Goal: Task Accomplishment & Management: Manage account settings

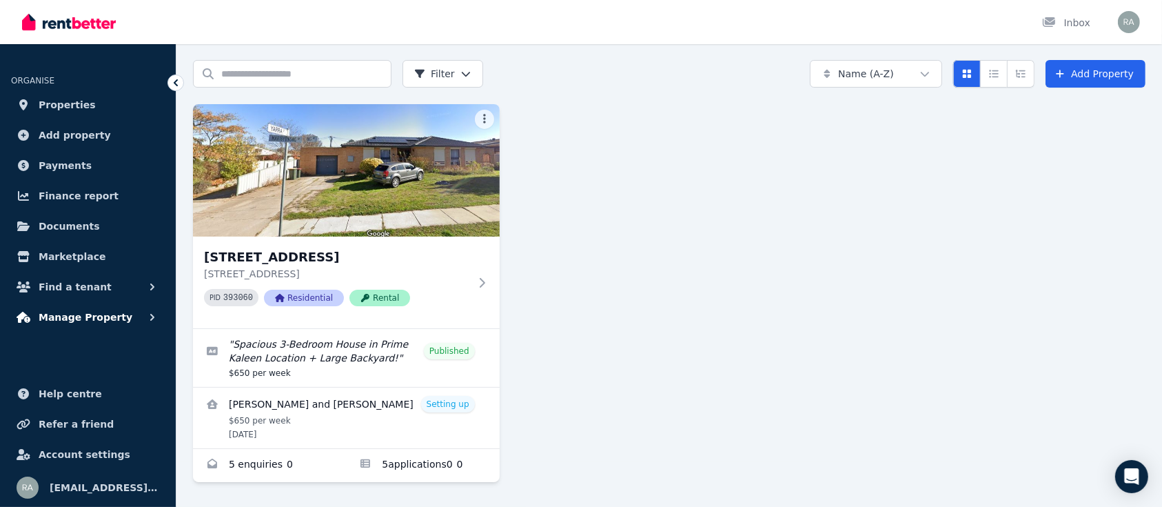
click at [92, 319] on span "Manage Property" at bounding box center [86, 317] width 94 height 17
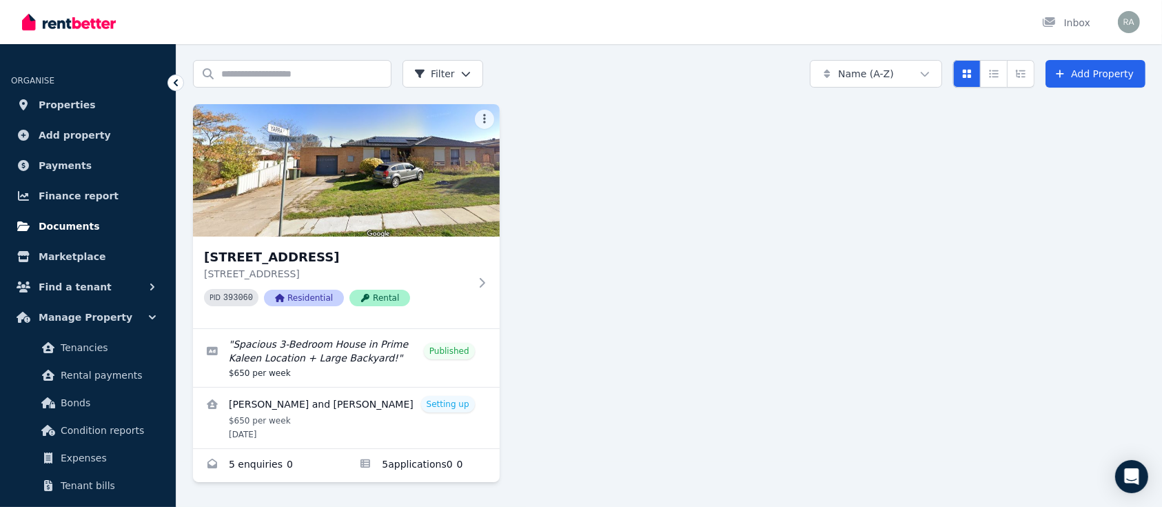
click at [81, 234] on link "Documents" at bounding box center [88, 226] width 154 height 28
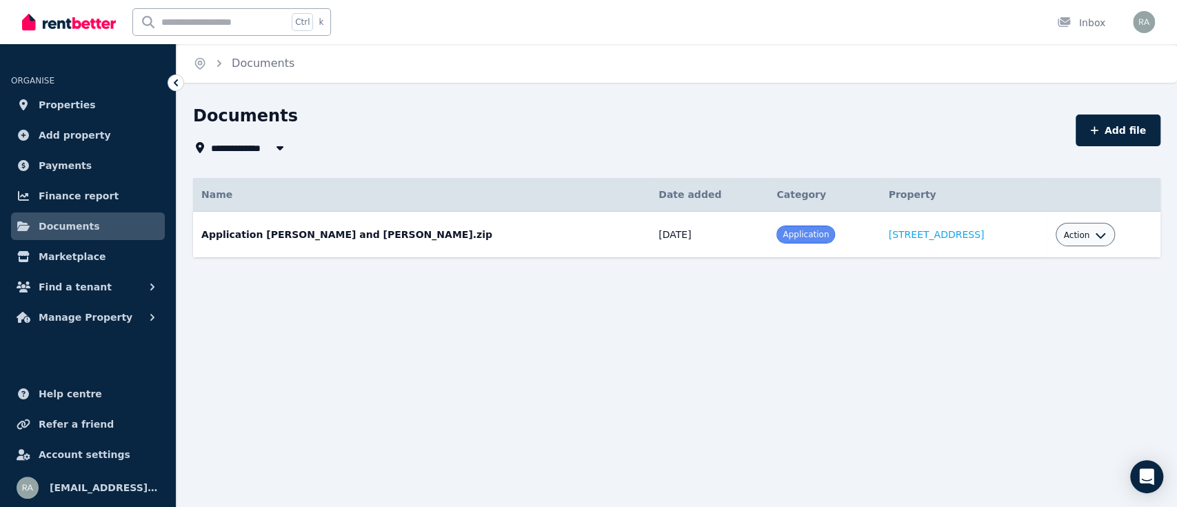
click at [777, 240] on span at bounding box center [805, 234] width 57 height 17
click at [1074, 237] on span "Action" at bounding box center [1077, 235] width 26 height 11
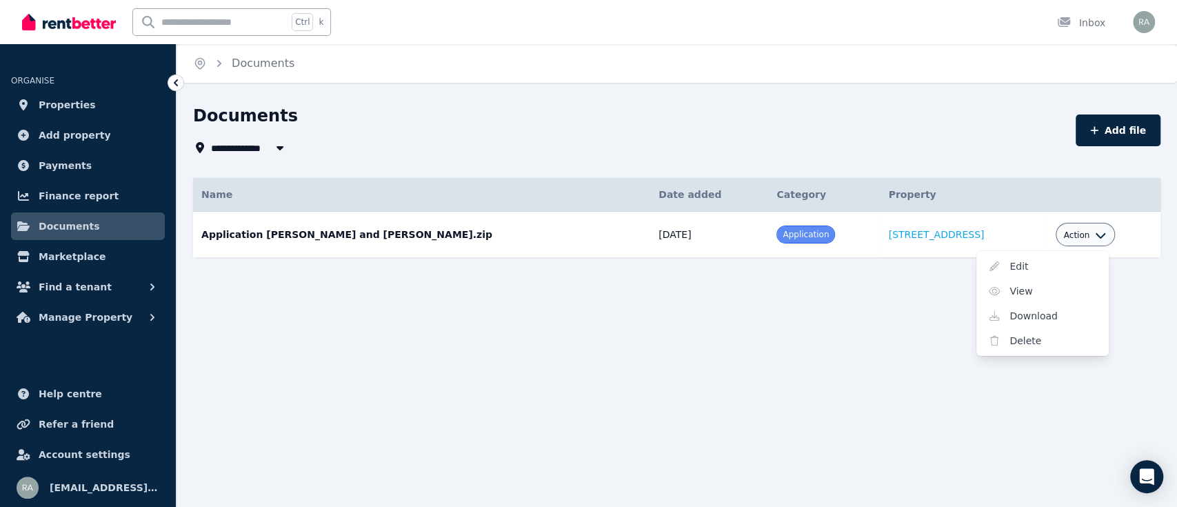
click at [846, 350] on div "**********" at bounding box center [588, 253] width 1177 height 507
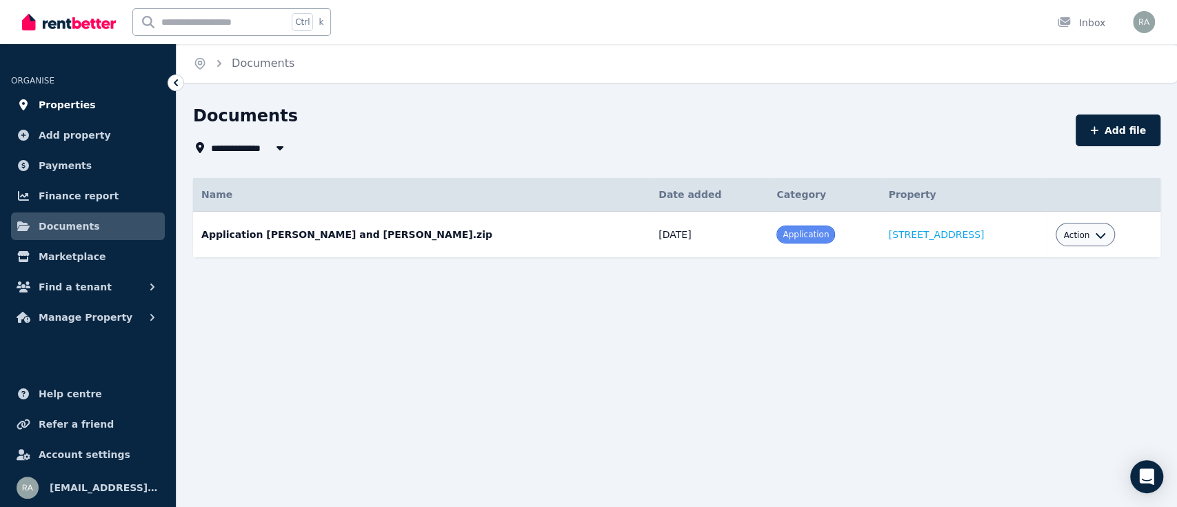
click at [75, 106] on span "Properties" at bounding box center [67, 105] width 57 height 17
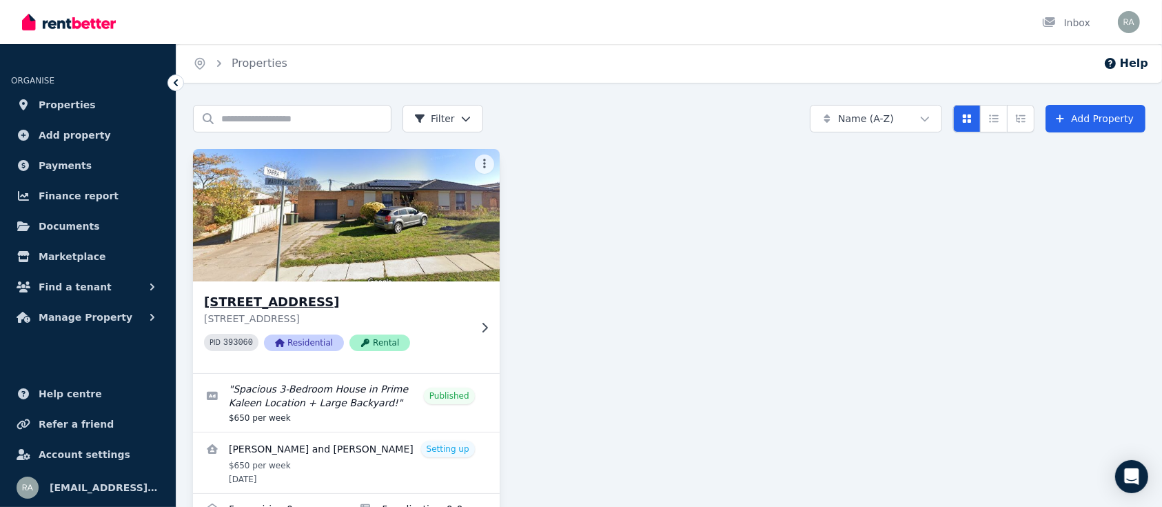
scroll to position [45, 0]
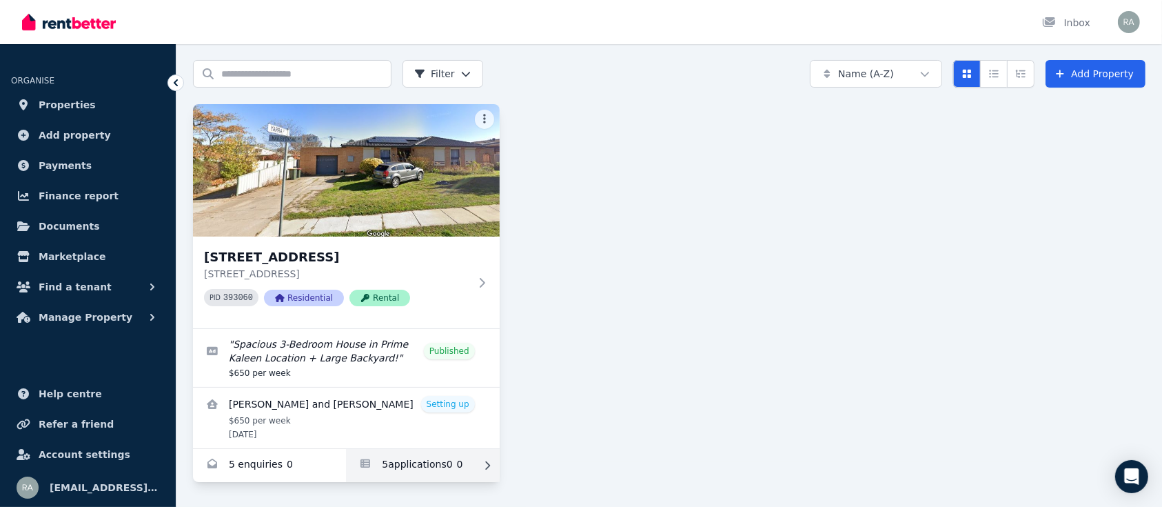
click at [417, 466] on link "Applications for 96 Maribyrnong Ave, Kaleen" at bounding box center [422, 465] width 153 height 33
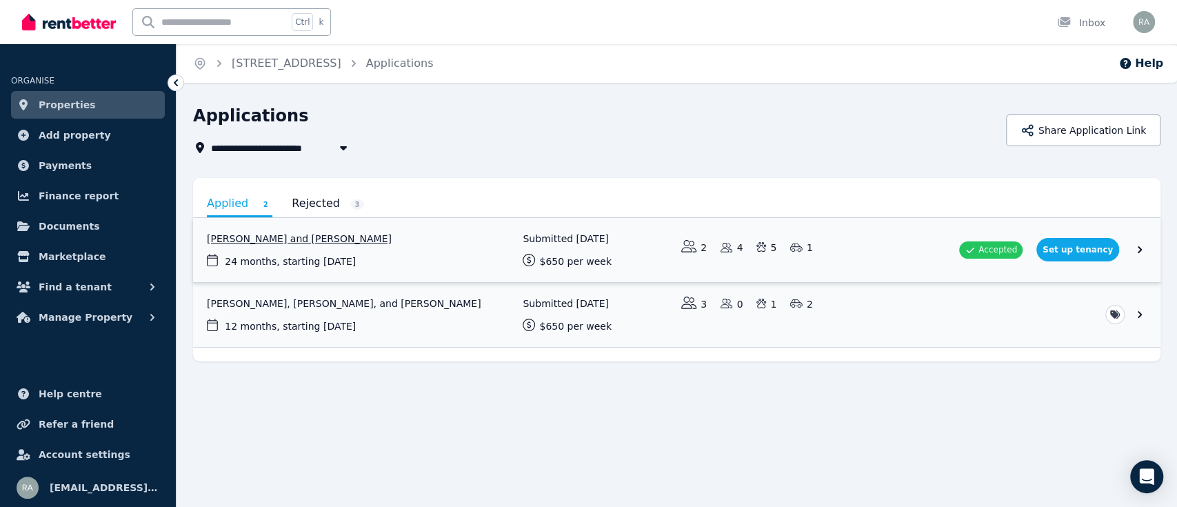
click at [1070, 245] on link "View application: Glenn Rohrlach and Samantha Wren" at bounding box center [676, 250] width 967 height 64
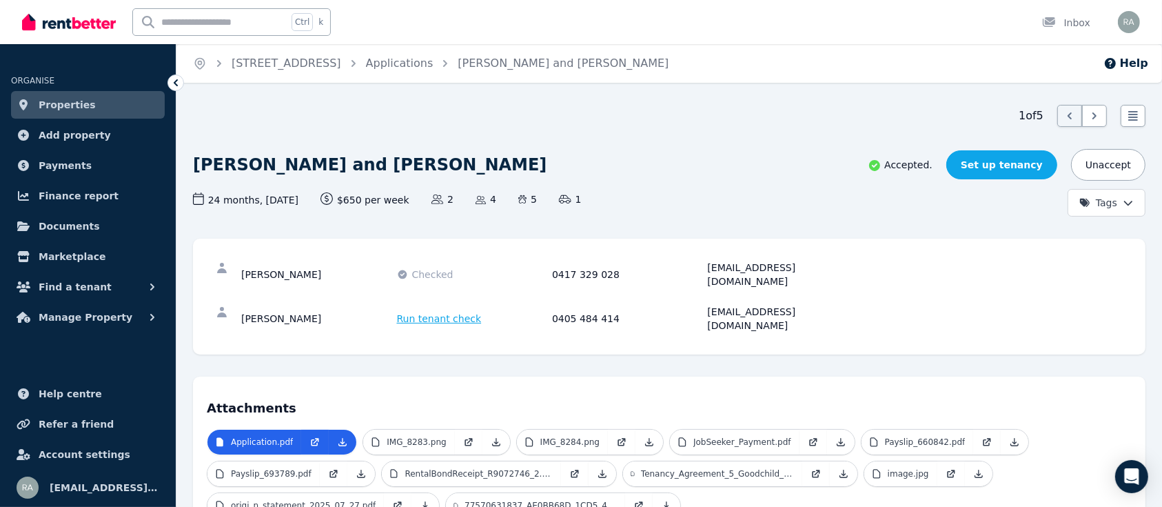
click at [1016, 168] on link "Set up tenancy" at bounding box center [1002, 164] width 111 height 29
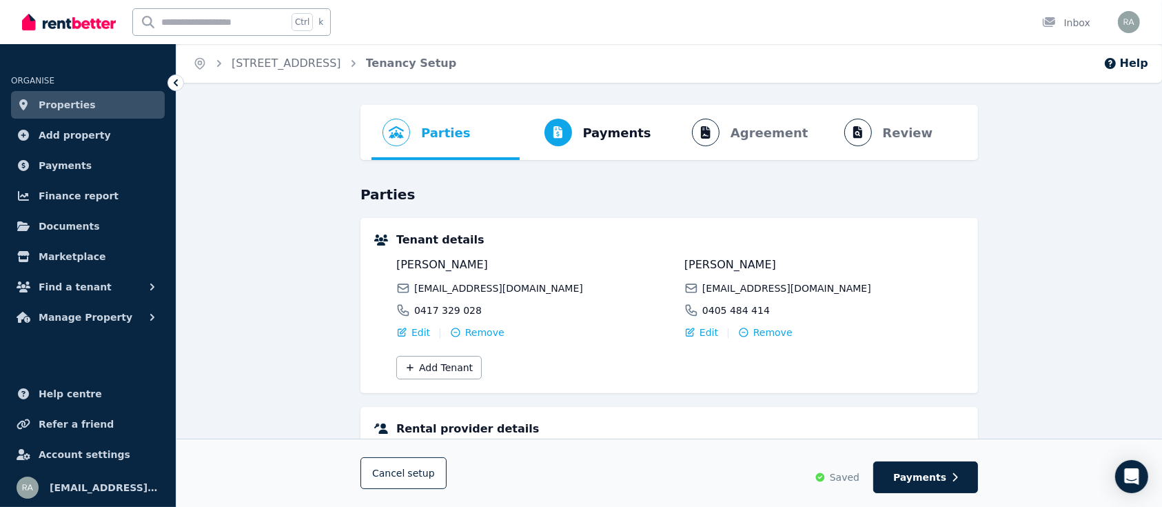
click at [758, 137] on ol "Parties Rental provider and tenant details Payments Bond and rental payments Ag…" at bounding box center [670, 132] width 596 height 55
click at [629, 139] on span "Payments" at bounding box center [617, 132] width 68 height 19
select select "**********"
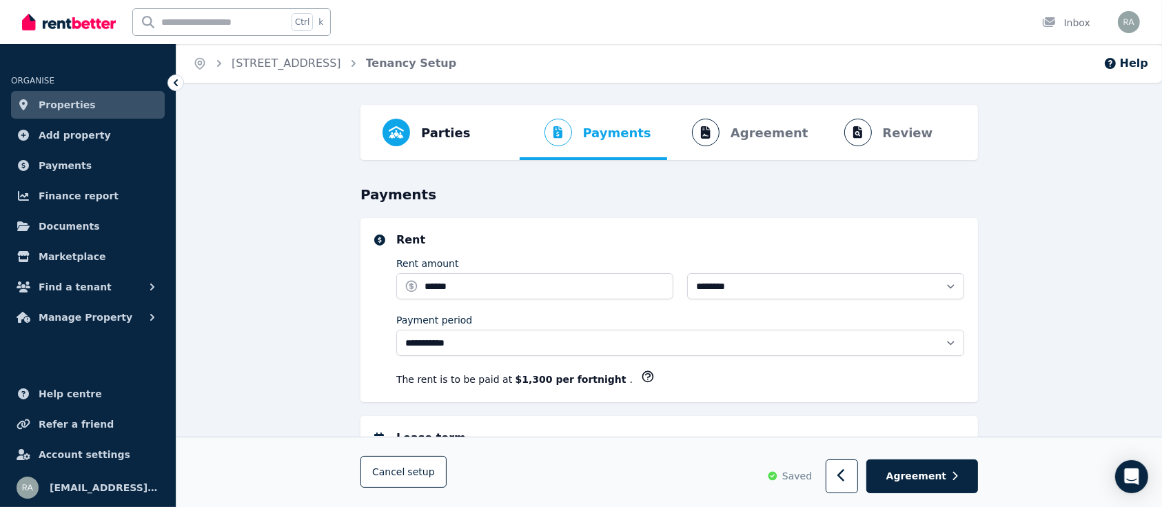
select select "**********"
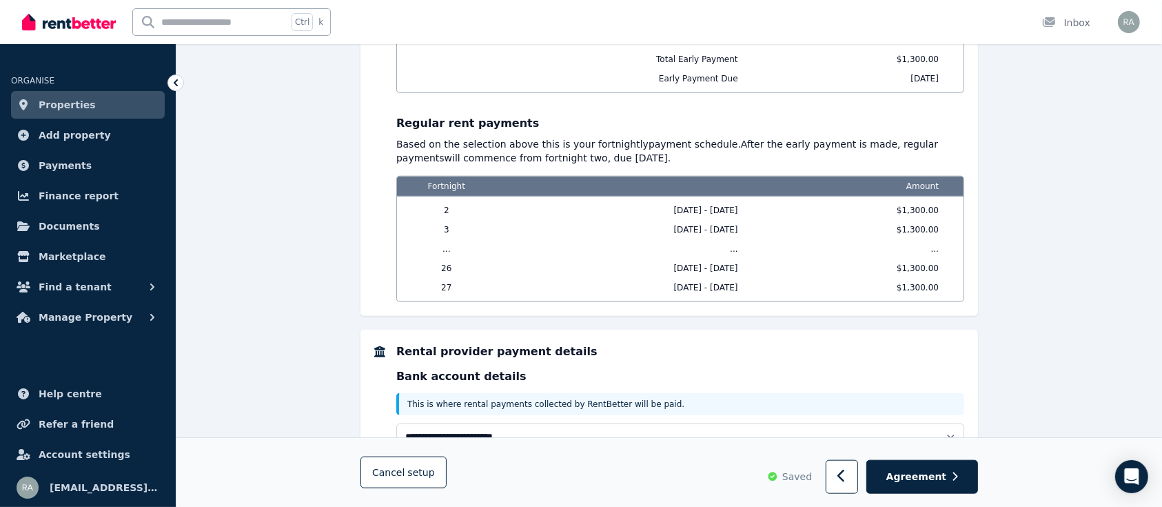
scroll to position [1379, 0]
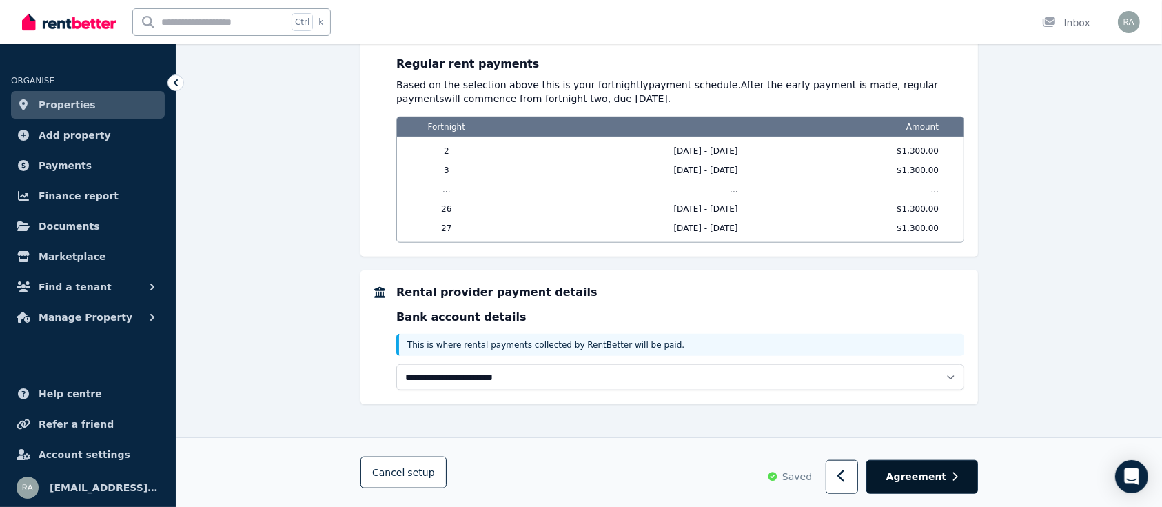
click at [942, 472] on span "Agreement" at bounding box center [917, 476] width 61 height 14
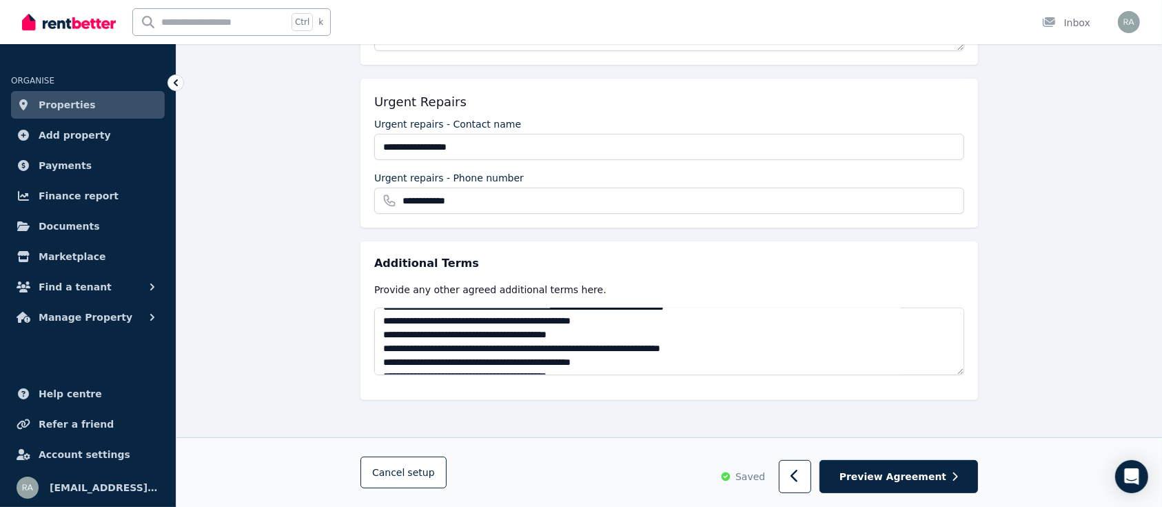
scroll to position [205, 0]
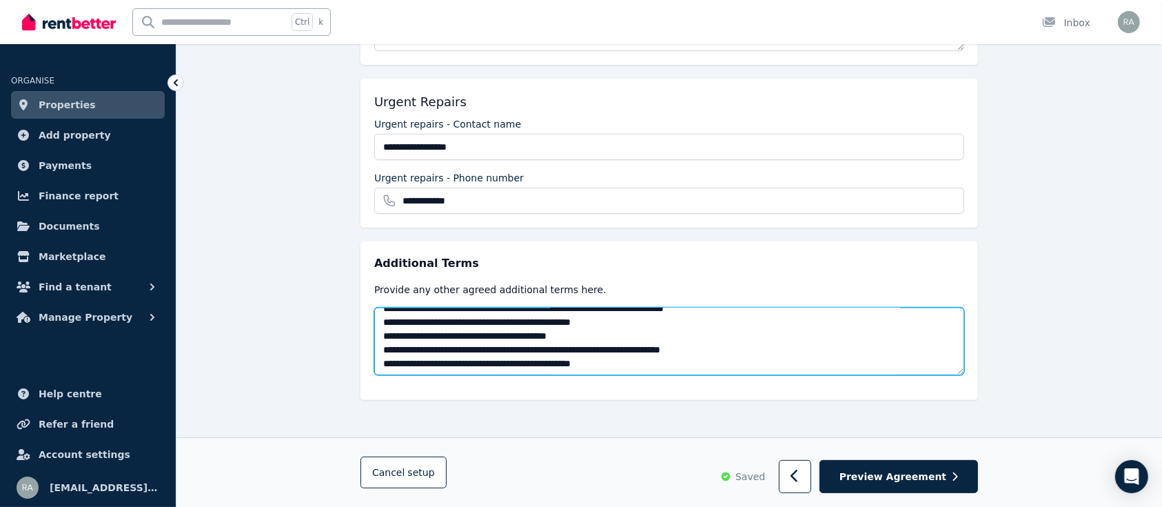
click at [638, 334] on textarea at bounding box center [669, 341] width 590 height 68
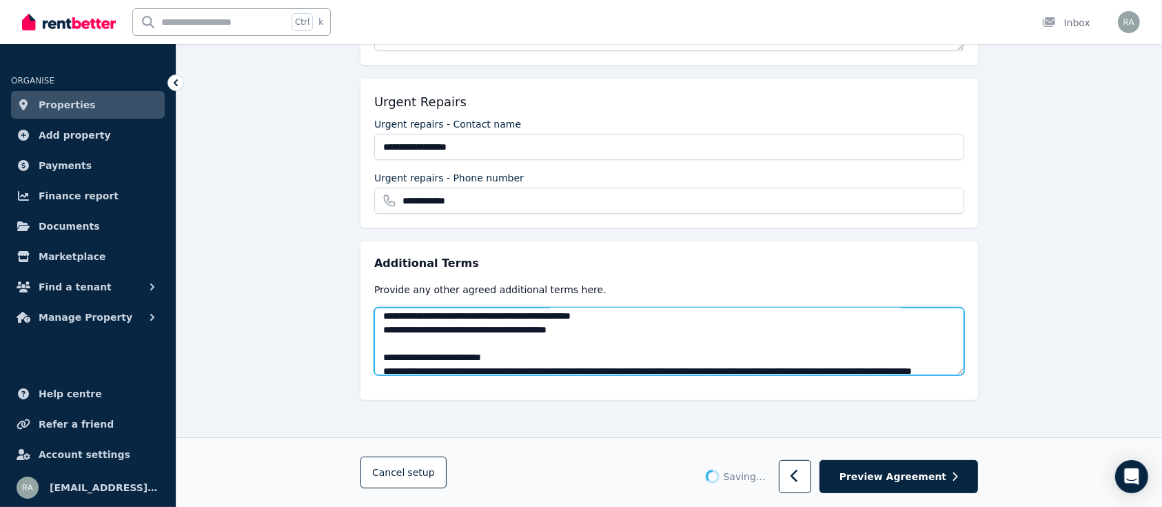
scroll to position [254, 0]
click at [639, 328] on textarea at bounding box center [669, 341] width 590 height 68
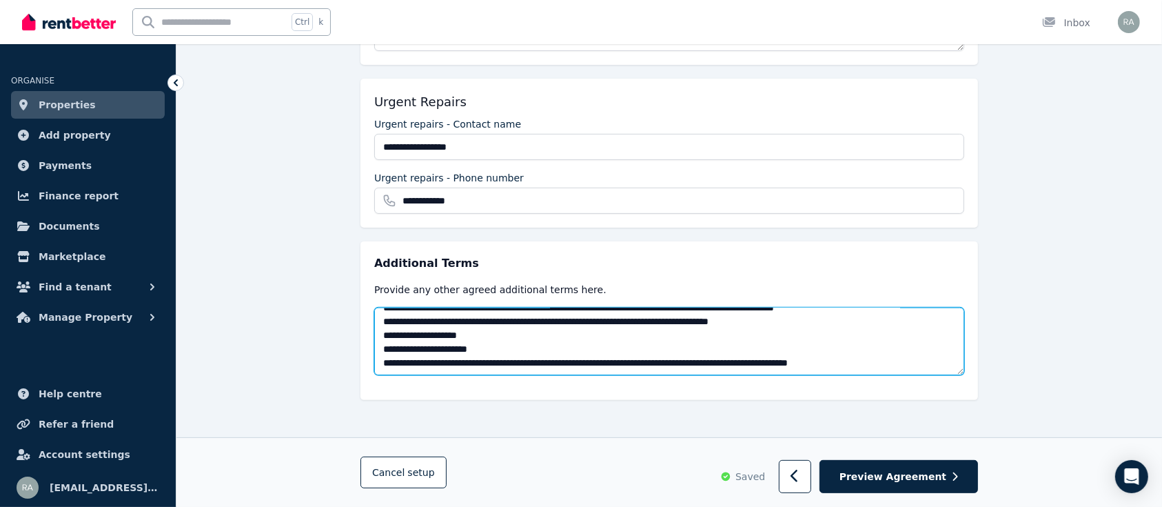
scroll to position [0, 0]
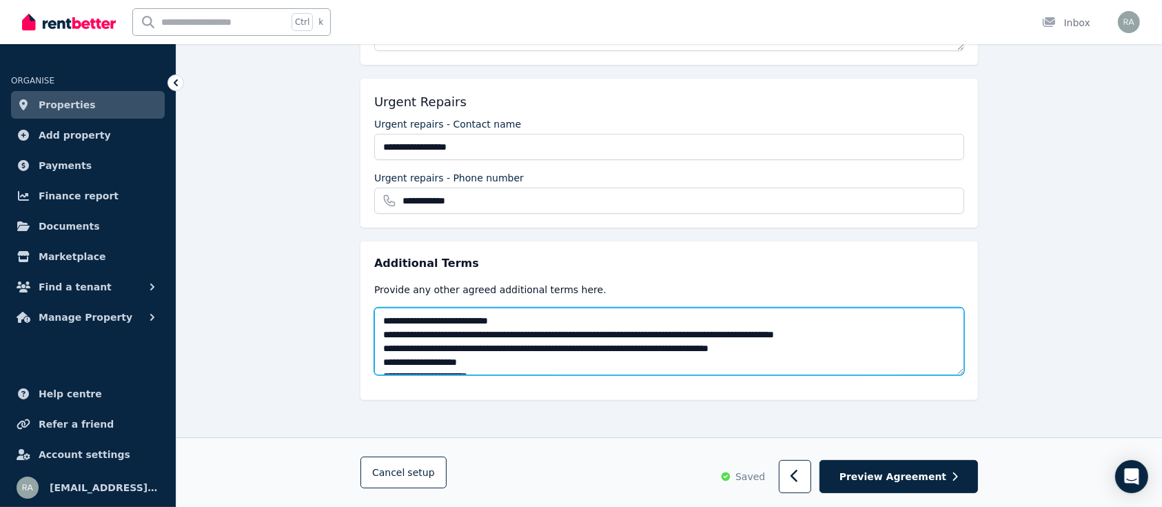
click at [662, 334] on textarea at bounding box center [669, 341] width 590 height 68
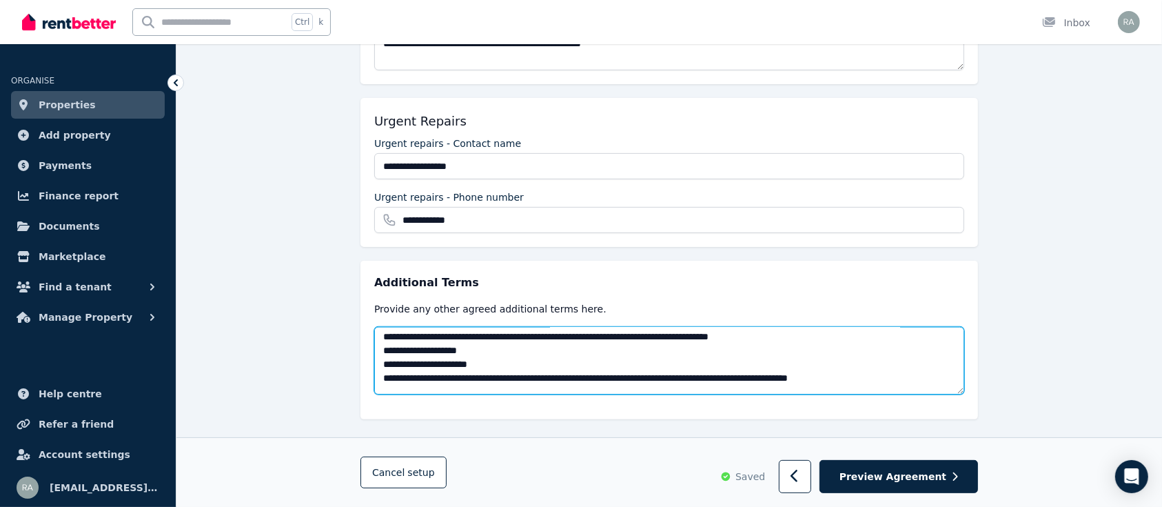
scroll to position [358, 0]
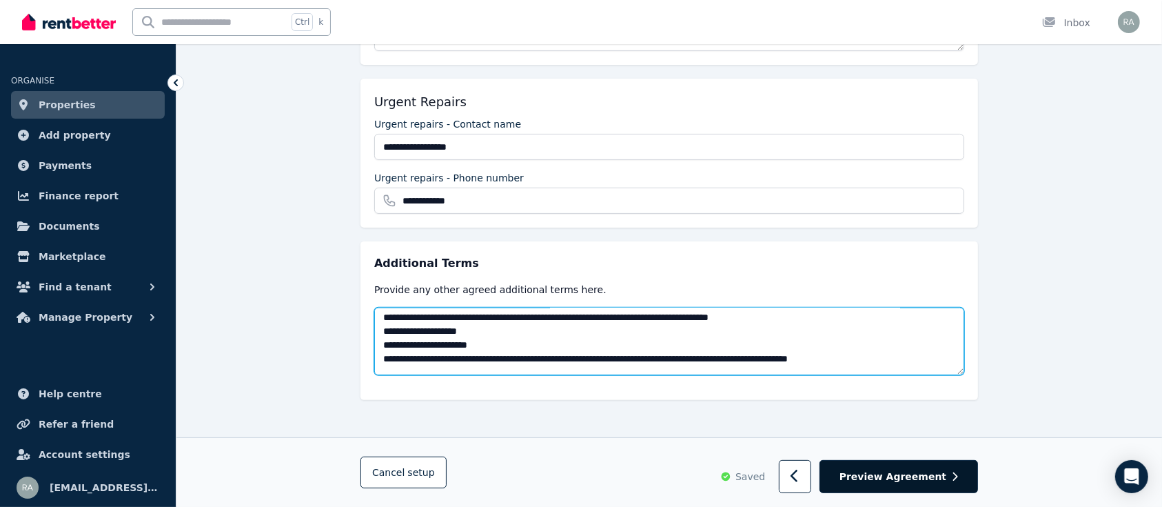
type textarea "**********"
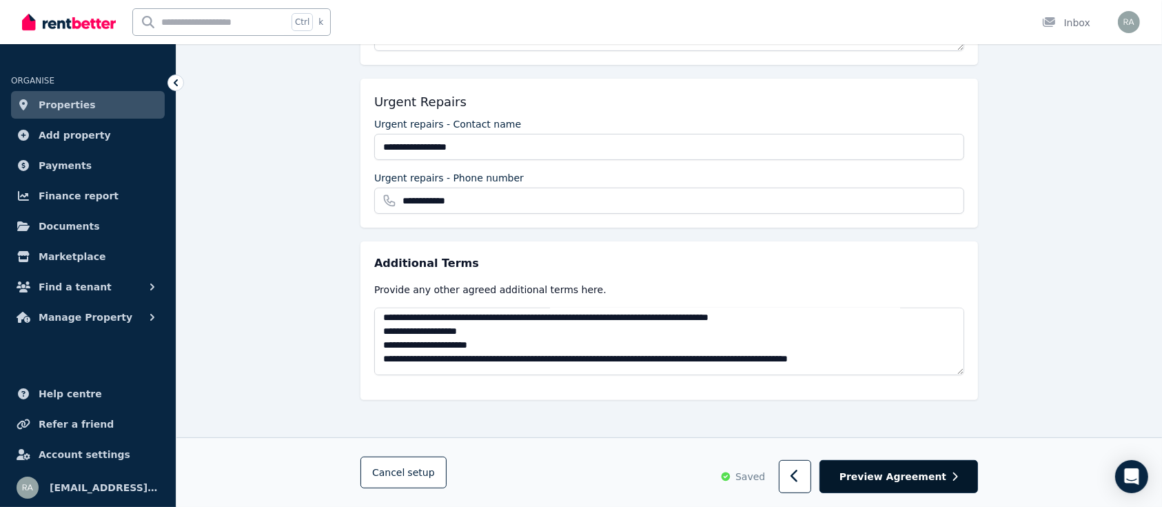
click at [905, 485] on button "Preview Agreement" at bounding box center [899, 477] width 159 height 34
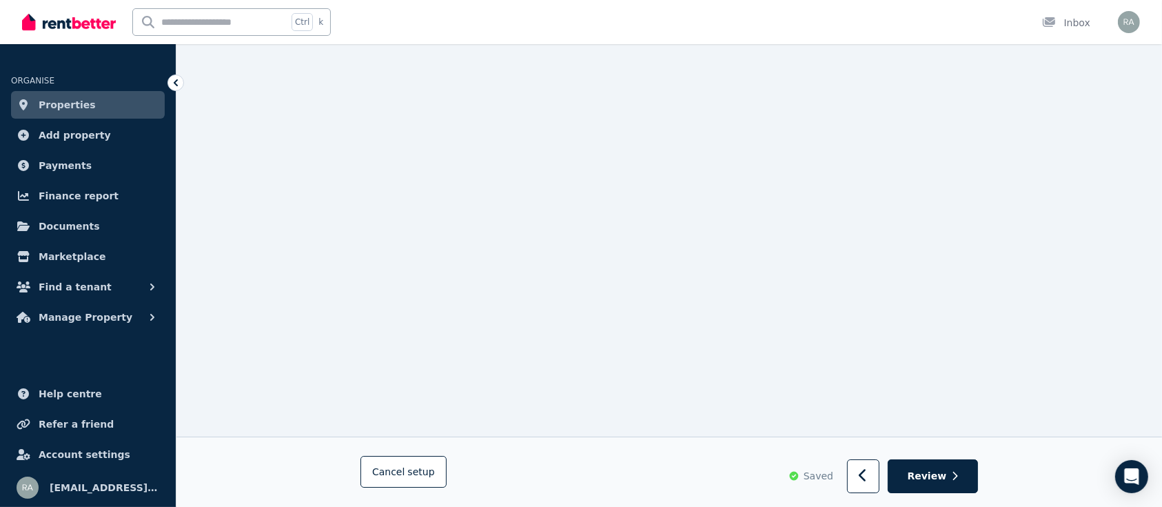
scroll to position [9989, 0]
click at [1135, 479] on icon "Open Intercom Messenger" at bounding box center [1132, 476] width 18 height 18
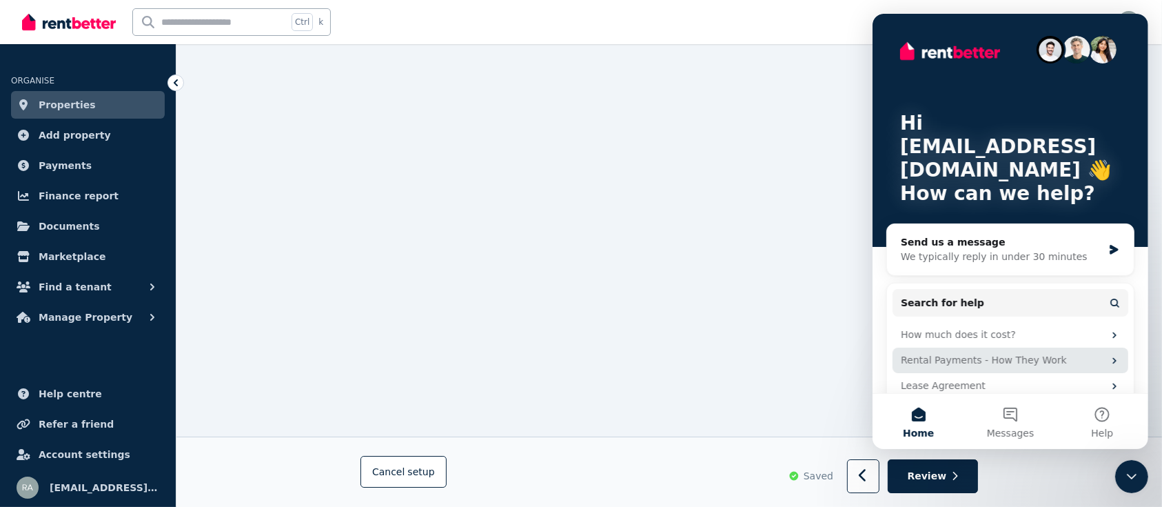
scroll to position [0, 0]
click at [1052, 250] on div "We typically reply in under 30 minutes" at bounding box center [1001, 257] width 202 height 14
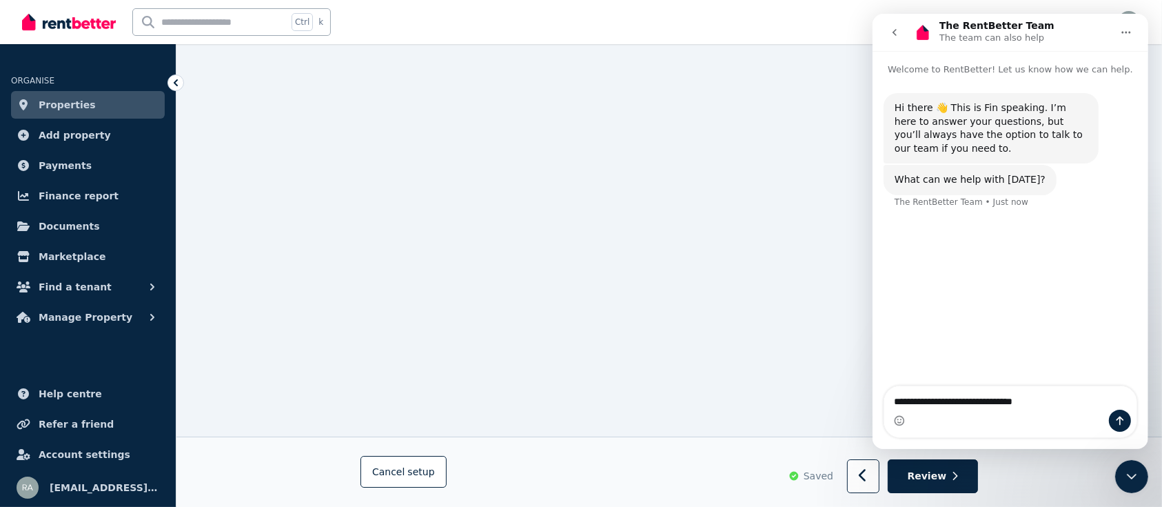
type textarea "**********"
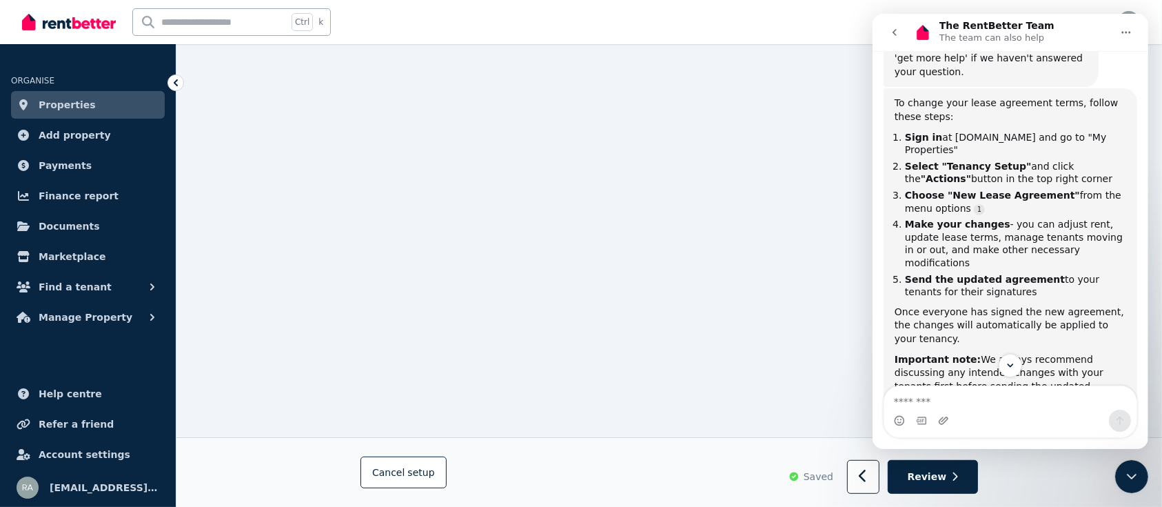
scroll to position [21551, 0]
click at [893, 35] on icon "go back" at bounding box center [894, 32] width 11 height 11
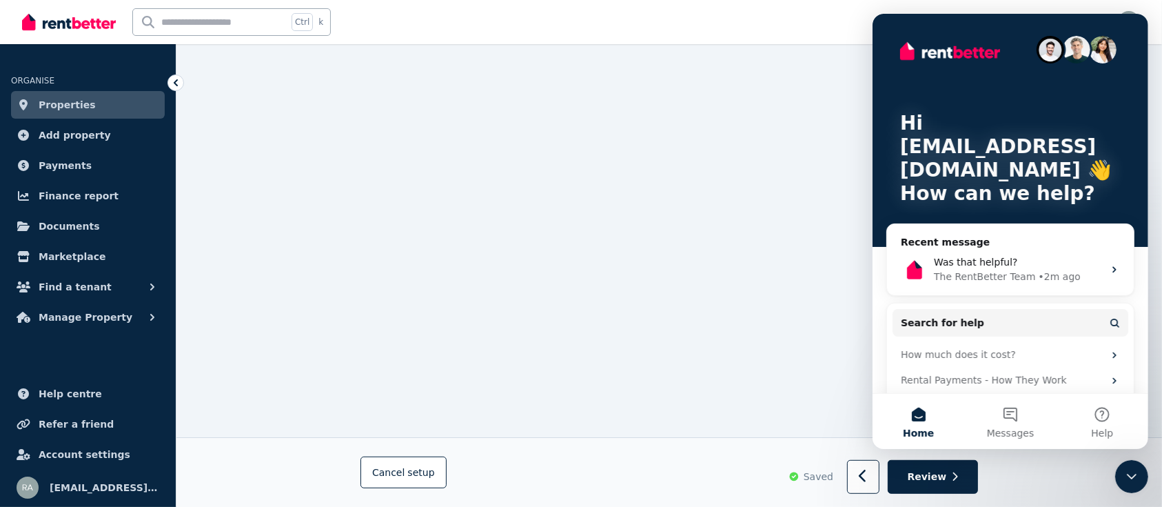
scroll to position [143, 0]
click at [228, 21] on input "text" at bounding box center [210, 22] width 154 height 26
type input "**********"
click at [318, 26] on div "Ctrl k" at bounding box center [308, 22] width 32 height 18
click at [1137, 472] on icon "Close Intercom Messenger" at bounding box center [1131, 475] width 17 height 17
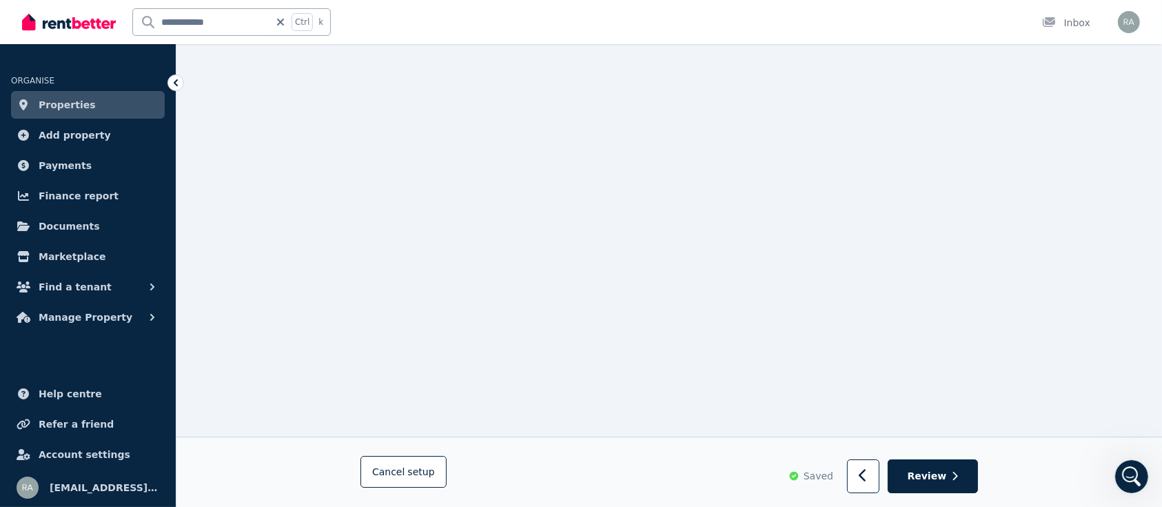
scroll to position [20308, 0]
click at [284, 19] on icon at bounding box center [280, 22] width 7 height 7
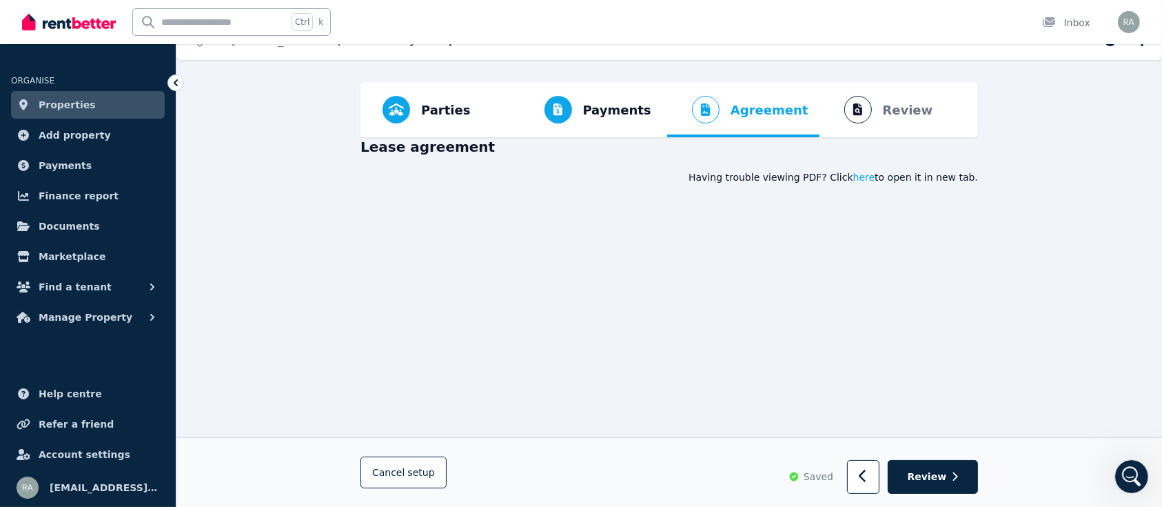
scroll to position [28, 0]
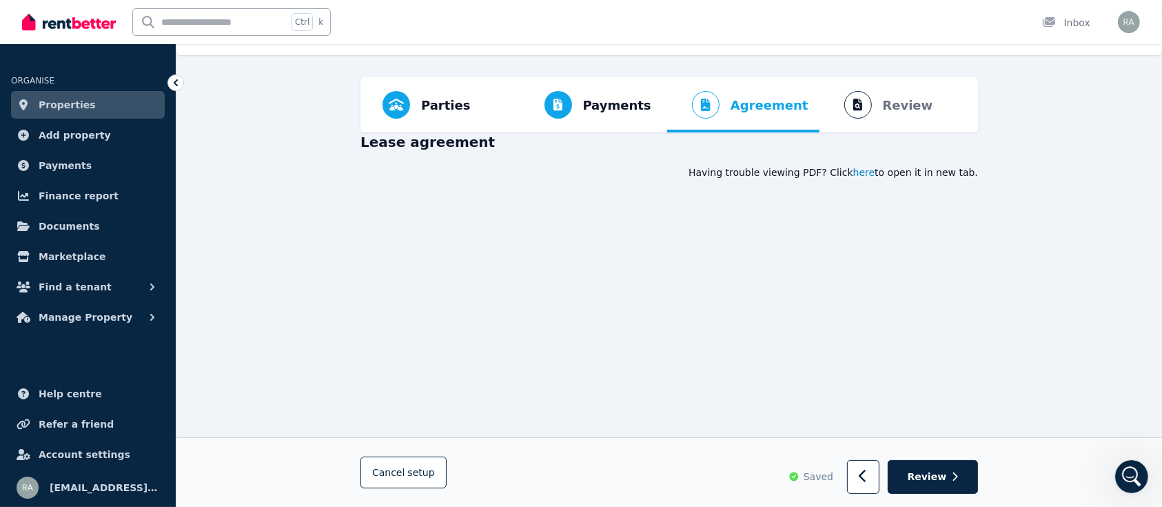
click at [873, 175] on span "here" at bounding box center [864, 172] width 22 height 14
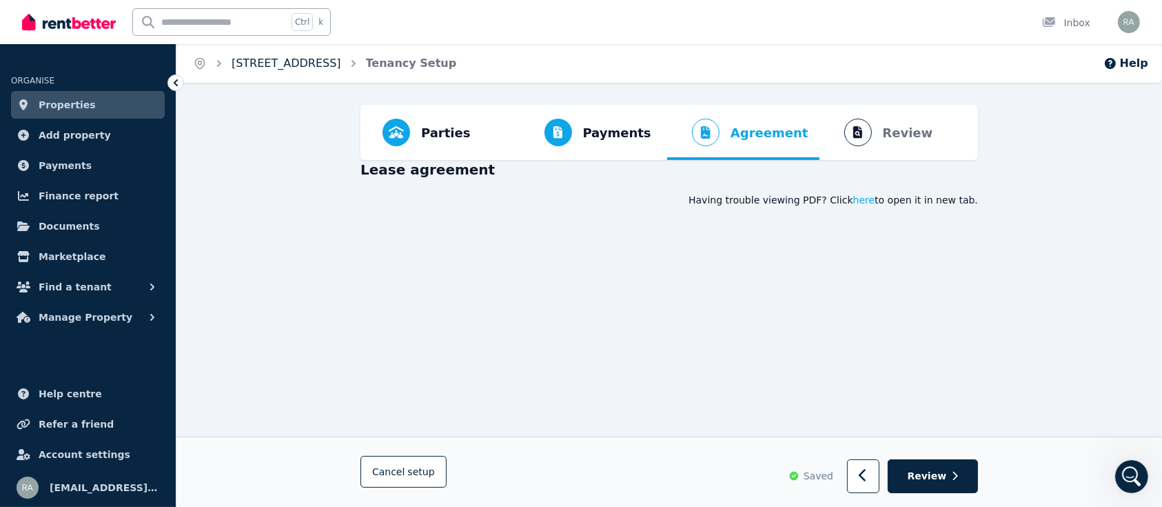
click at [287, 68] on link "[STREET_ADDRESS]" at bounding box center [287, 63] width 110 height 13
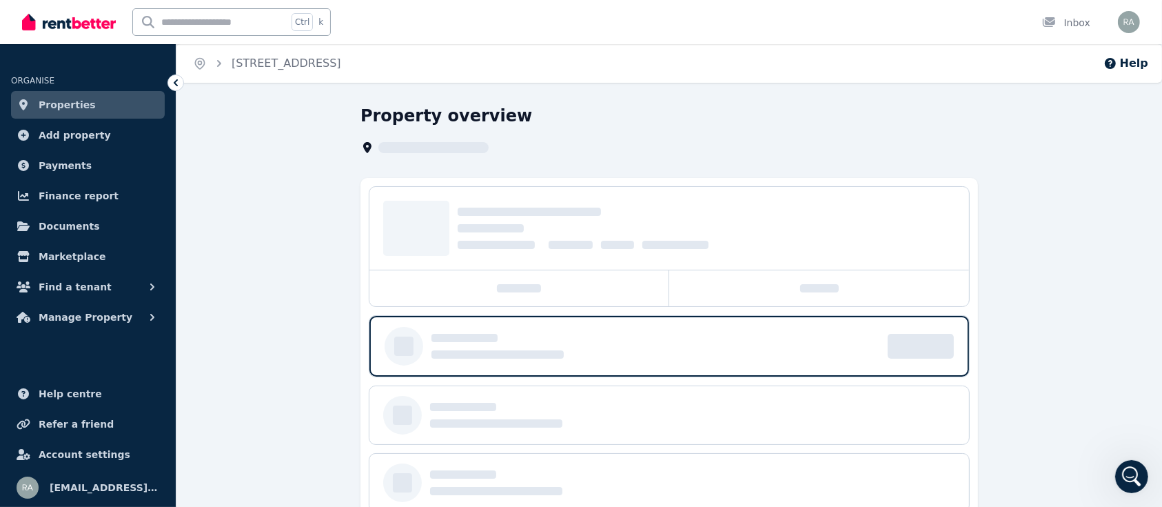
click at [287, 68] on link "[STREET_ADDRESS]" at bounding box center [287, 63] width 110 height 13
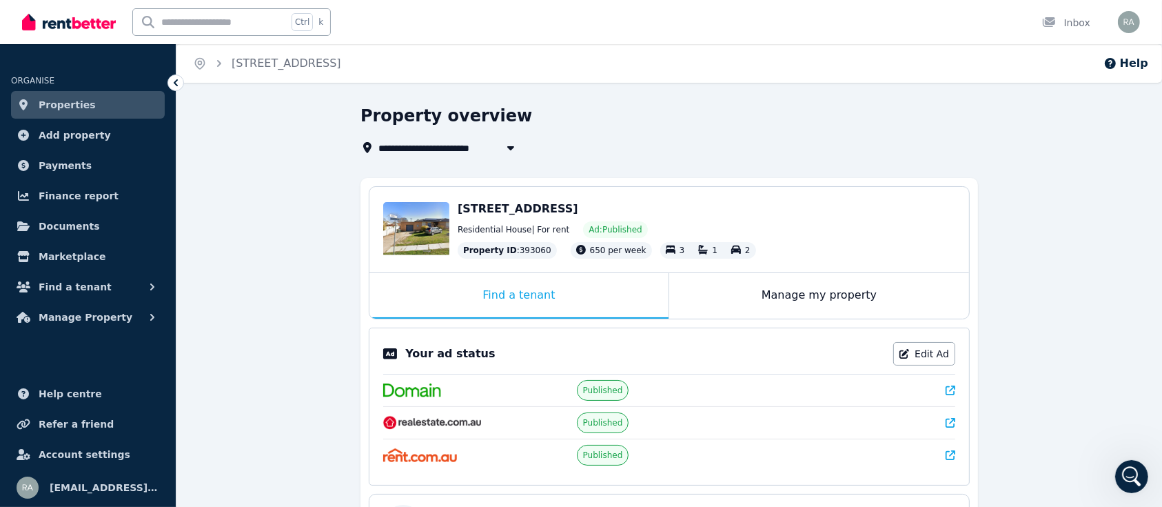
click at [57, 102] on span "Properties" at bounding box center [67, 105] width 57 height 17
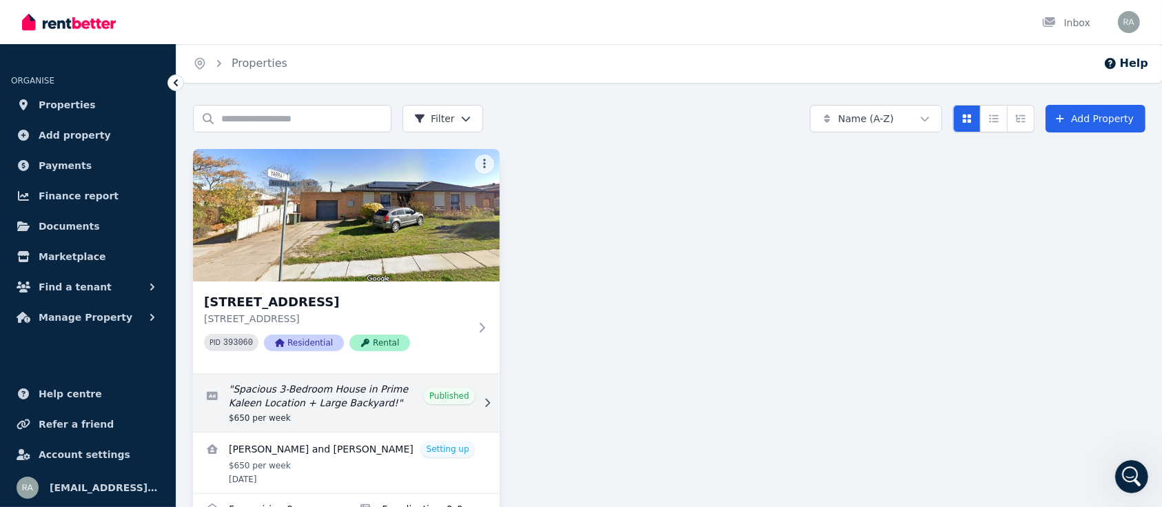
scroll to position [45, 0]
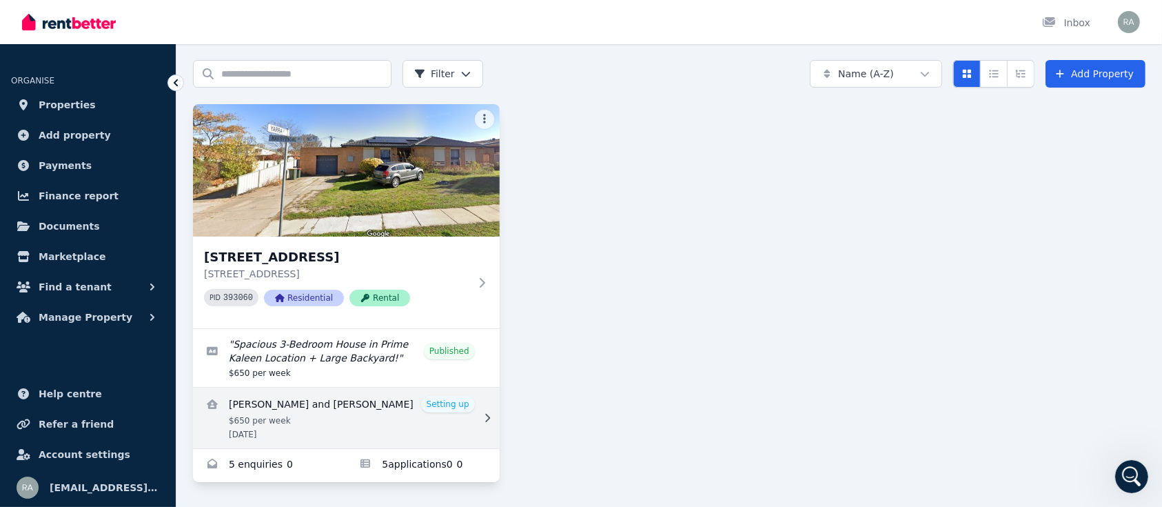
click at [313, 408] on link "View details for Glenn Rohrlach and Samantha Wren" at bounding box center [346, 417] width 307 height 61
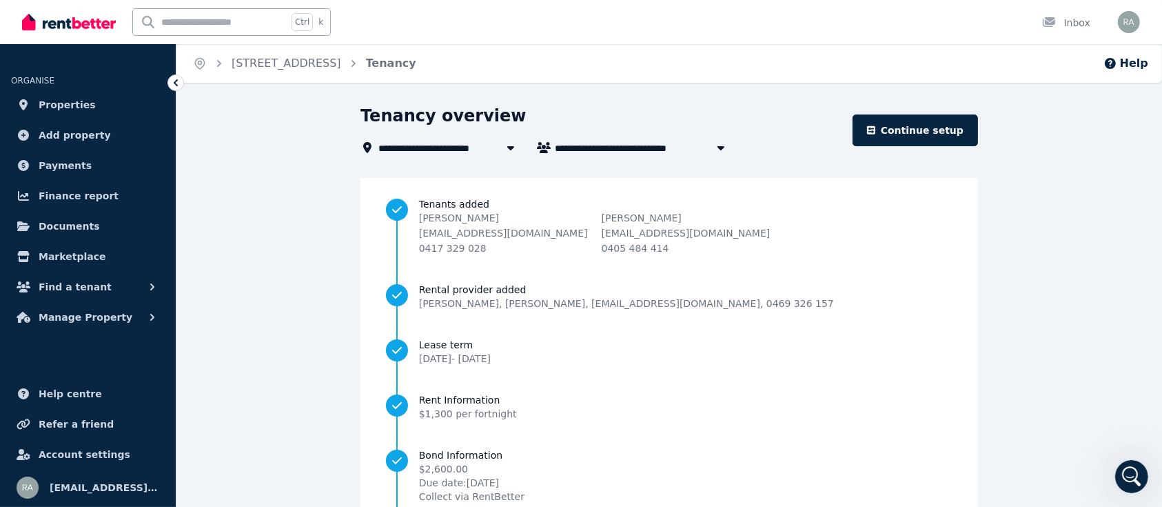
click at [722, 151] on icon "button" at bounding box center [721, 147] width 14 height 11
type input "**********"
click at [640, 173] on span "[PERSON_NAME] and [PERSON_NAME]" at bounding box center [635, 174] width 145 height 14
click at [929, 136] on link "Continue setup" at bounding box center [915, 130] width 125 height 32
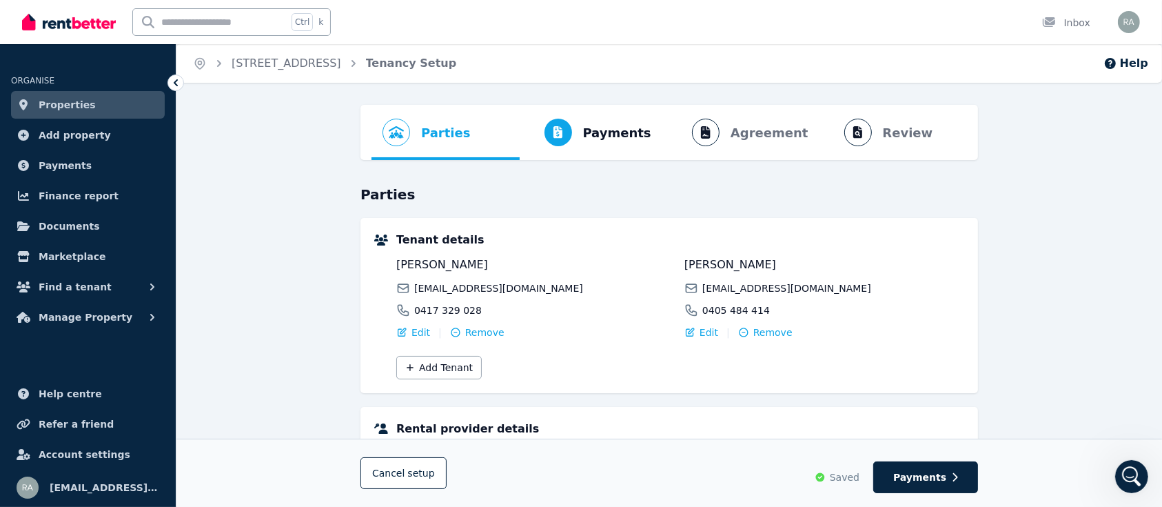
drag, startPoint x: 543, startPoint y: 124, endPoint x: 259, endPoint y: 124, distance: 284.0
click at [259, 124] on div "Parties Rental provider and tenant details Payments Bond and rental payments Ag…" at bounding box center [669, 459] width 986 height 708
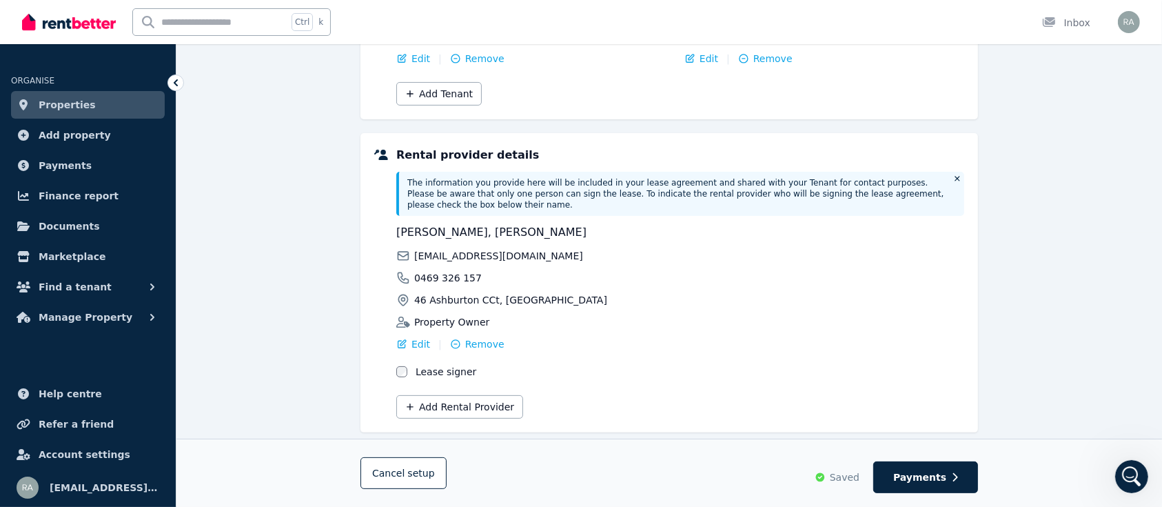
scroll to position [275, 0]
click at [452, 394] on button "Add Rental Provider" at bounding box center [459, 405] width 127 height 23
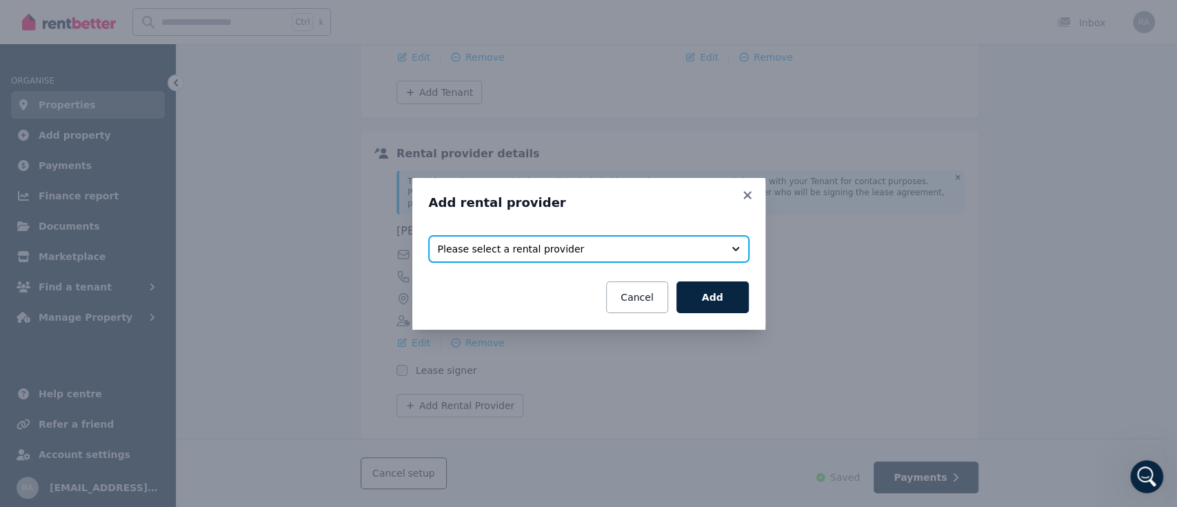
click at [536, 245] on span "Please select a rental provider" at bounding box center [579, 249] width 283 height 14
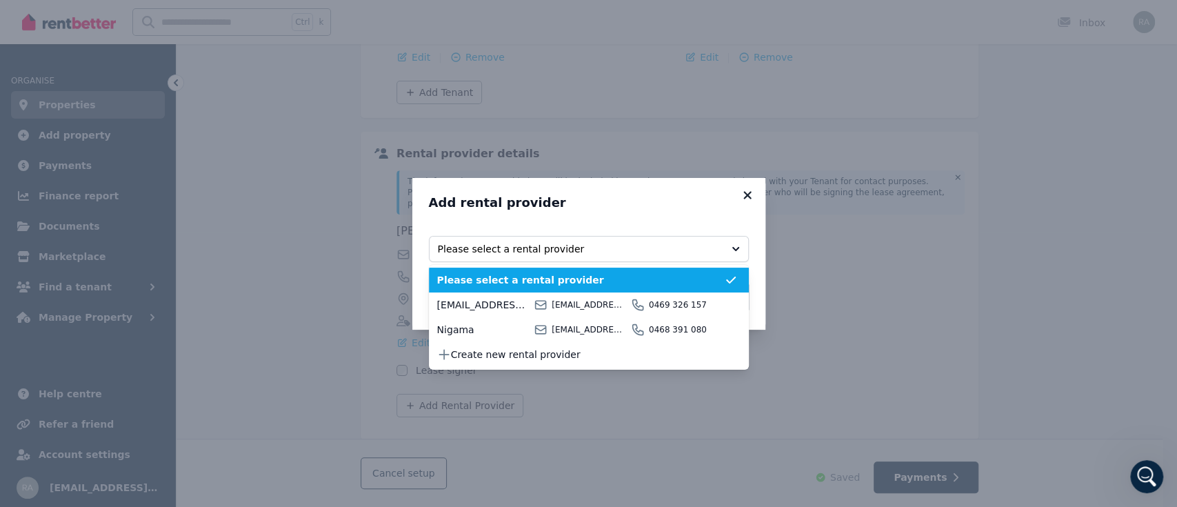
click at [749, 199] on icon at bounding box center [747, 195] width 14 height 12
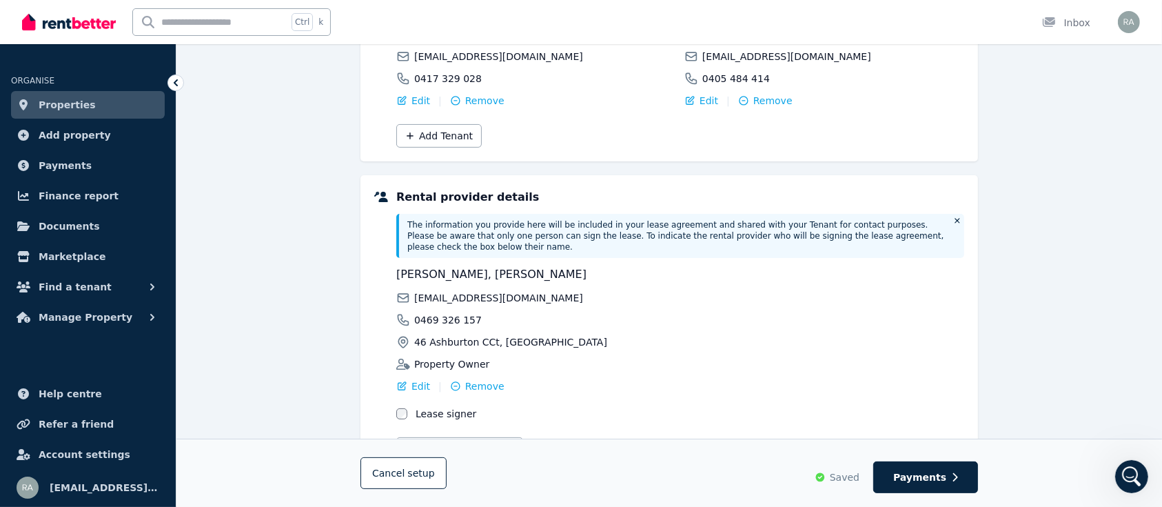
scroll to position [294, 0]
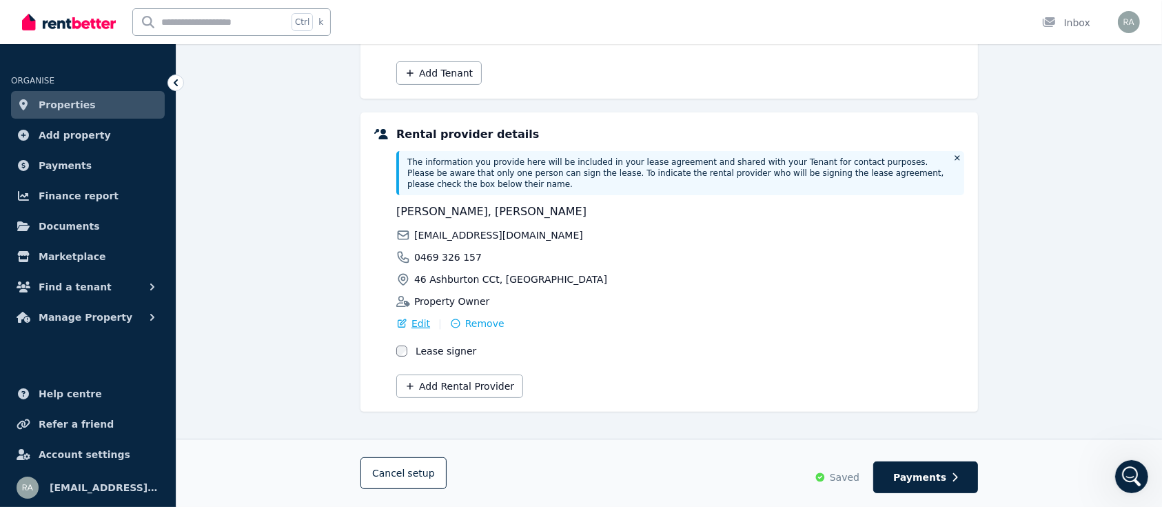
click at [414, 316] on span "Edit" at bounding box center [421, 323] width 19 height 14
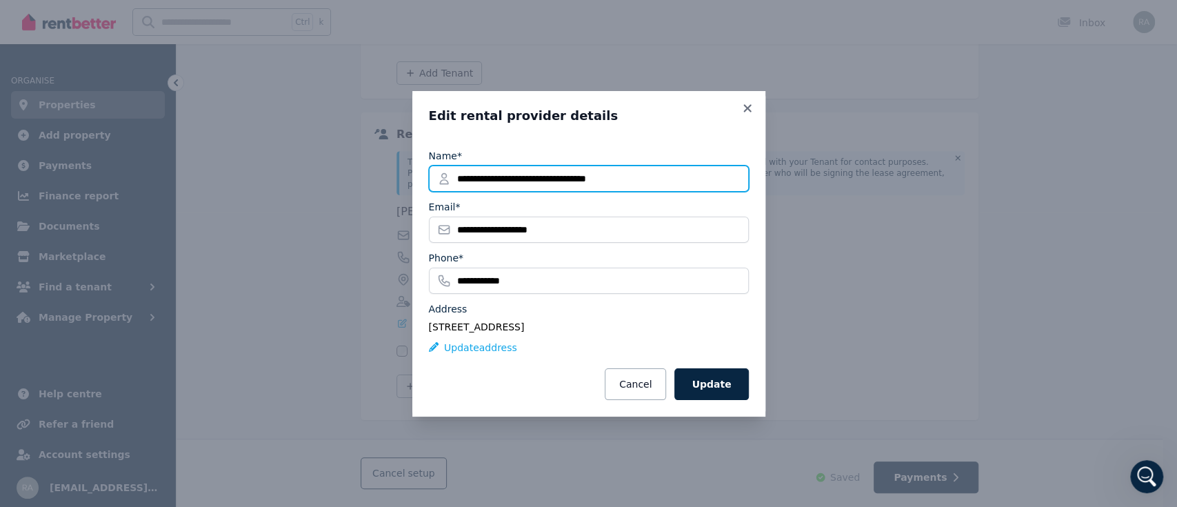
click at [621, 185] on input "**********" at bounding box center [589, 178] width 320 height 26
type input "**********"
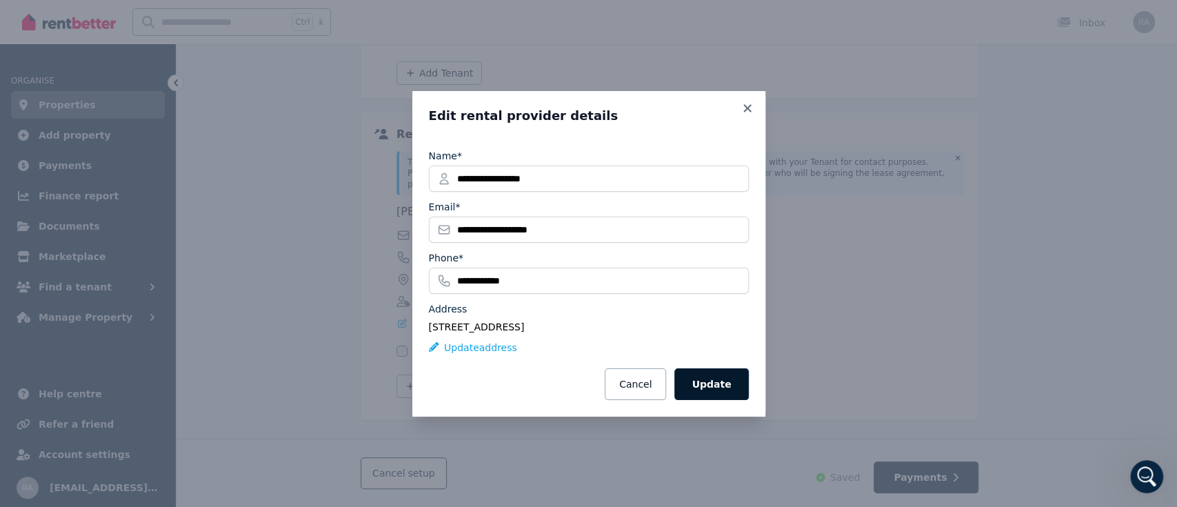
click at [714, 390] on button "Update" at bounding box center [711, 384] width 74 height 32
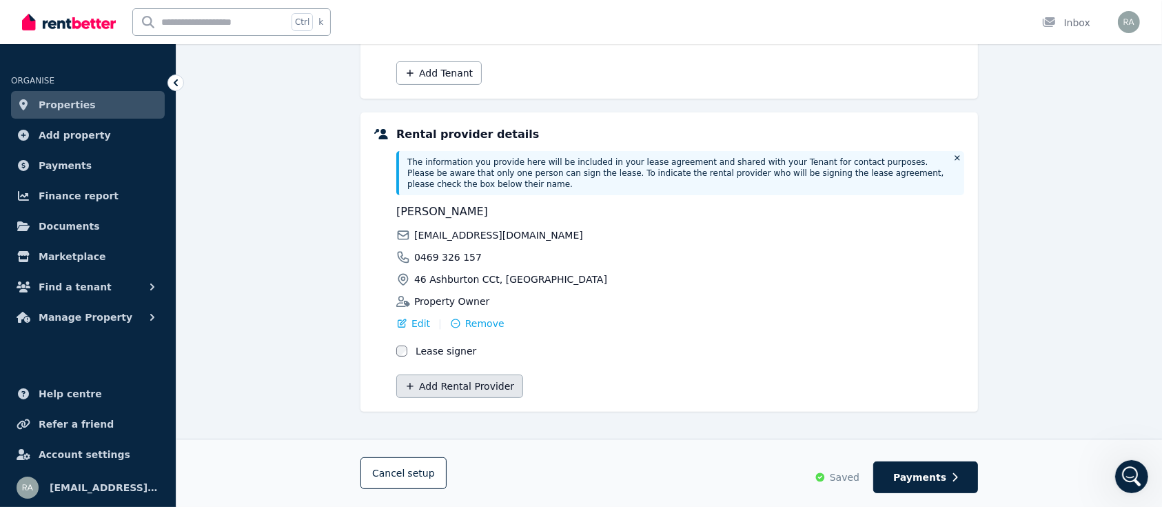
click at [470, 374] on button "Add Rental Provider" at bounding box center [459, 385] width 127 height 23
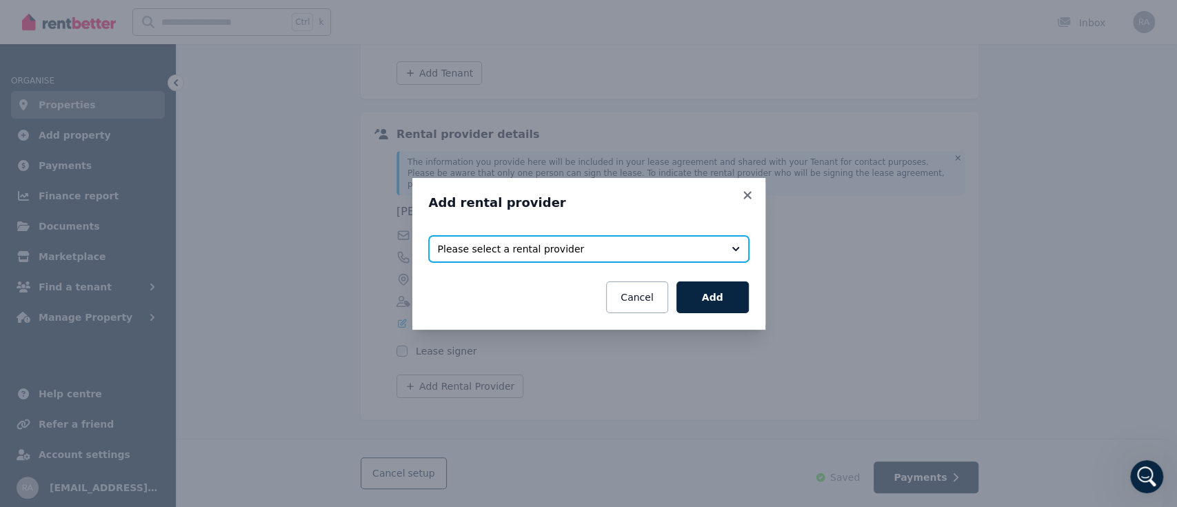
click at [571, 251] on span "Please select a rental provider" at bounding box center [579, 249] width 283 height 14
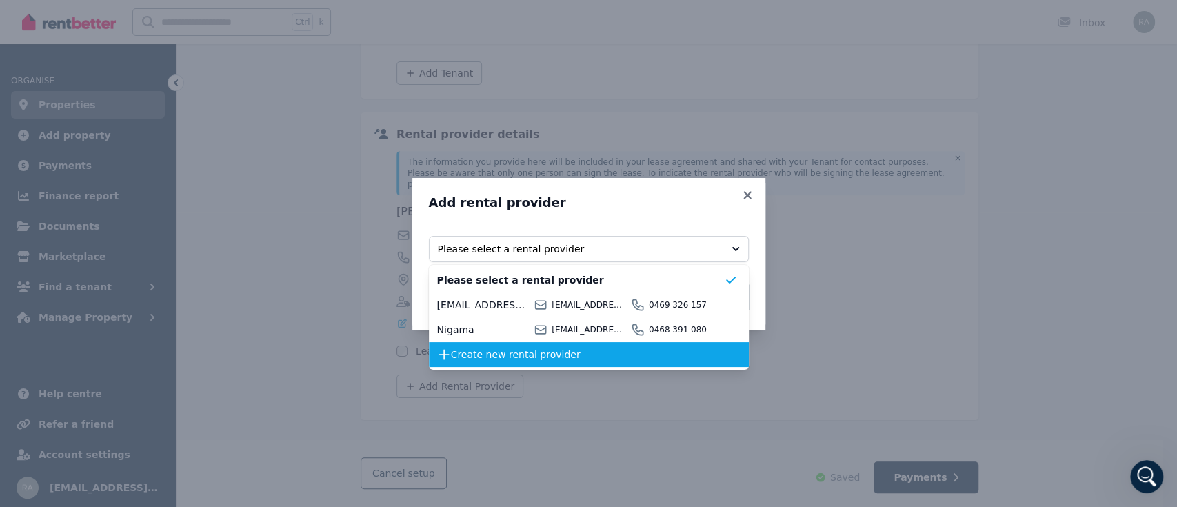
click at [498, 353] on span "Create new rental provider" at bounding box center [587, 354] width 273 height 14
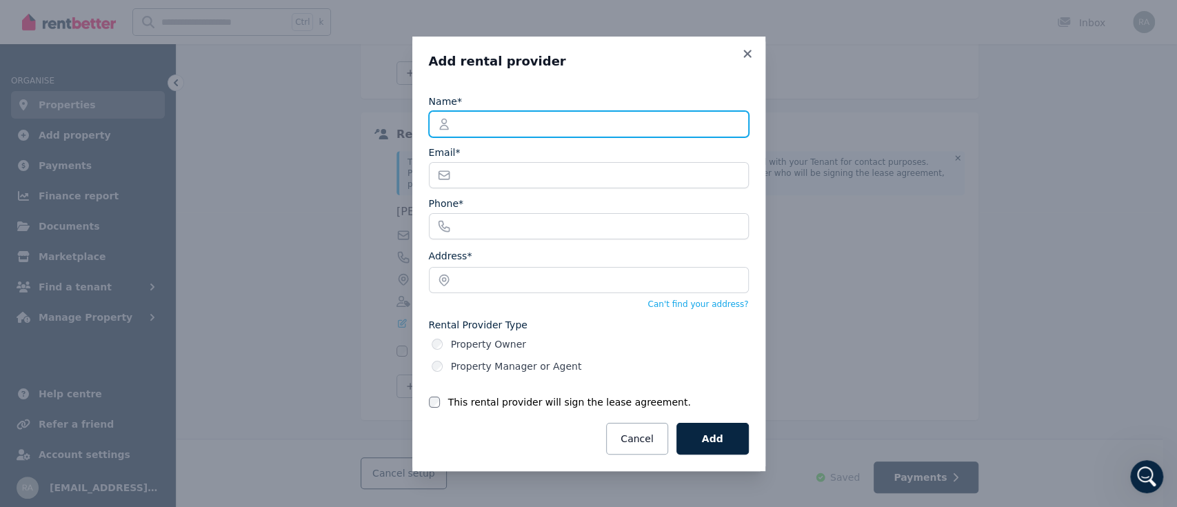
click at [518, 125] on input "Name*" at bounding box center [589, 124] width 320 height 26
type input "**********"
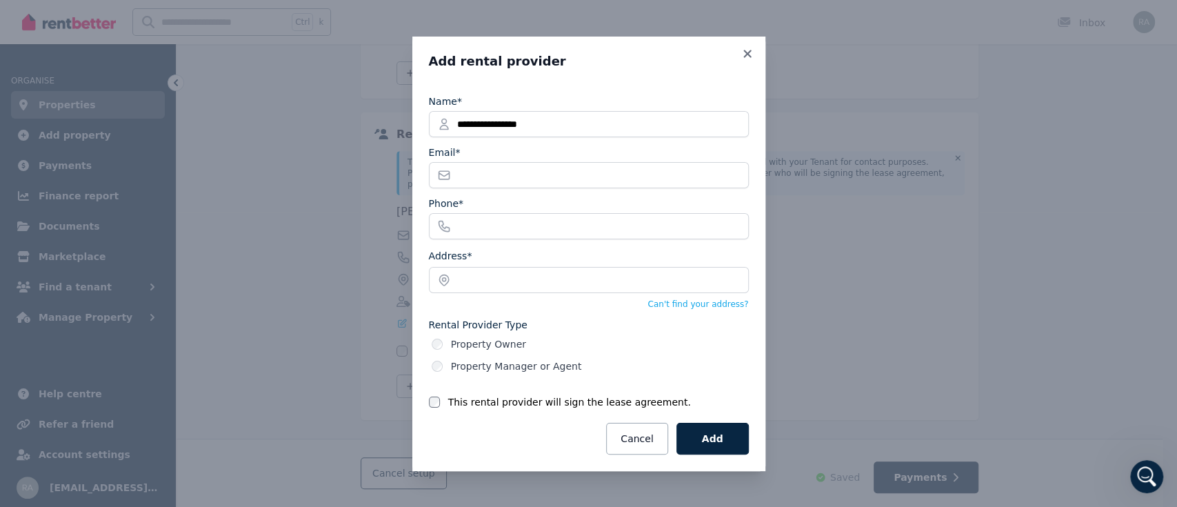
type input "**********"
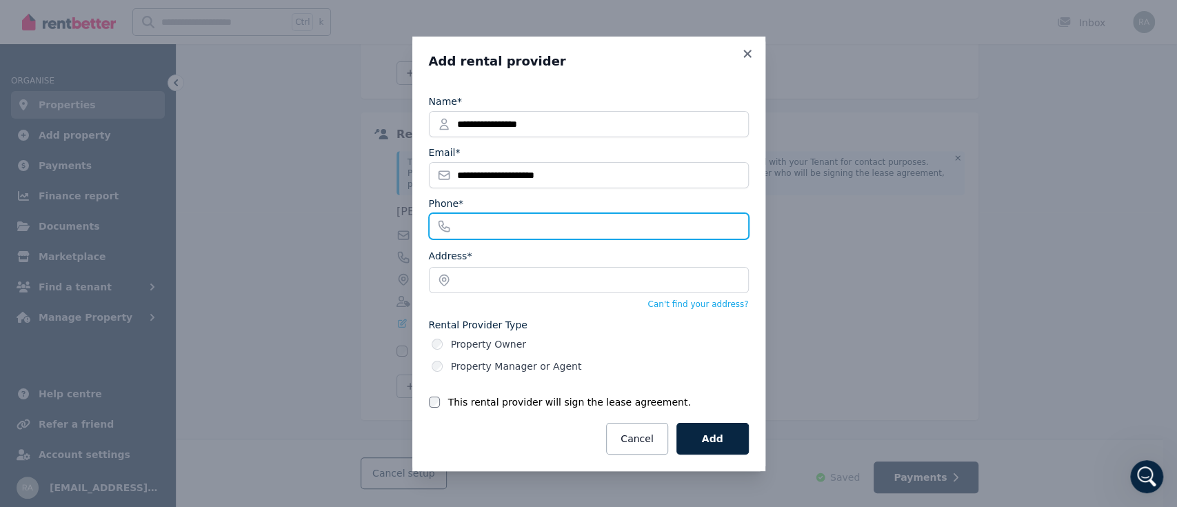
type input "**********"
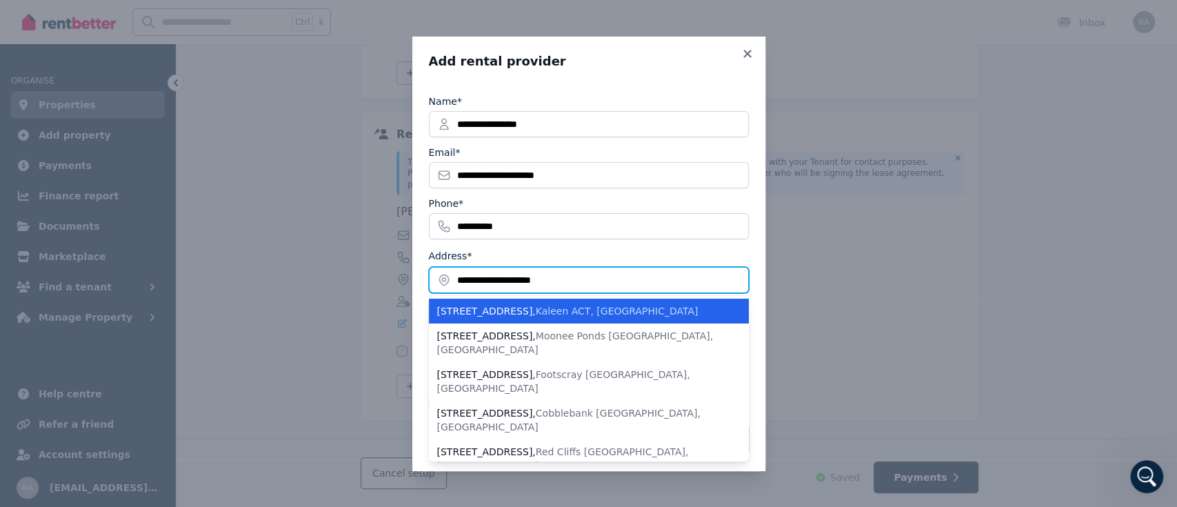
click at [567, 279] on input "**********" at bounding box center [589, 280] width 320 height 26
type input "*"
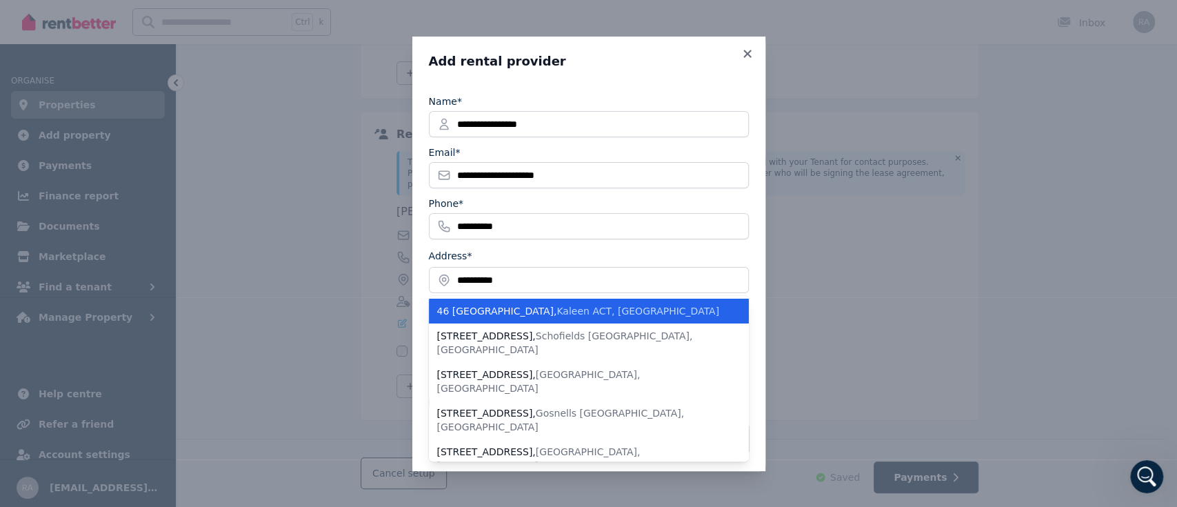
click at [528, 319] on li "[STREET_ADDRESS]" at bounding box center [589, 310] width 320 height 25
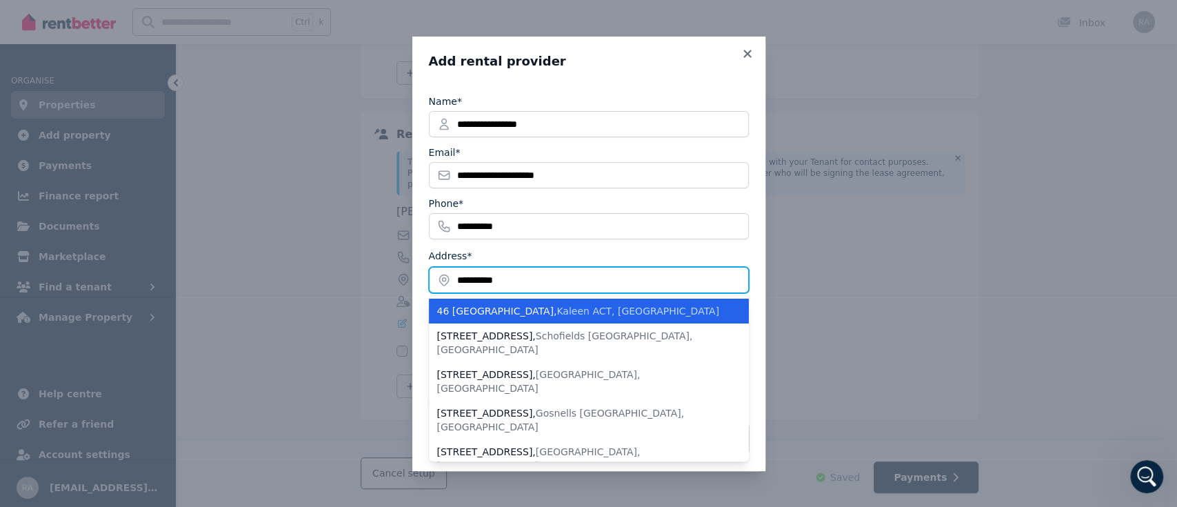
type input "**********"
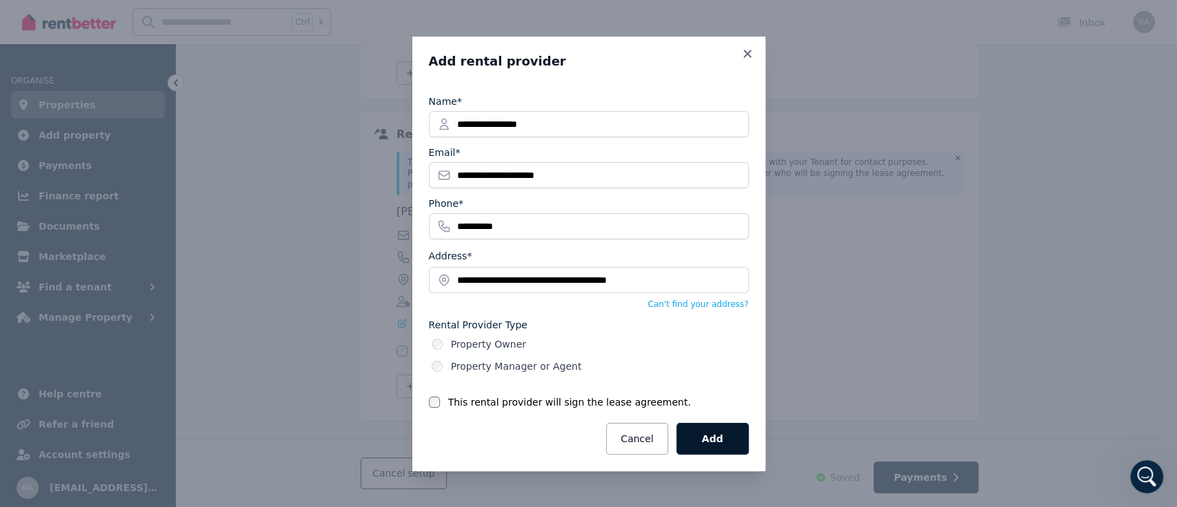
click at [698, 434] on button "Add" at bounding box center [712, 439] width 72 height 32
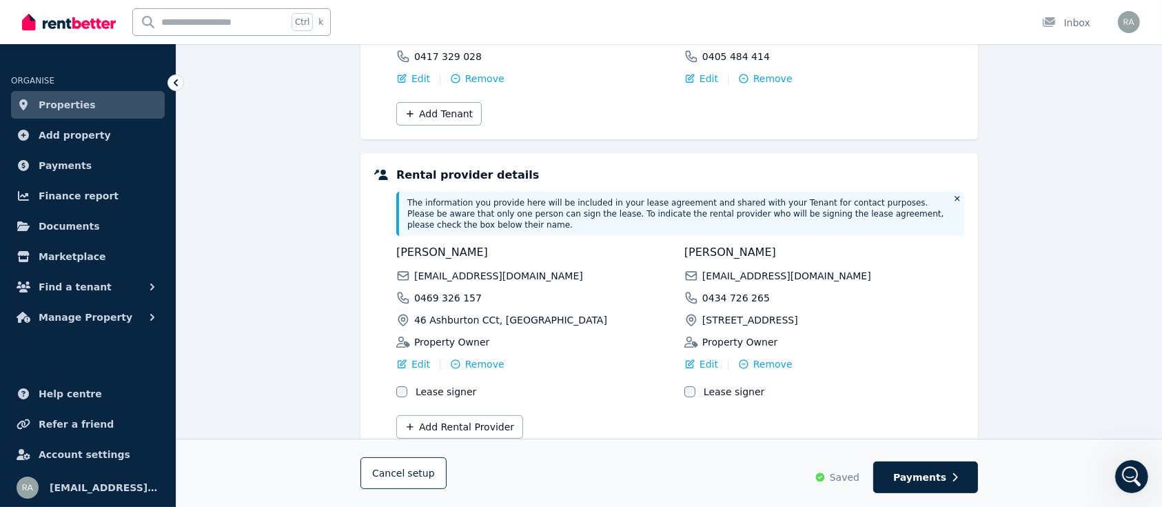
scroll to position [255, 0]
click at [924, 478] on span "Payments" at bounding box center [919, 477] width 53 height 14
select select "**********"
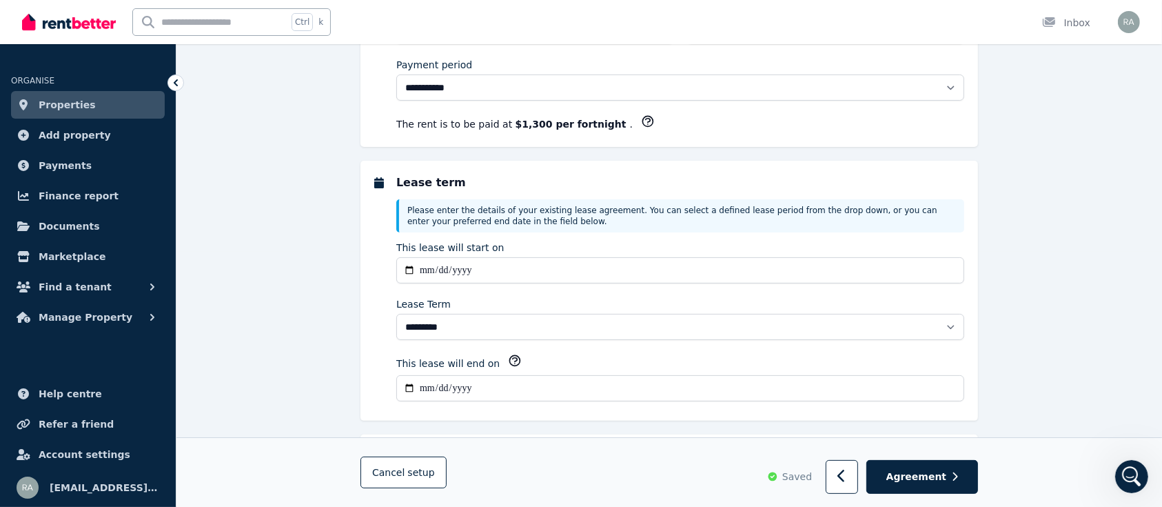
scroll to position [0, 0]
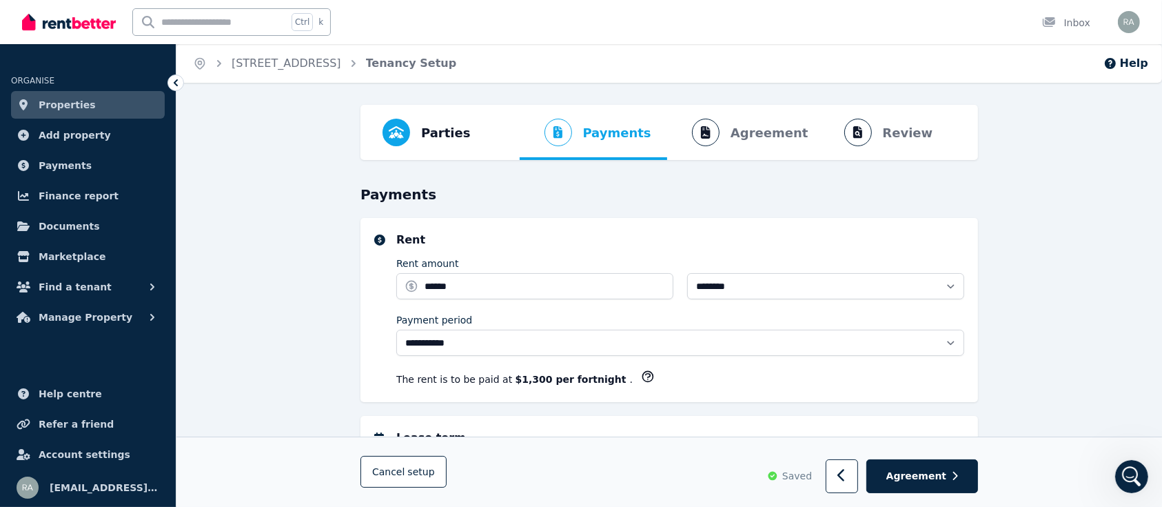
select select "**********"
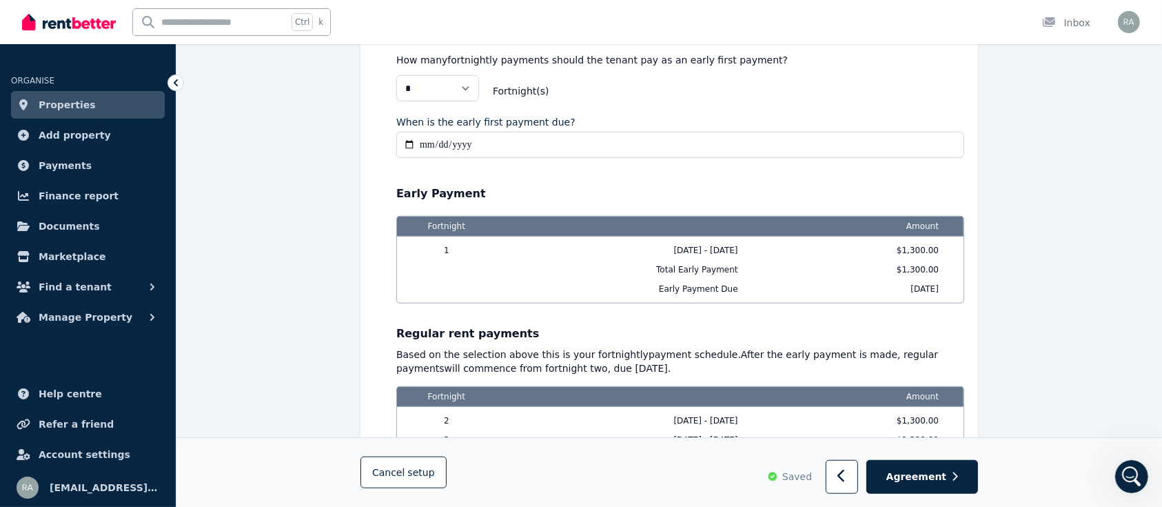
scroll to position [1379, 0]
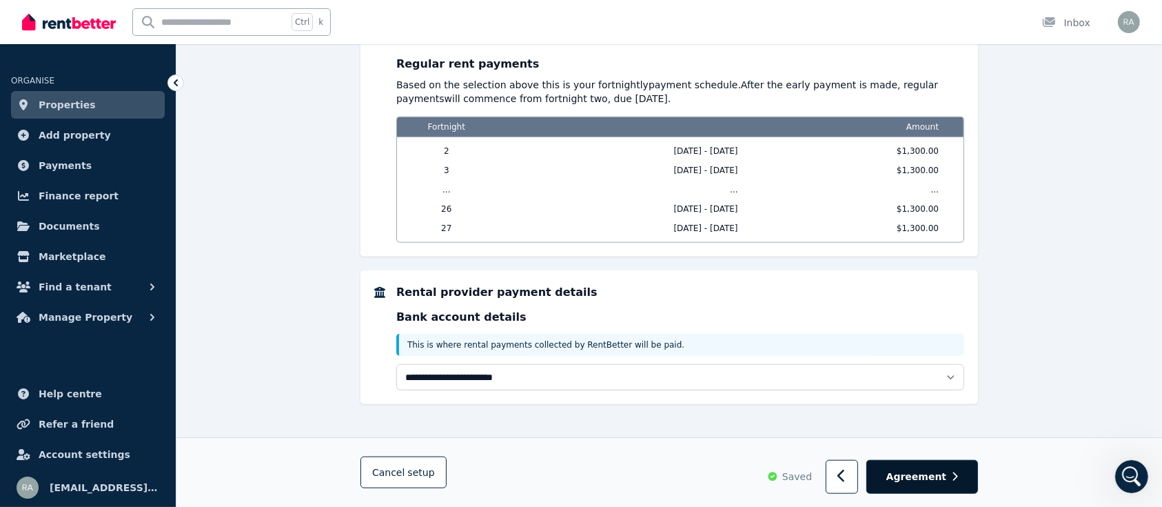
click at [933, 472] on span "Agreement" at bounding box center [917, 476] width 61 height 14
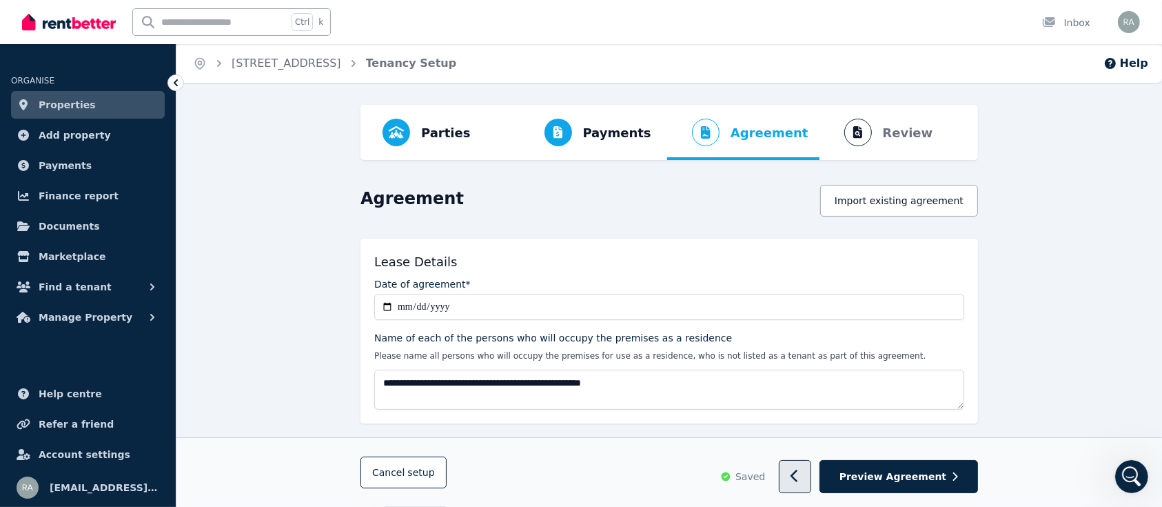
click at [811, 477] on button "button" at bounding box center [795, 477] width 32 height 34
select select "**********"
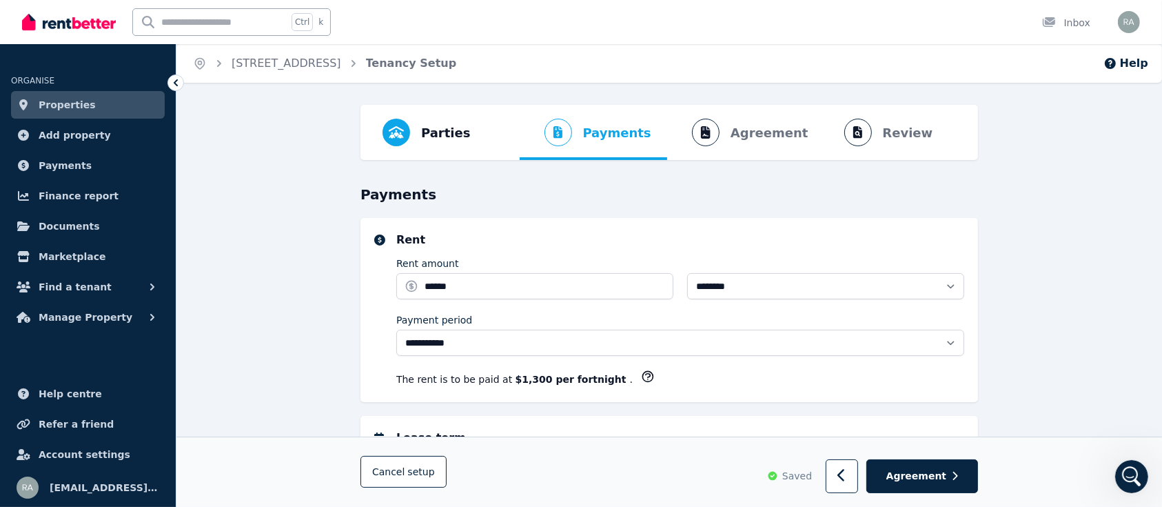
select select "**********"
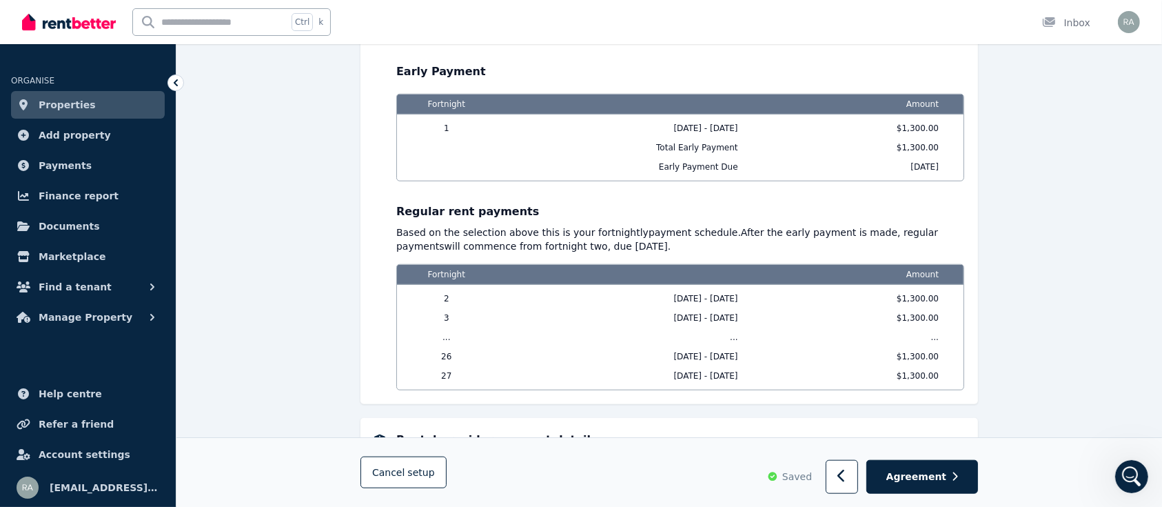
scroll to position [1379, 0]
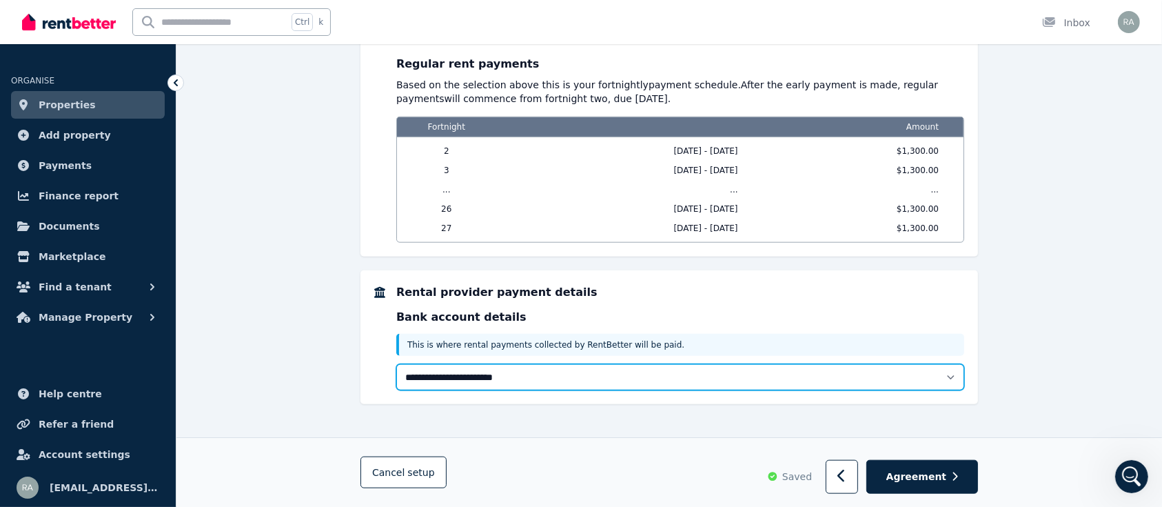
click at [959, 383] on select "**********" at bounding box center [680, 377] width 568 height 26
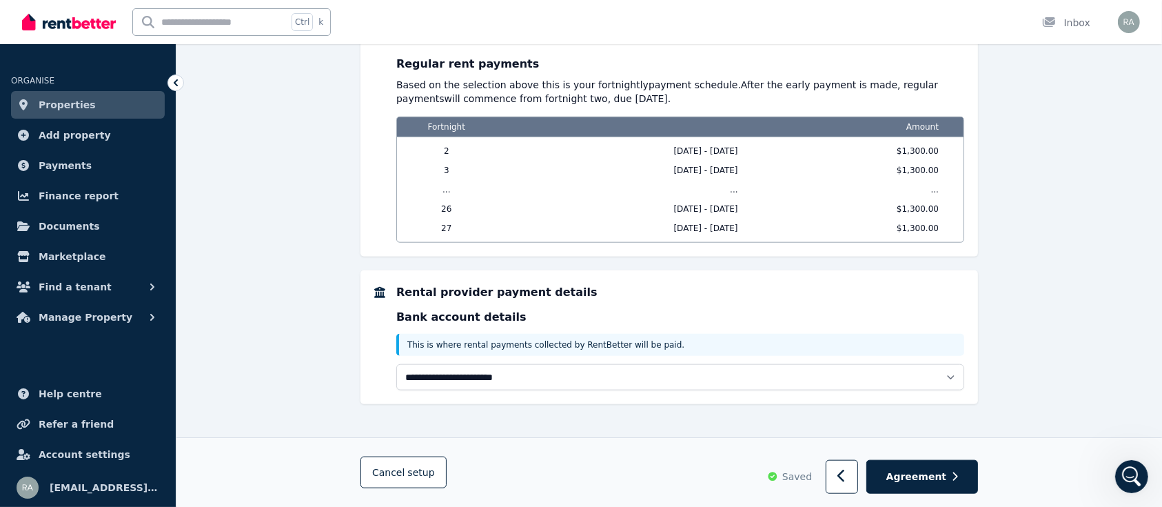
click at [902, 472] on span "Agreement" at bounding box center [917, 476] width 61 height 14
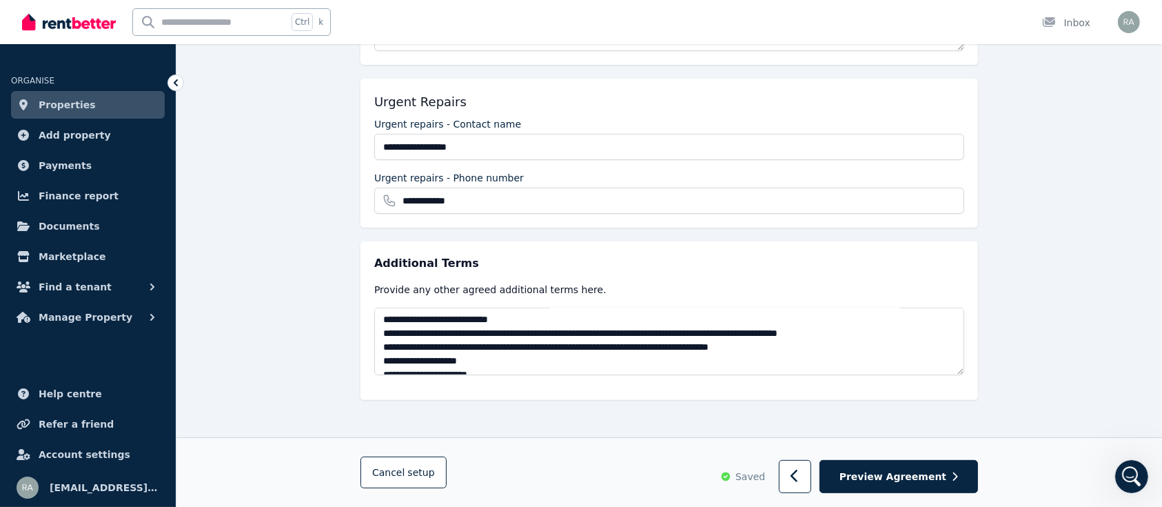
scroll to position [0, 0]
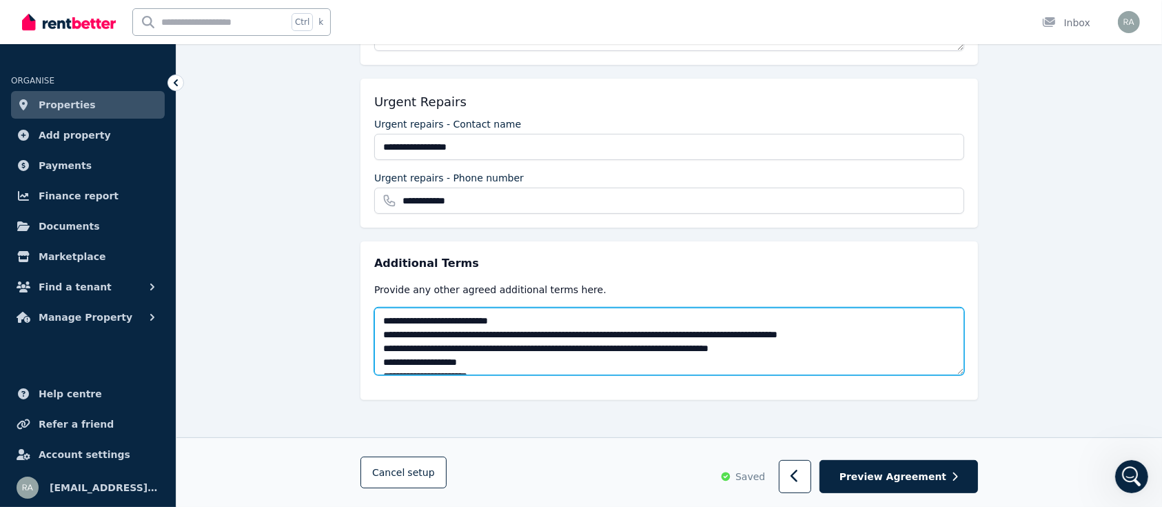
click at [381, 316] on textarea at bounding box center [669, 341] width 590 height 68
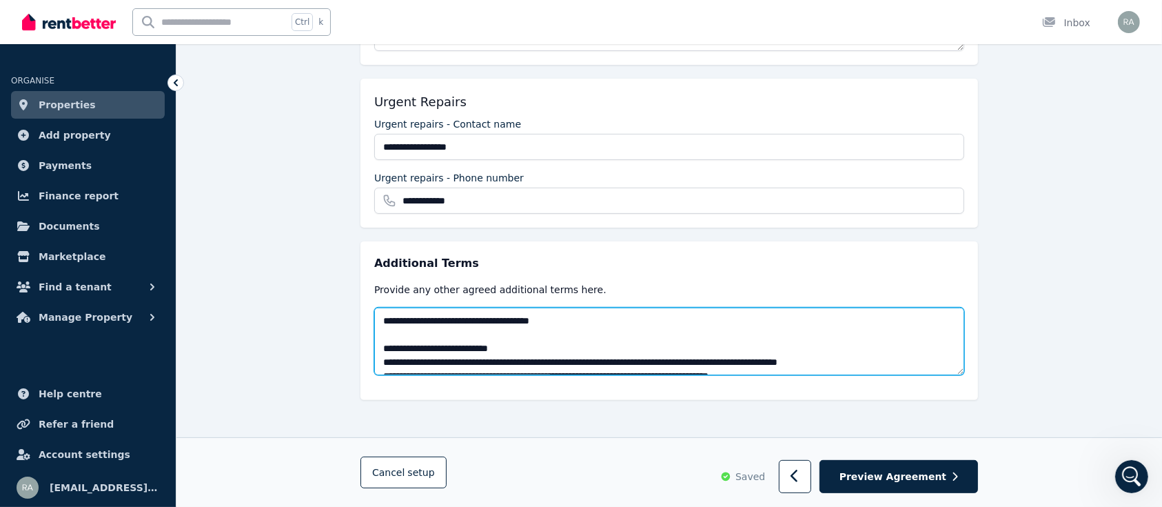
click at [431, 320] on textarea at bounding box center [669, 341] width 590 height 68
click at [588, 323] on textarea at bounding box center [669, 341] width 590 height 68
click at [387, 322] on textarea at bounding box center [669, 341] width 590 height 68
click at [574, 318] on textarea at bounding box center [669, 341] width 590 height 68
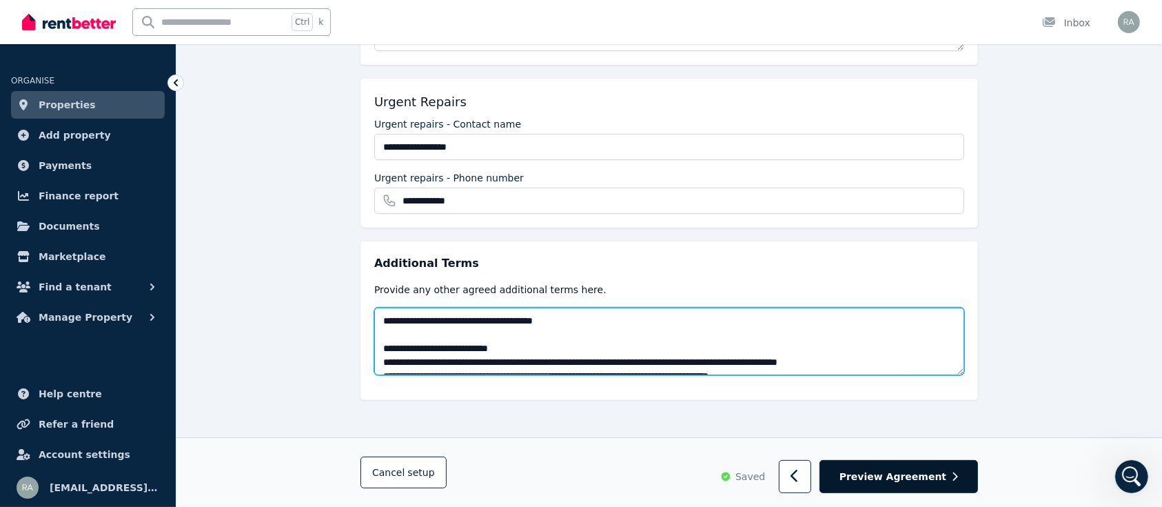
type textarea "**********"
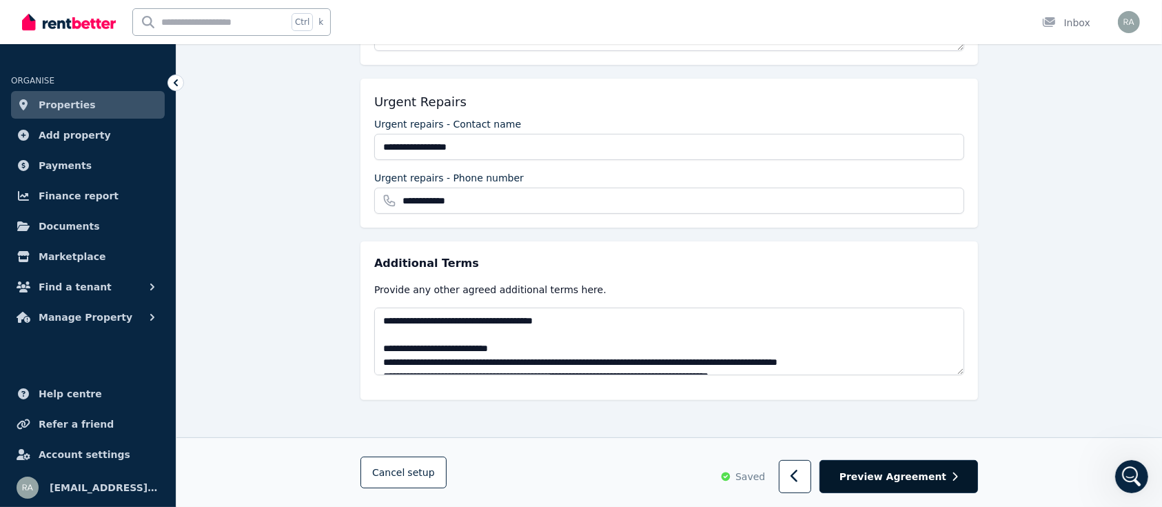
click at [913, 483] on button "Preview Agreement" at bounding box center [899, 477] width 159 height 34
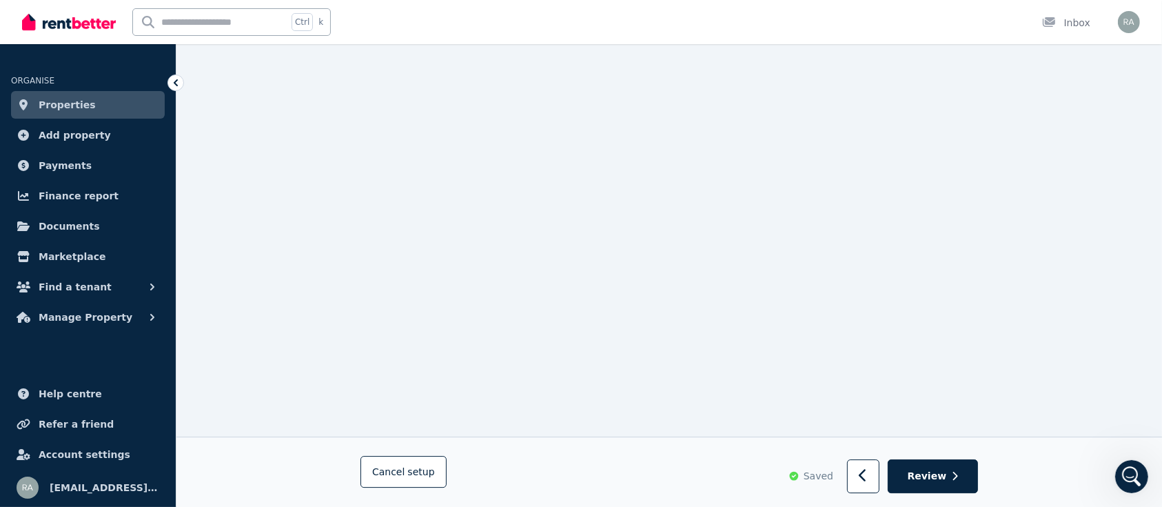
scroll to position [4442, 0]
click at [1135, 477] on icon "Open Intercom Messenger" at bounding box center [1131, 476] width 23 height 23
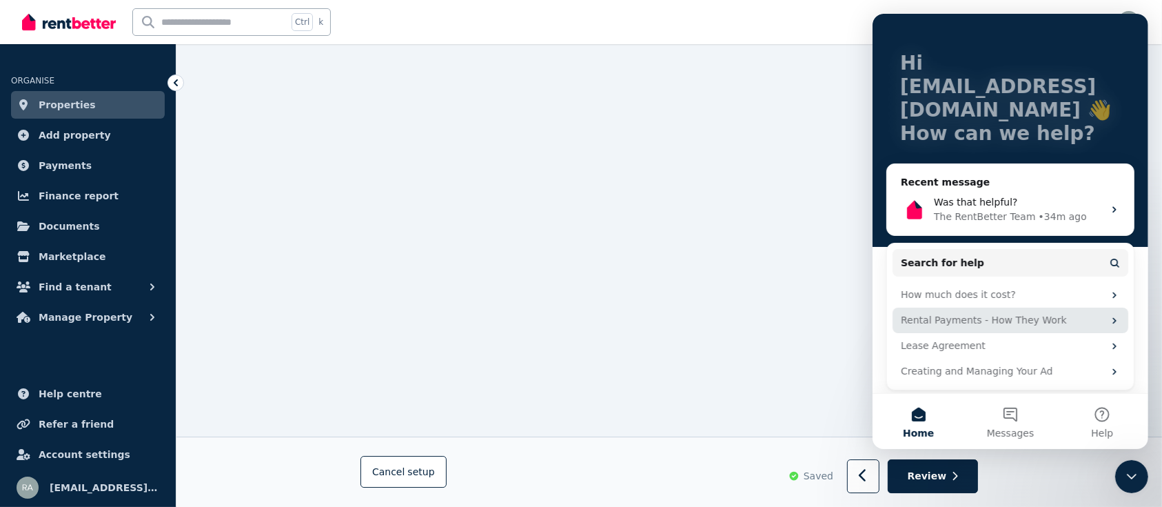
scroll to position [63, 0]
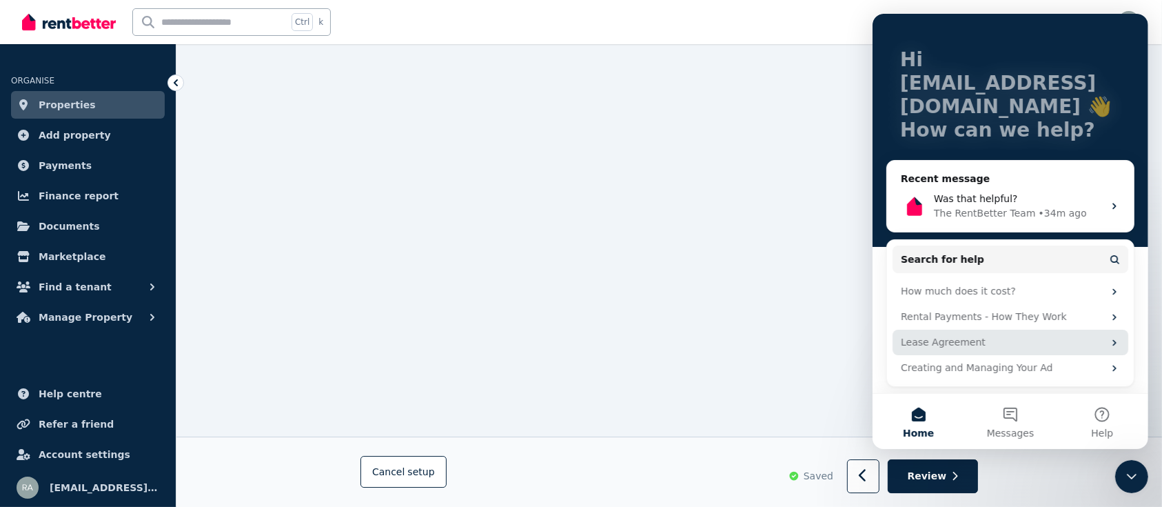
click at [973, 332] on div "Lease Agreement" at bounding box center [1010, 343] width 236 height 26
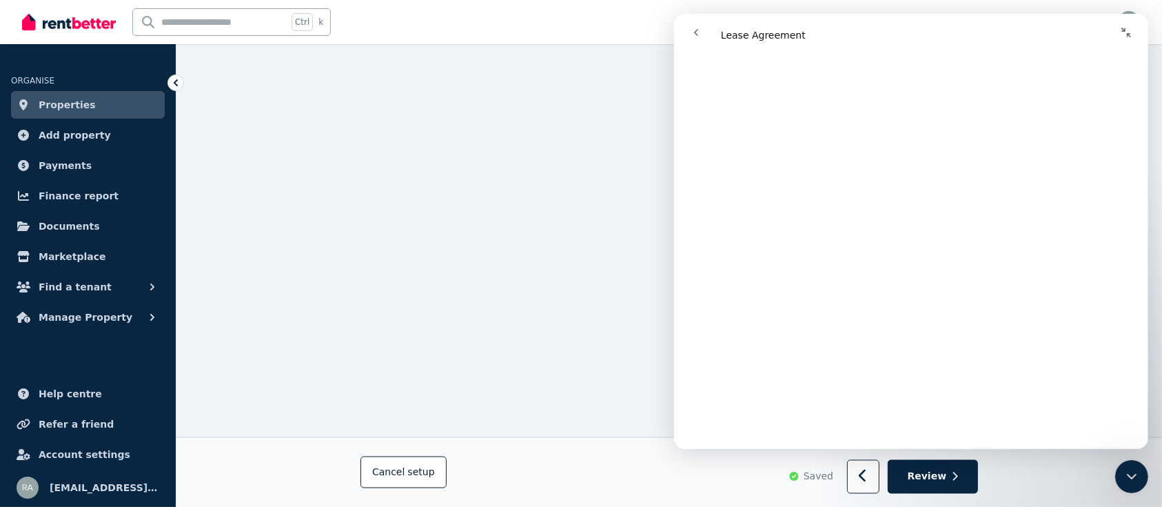
scroll to position [23135, 0]
click at [1151, 479] on div "Cancel setup Saved Review" at bounding box center [669, 472] width 986 height 70
click at [1132, 476] on icon "Close Intercom Messenger" at bounding box center [1131, 476] width 10 height 6
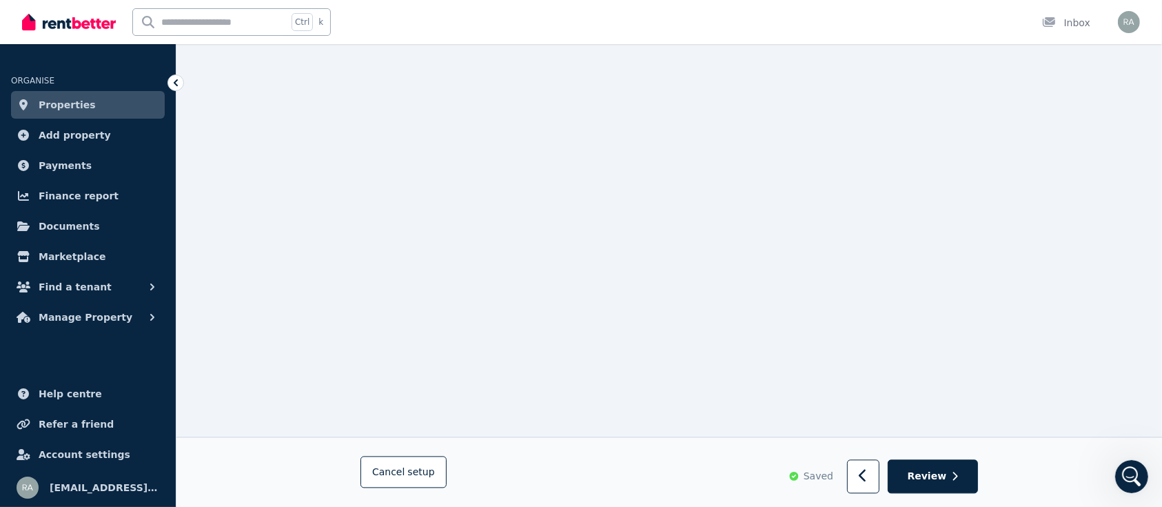
scroll to position [23790, 0]
click at [866, 476] on button "button" at bounding box center [863, 477] width 32 height 34
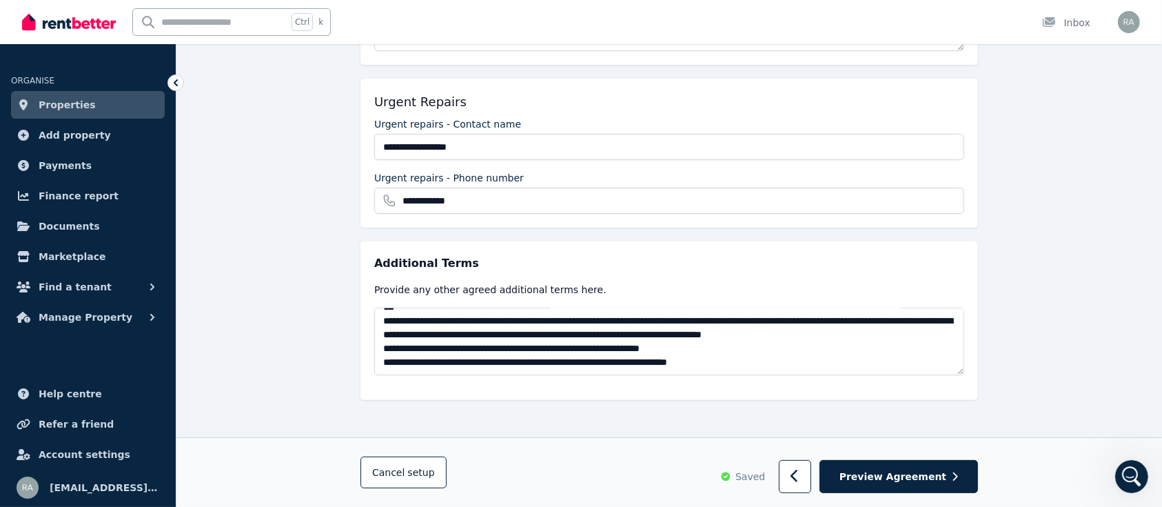
scroll to position [524, 0]
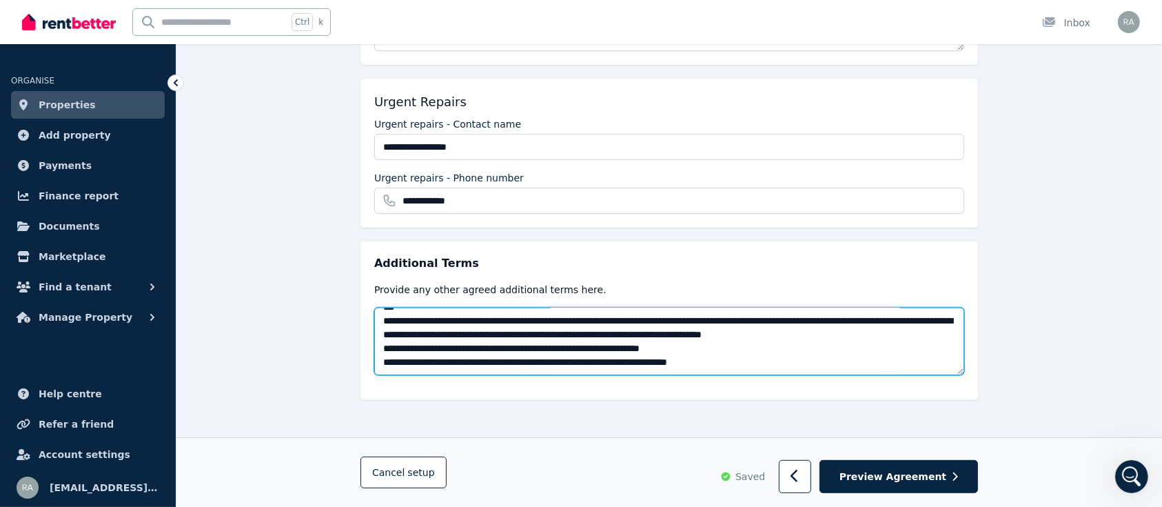
click at [923, 337] on textarea at bounding box center [669, 341] width 590 height 68
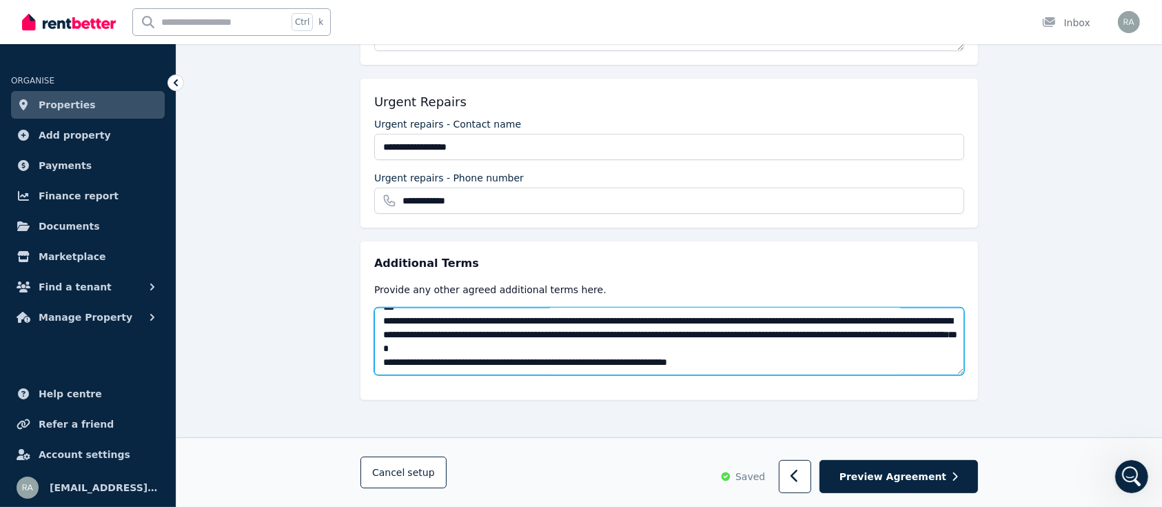
type textarea "**********"
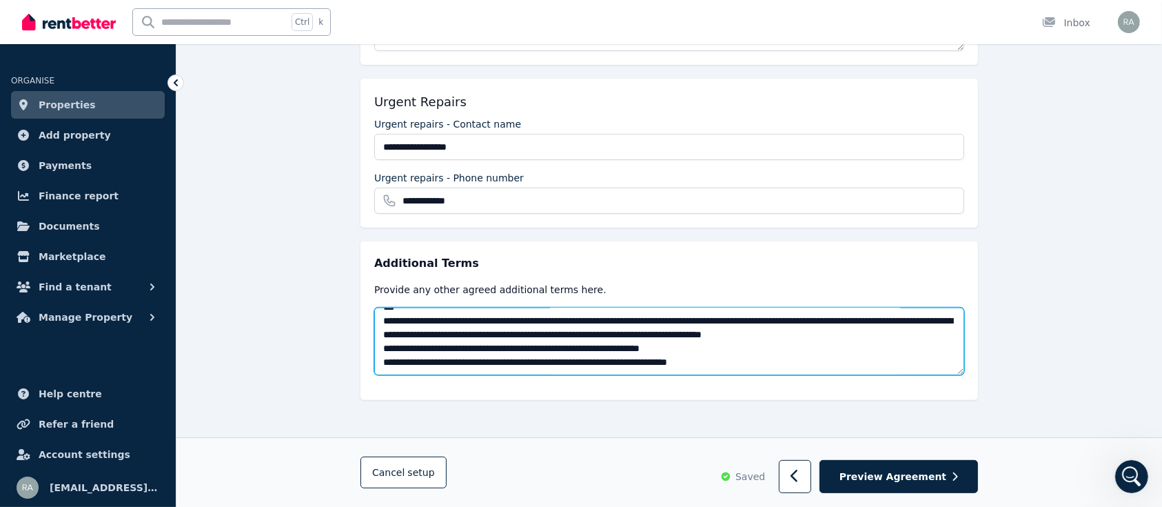
click at [923, 337] on textarea at bounding box center [669, 341] width 590 height 68
click at [955, 372] on textarea at bounding box center [669, 341] width 590 height 68
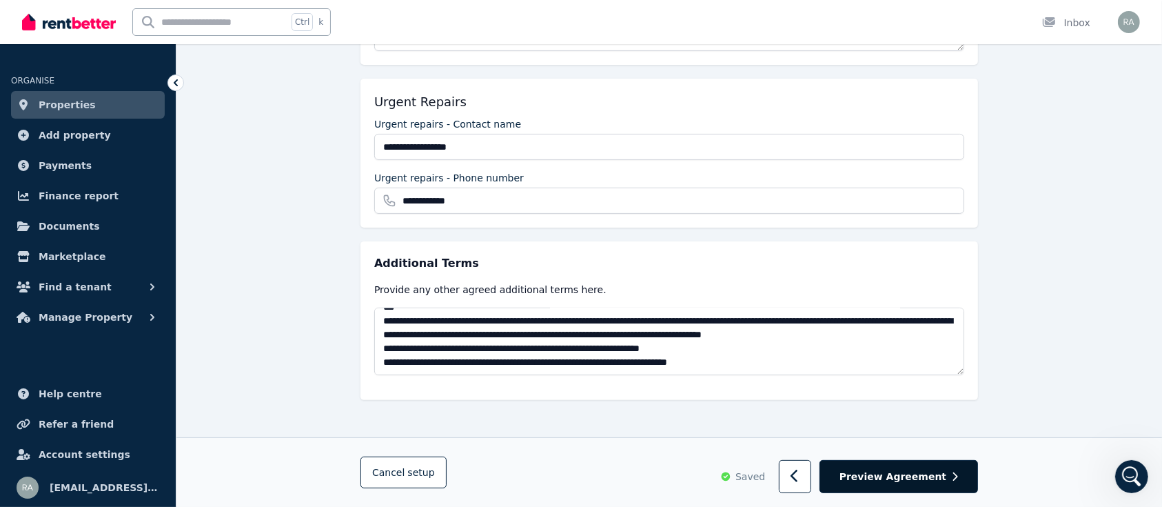
click at [922, 476] on span "Preview Agreement" at bounding box center [893, 476] width 107 height 14
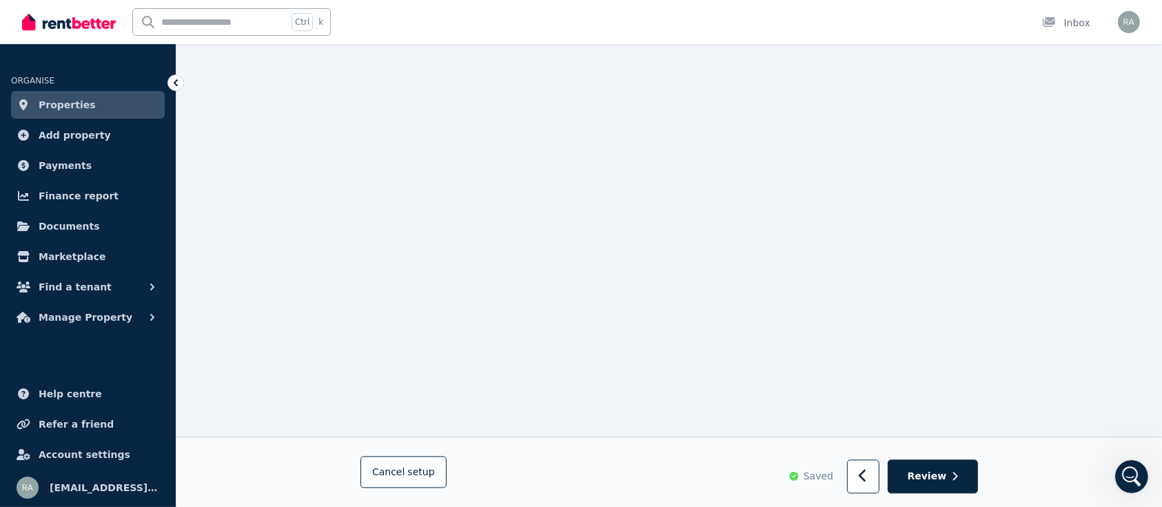
scroll to position [23784, 0]
click at [877, 474] on button "button" at bounding box center [863, 477] width 32 height 34
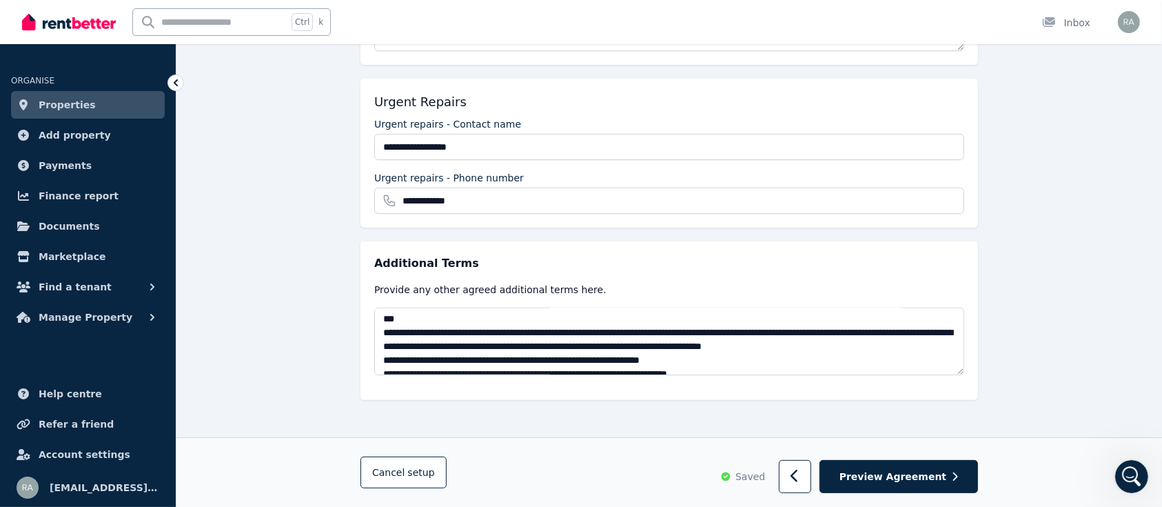
scroll to position [524, 0]
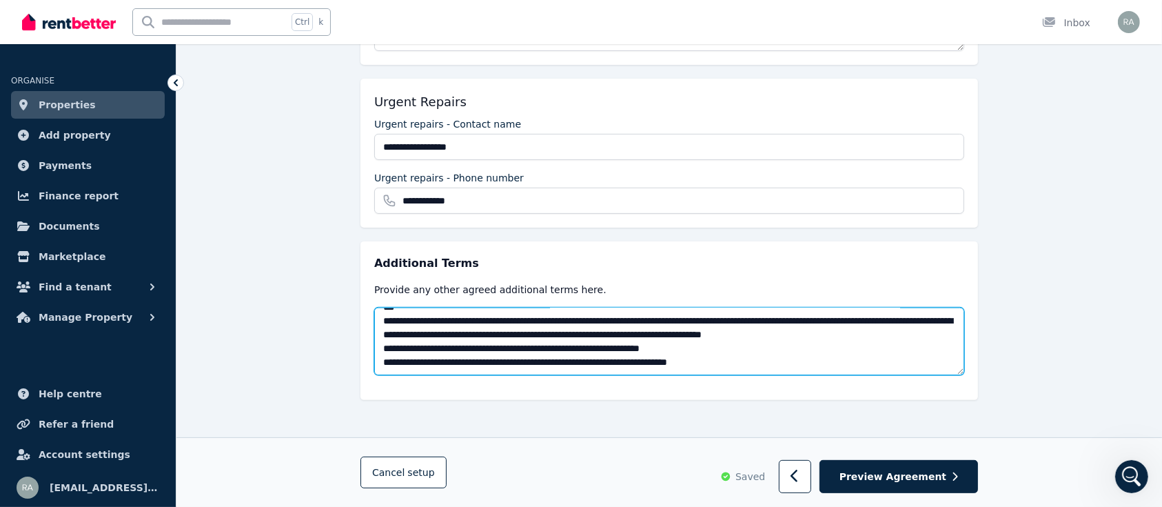
click at [403, 350] on textarea at bounding box center [669, 341] width 590 height 68
type textarea "**********"
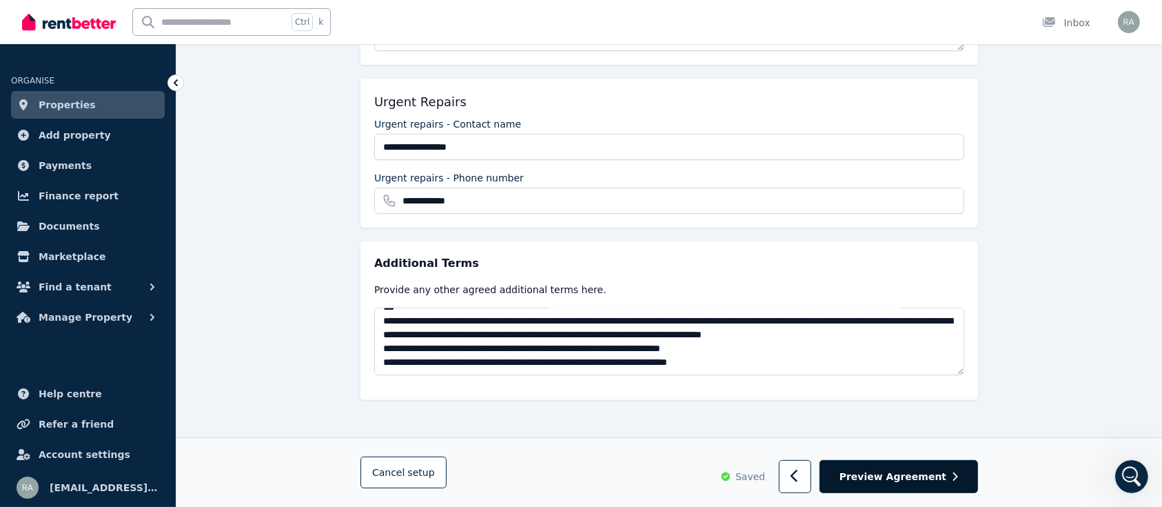
click at [902, 477] on span "Preview Agreement" at bounding box center [893, 476] width 107 height 14
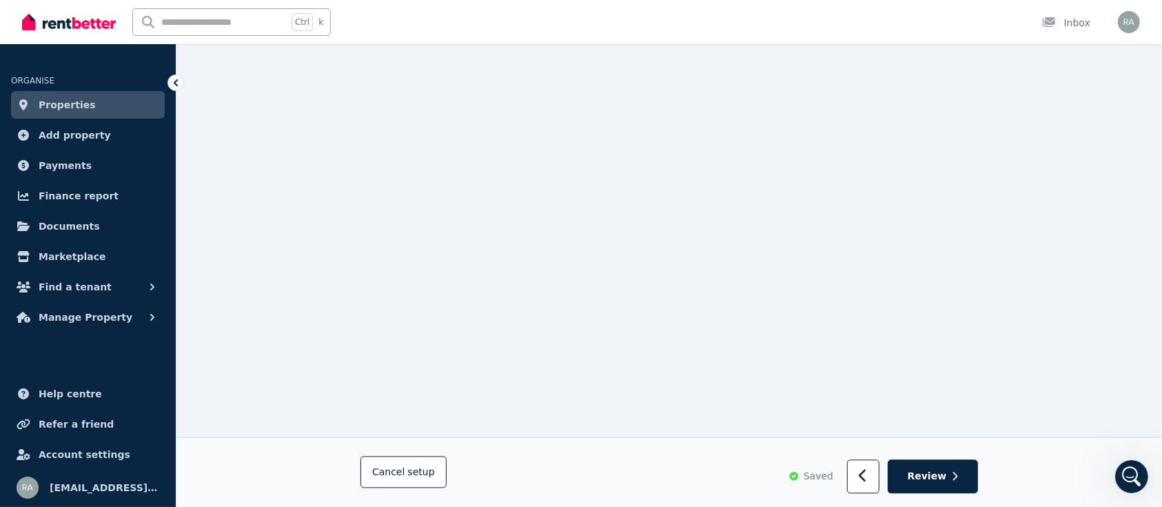
scroll to position [23863, 0]
click at [868, 476] on icon "button" at bounding box center [863, 476] width 9 height 14
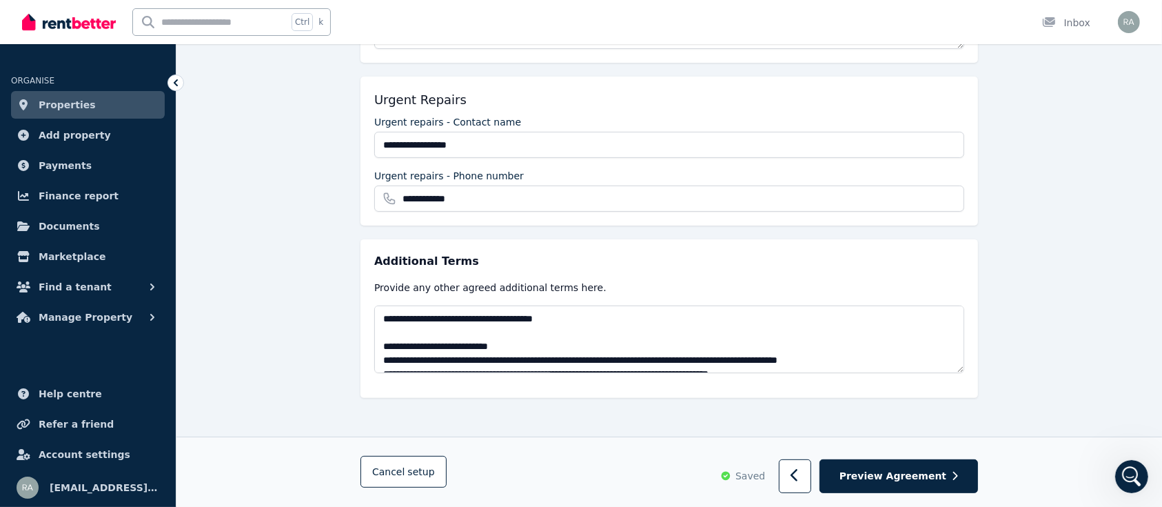
scroll to position [0, 0]
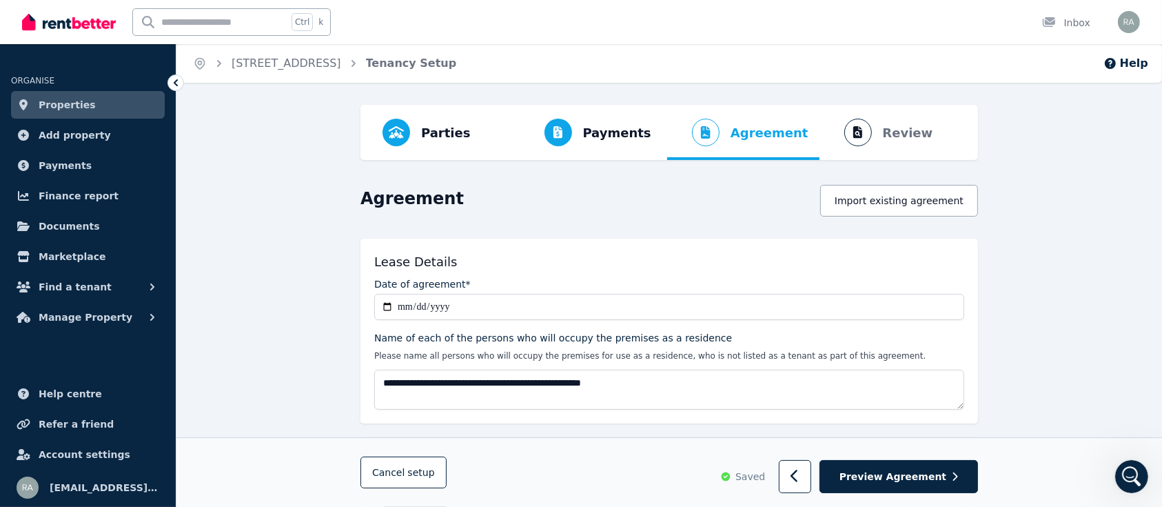
click at [640, 439] on div "Cancel setup Saved Preview Agreement" at bounding box center [669, 472] width 986 height 70
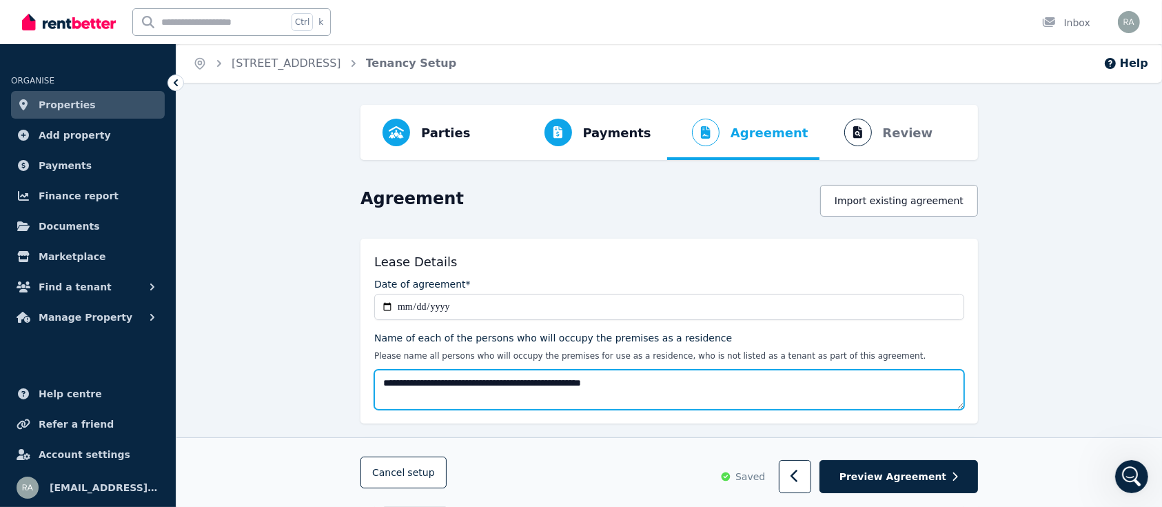
click at [656, 389] on textarea "**********" at bounding box center [669, 390] width 590 height 40
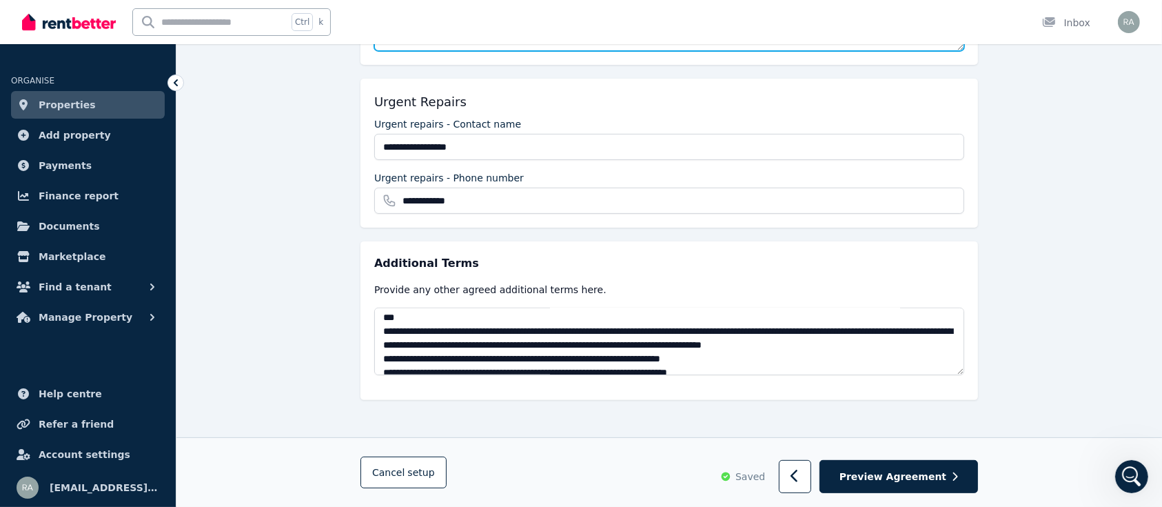
scroll to position [524, 0]
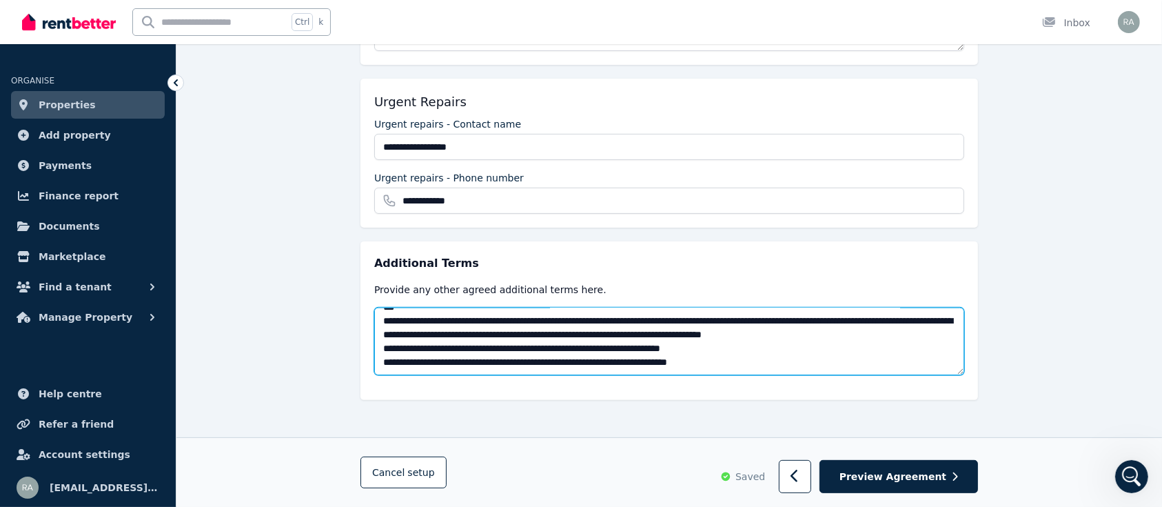
click at [405, 347] on textarea at bounding box center [669, 341] width 590 height 68
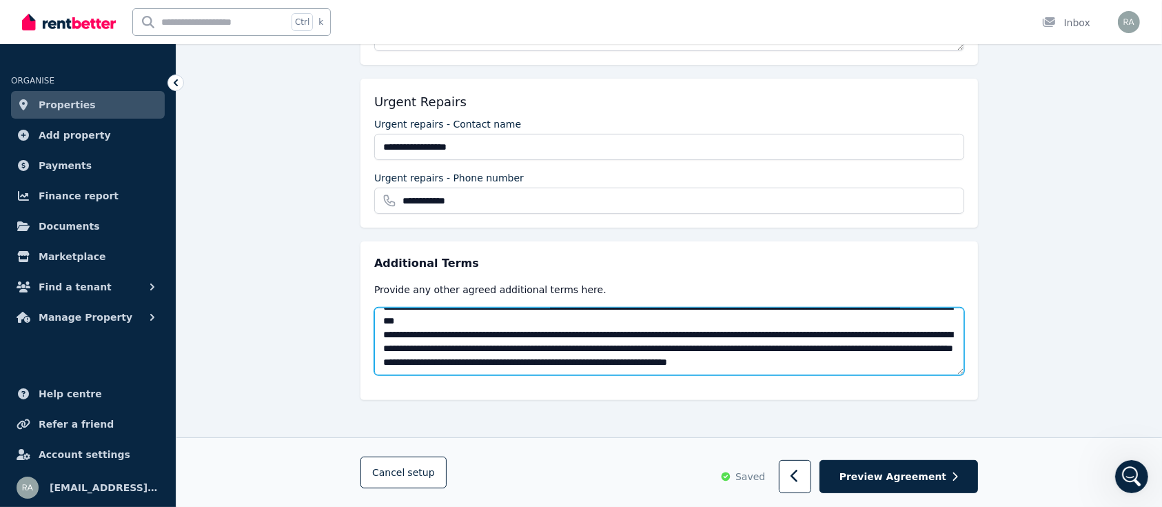
click at [405, 347] on textarea at bounding box center [669, 341] width 590 height 68
type textarea "**********"
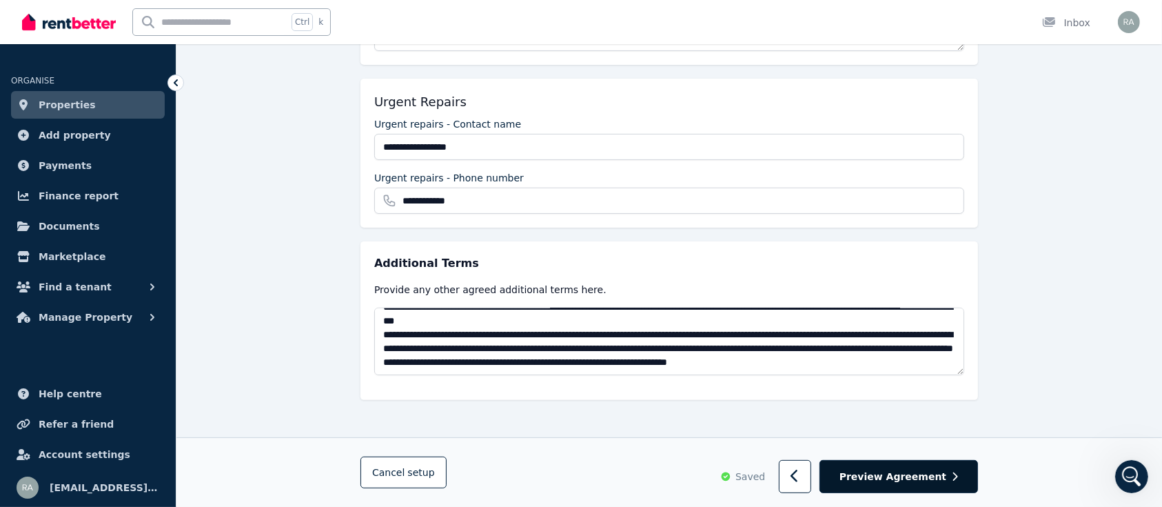
click at [894, 480] on span "Preview Agreement" at bounding box center [893, 476] width 107 height 14
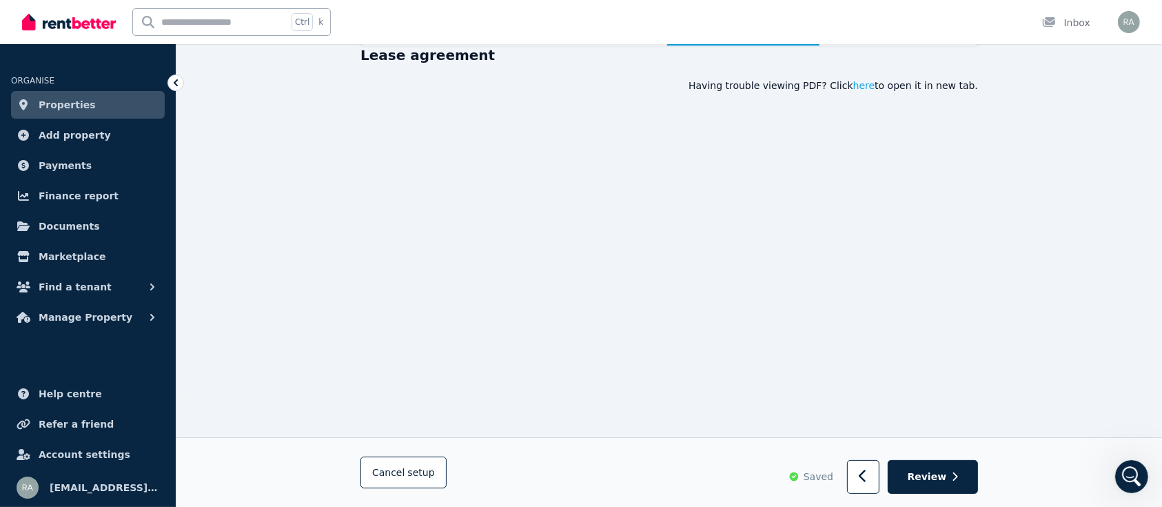
scroll to position [215, 0]
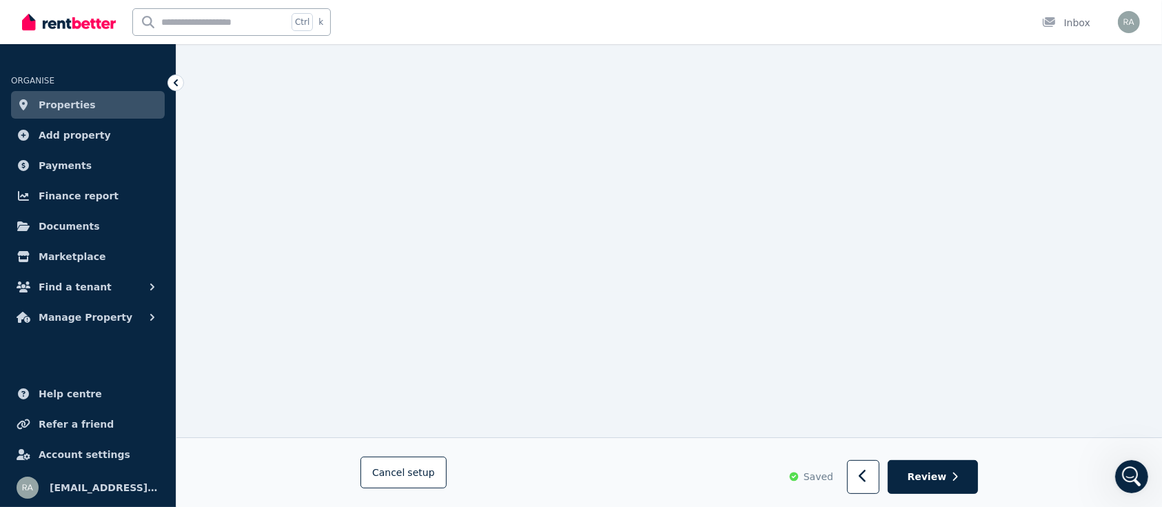
click at [894, 480] on div "Review" at bounding box center [912, 477] width 131 height 34
click at [868, 481] on icon "button" at bounding box center [863, 476] width 9 height 14
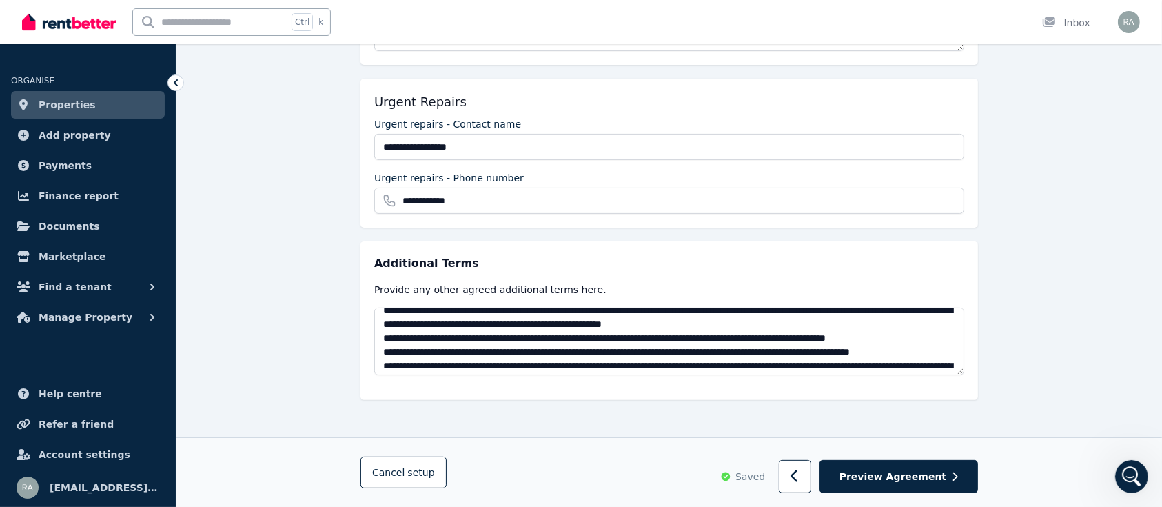
scroll to position [524, 0]
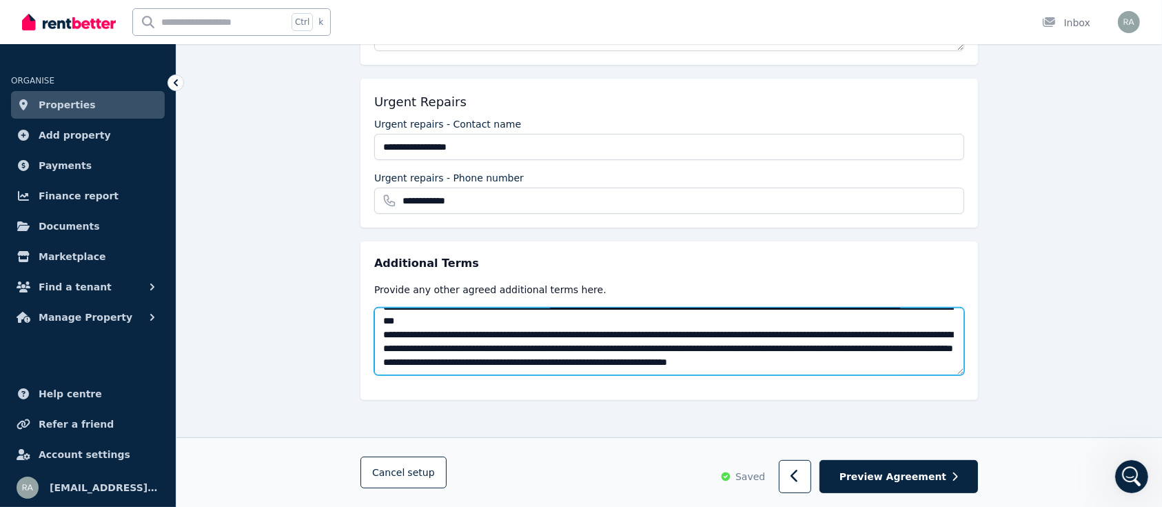
click at [925, 334] on textarea at bounding box center [669, 341] width 590 height 68
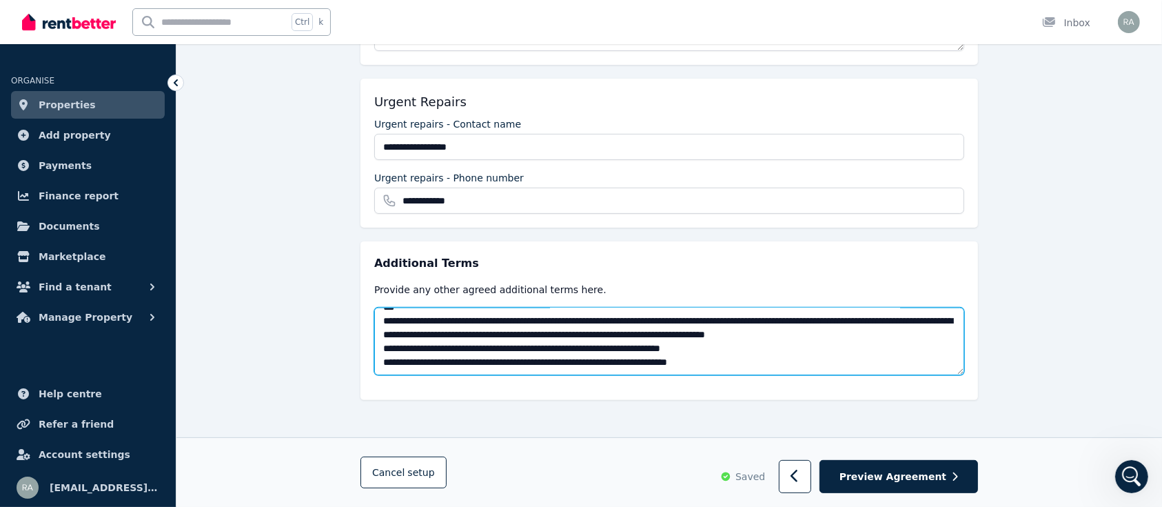
click at [925, 334] on textarea at bounding box center [669, 341] width 590 height 68
type textarea "**********"
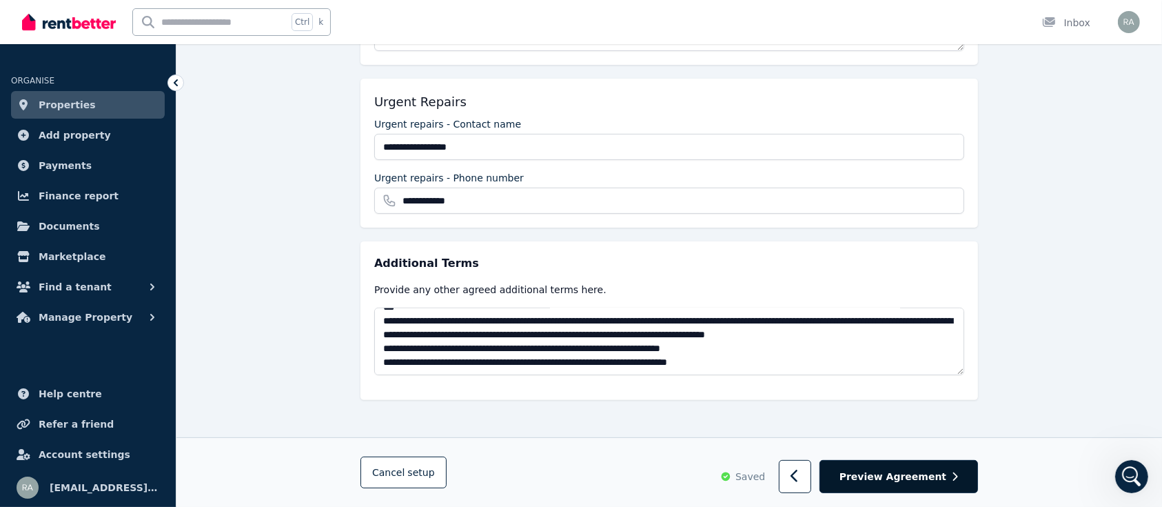
click at [935, 474] on span "Preview Agreement" at bounding box center [893, 476] width 107 height 14
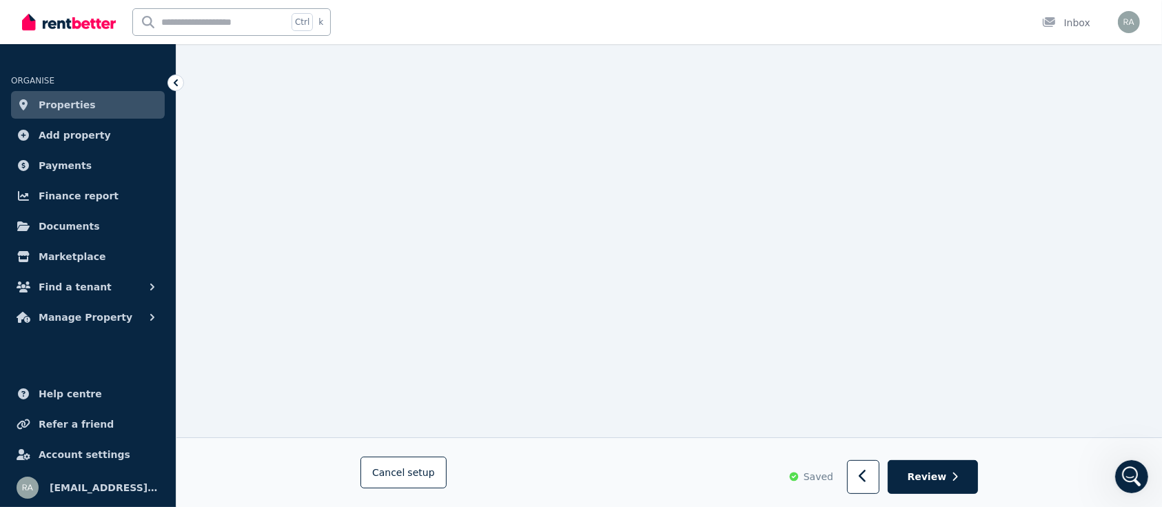
scroll to position [215, 0]
click at [935, 474] on span "Review" at bounding box center [927, 476] width 39 height 14
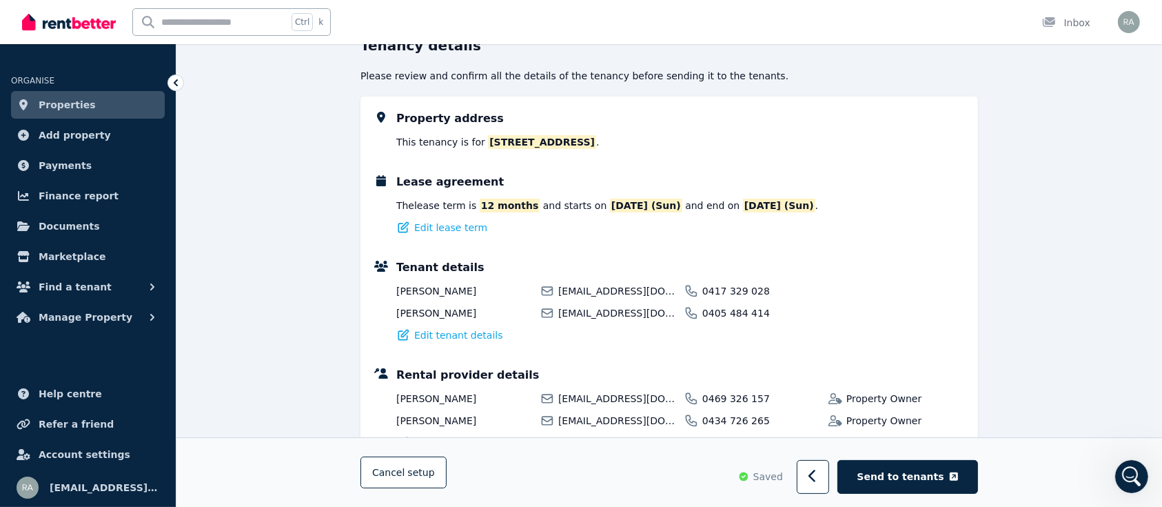
scroll to position [149, 0]
click at [767, 370] on div "Rental provider details [PERSON_NAME] [EMAIL_ADDRESS][DOMAIN_NAME] 0469 326 157…" at bounding box center [680, 408] width 568 height 83
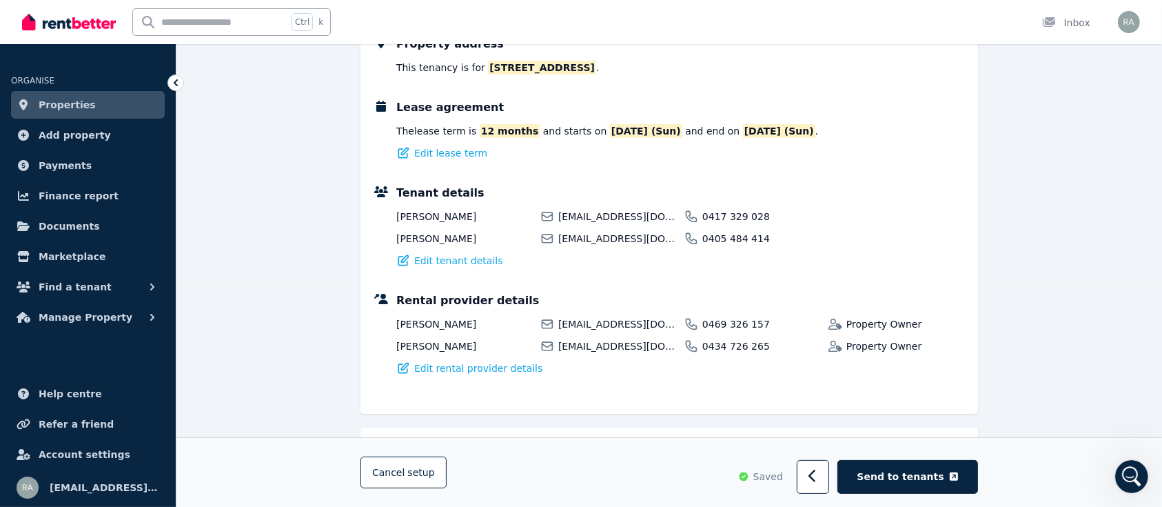
scroll to position [224, 0]
click at [976, 373] on div "Property address This tenancy is for [STREET_ADDRESS] . Lease agreement The lea…" at bounding box center [670, 217] width 618 height 392
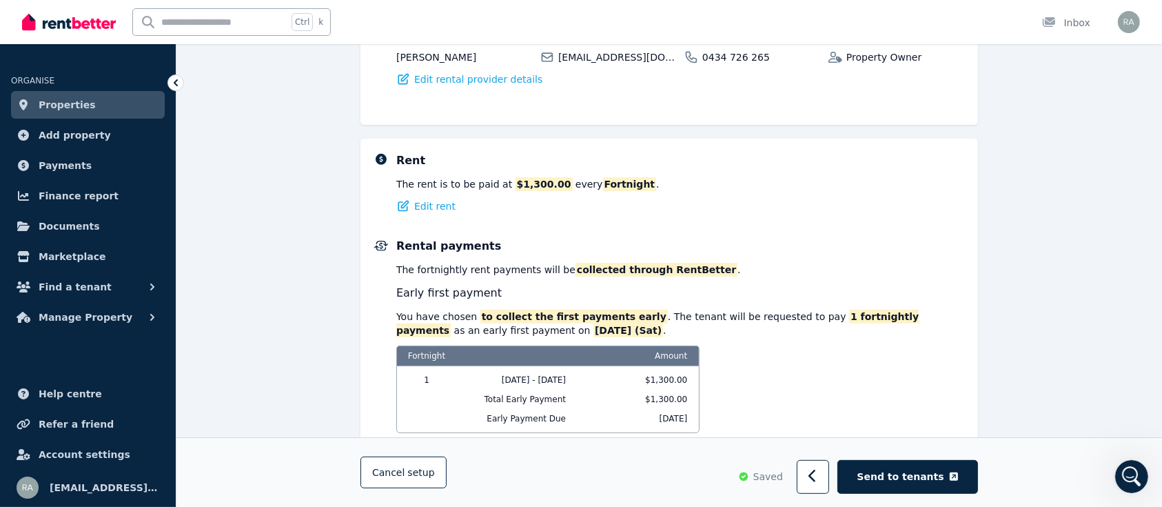
scroll to position [563, 0]
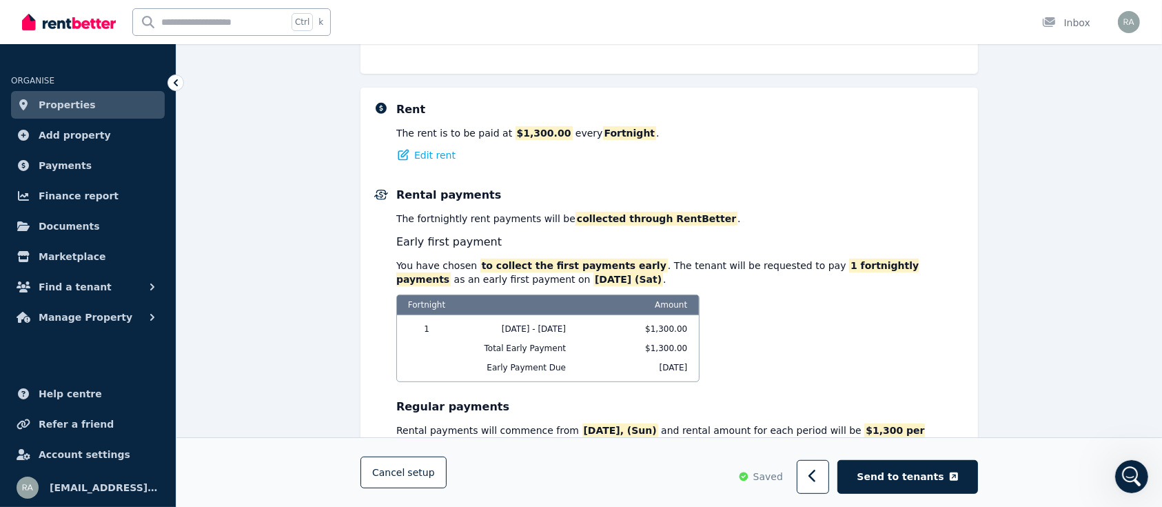
click at [1031, 381] on div "Parties Rental provider and tenant details Payments Bond and rental payments Ag…" at bounding box center [669, 332] width 986 height 1581
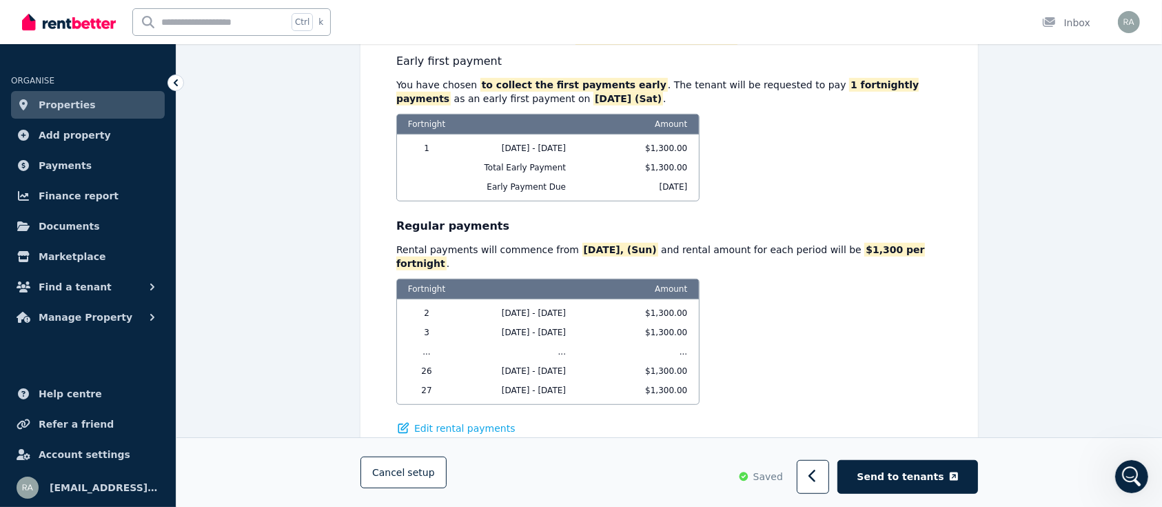
scroll to position [747, 0]
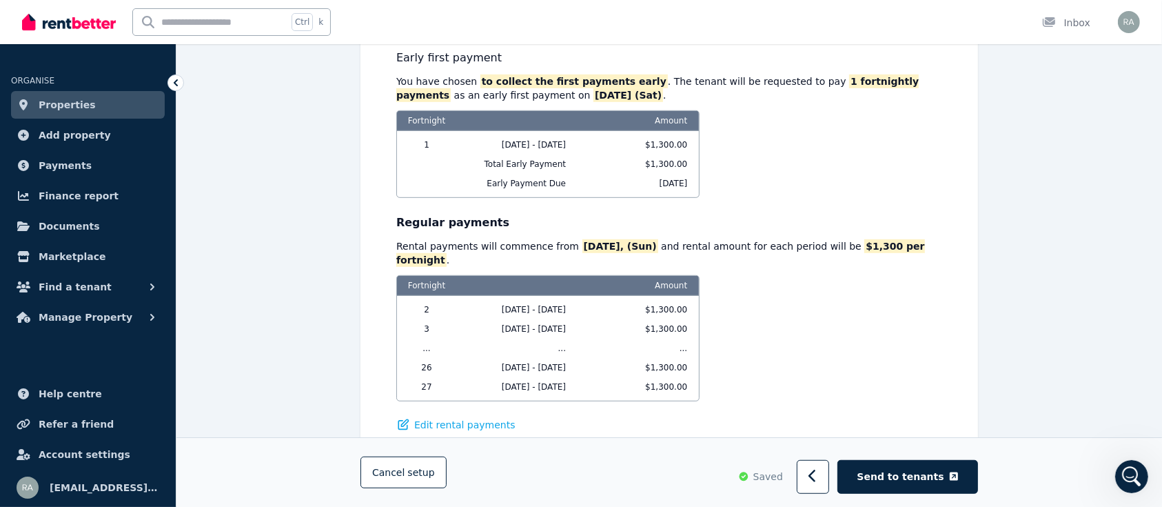
click at [986, 375] on div "Parties Rental provider and tenant details Payments Bond and rental payments Ag…" at bounding box center [669, 148] width 986 height 1581
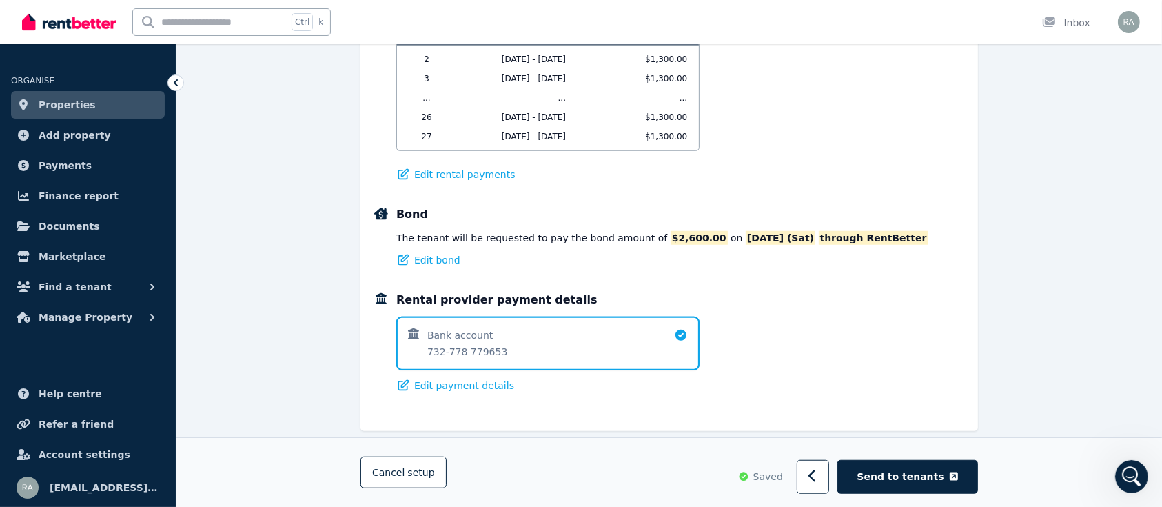
scroll to position [1006, 0]
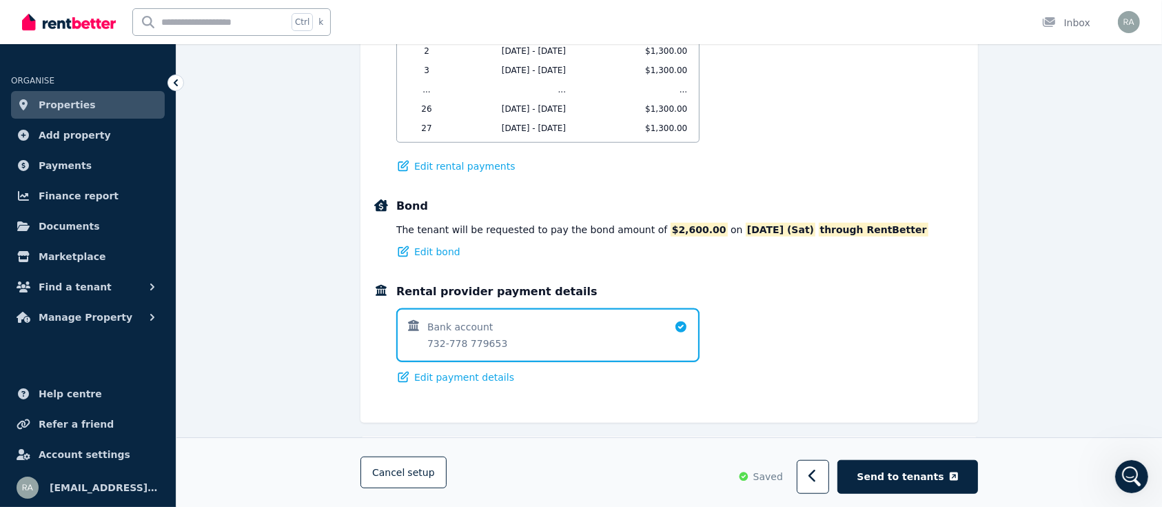
click at [927, 357] on div "Rental provider payment details Bank account [FINANCIAL_ID] [FINANCIAL_ID] Edit…" at bounding box center [680, 333] width 568 height 101
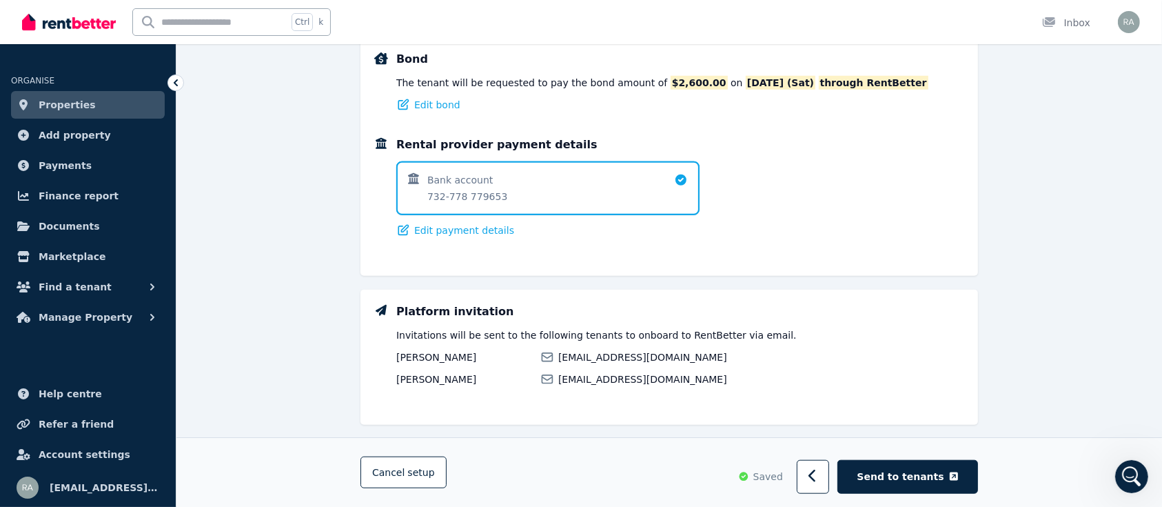
scroll to position [1164, 0]
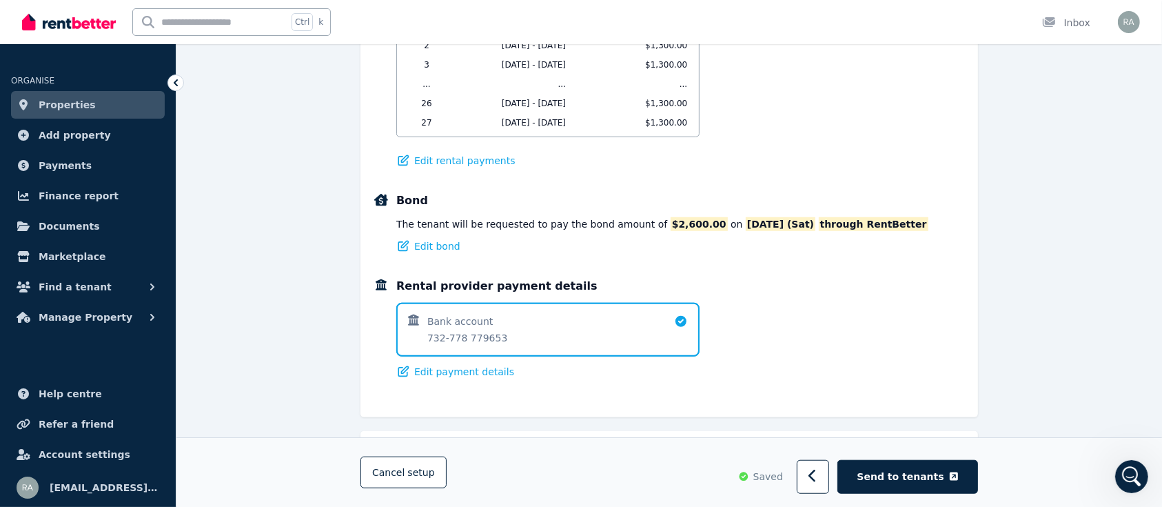
scroll to position [1012, 0]
click at [898, 341] on div "Rental provider payment details Bank account [FINANCIAL_ID] [FINANCIAL_ID] Edit…" at bounding box center [680, 327] width 568 height 101
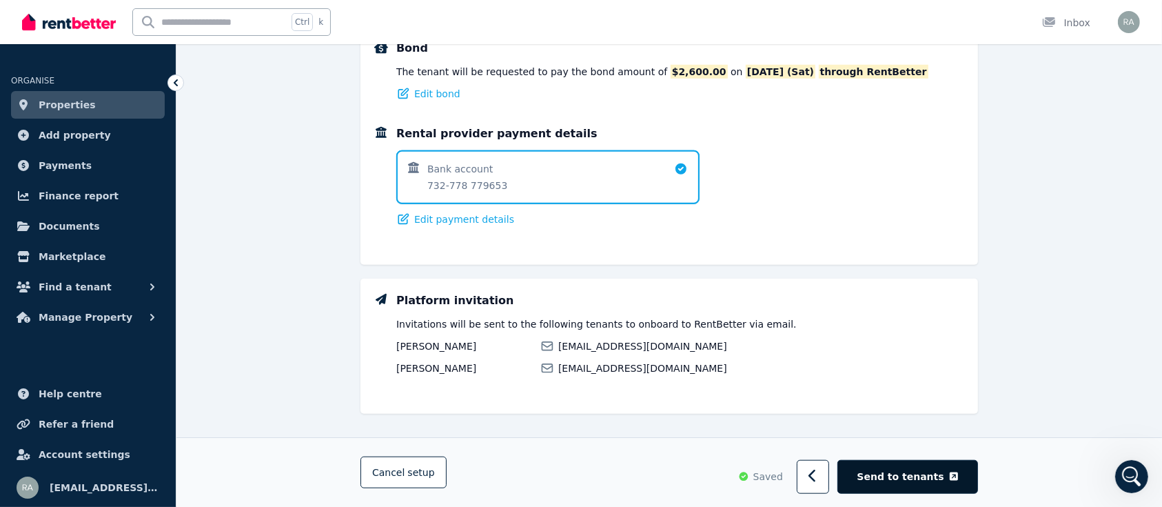
click at [893, 481] on span "Send to tenants" at bounding box center [901, 476] width 87 height 14
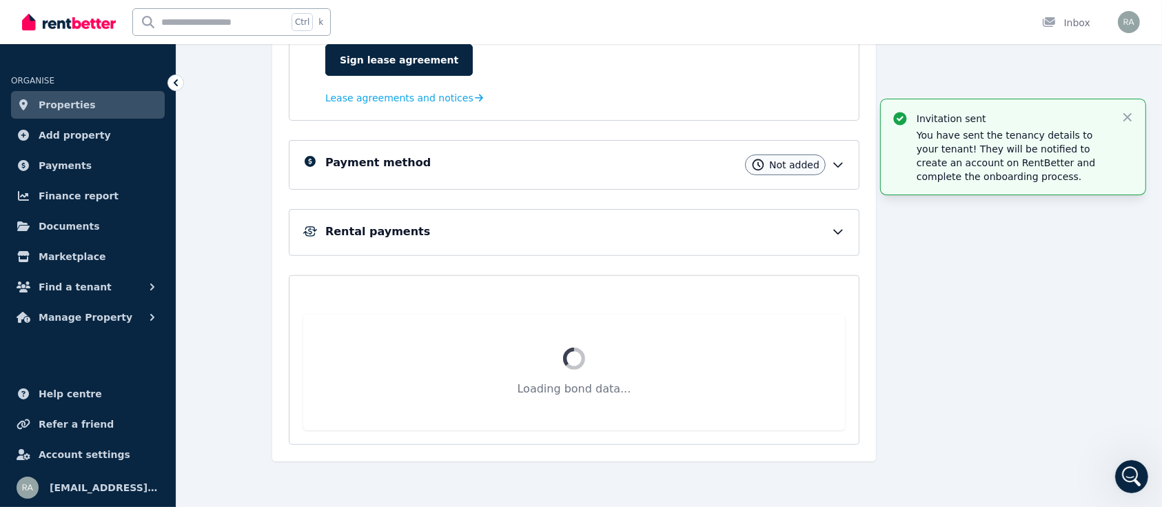
scroll to position [292, 0]
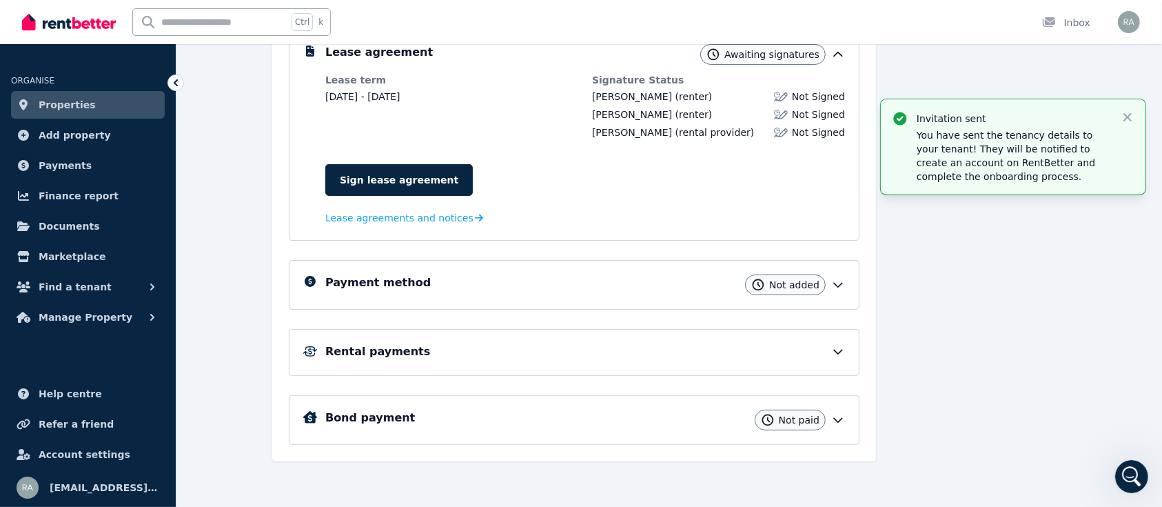
click at [893, 481] on div "**********" at bounding box center [669, 160] width 794 height 651
click at [638, 217] on div "Sign lease agreement Lease agreements and notices" at bounding box center [585, 188] width 520 height 76
click at [550, 274] on div "Payment method Not added" at bounding box center [585, 284] width 520 height 21
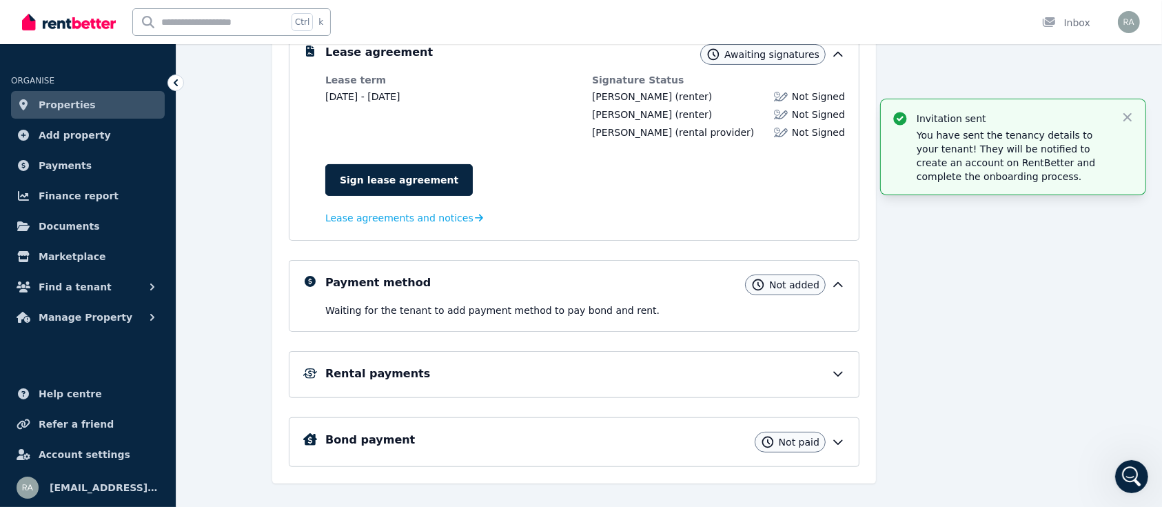
scroll to position [314, 0]
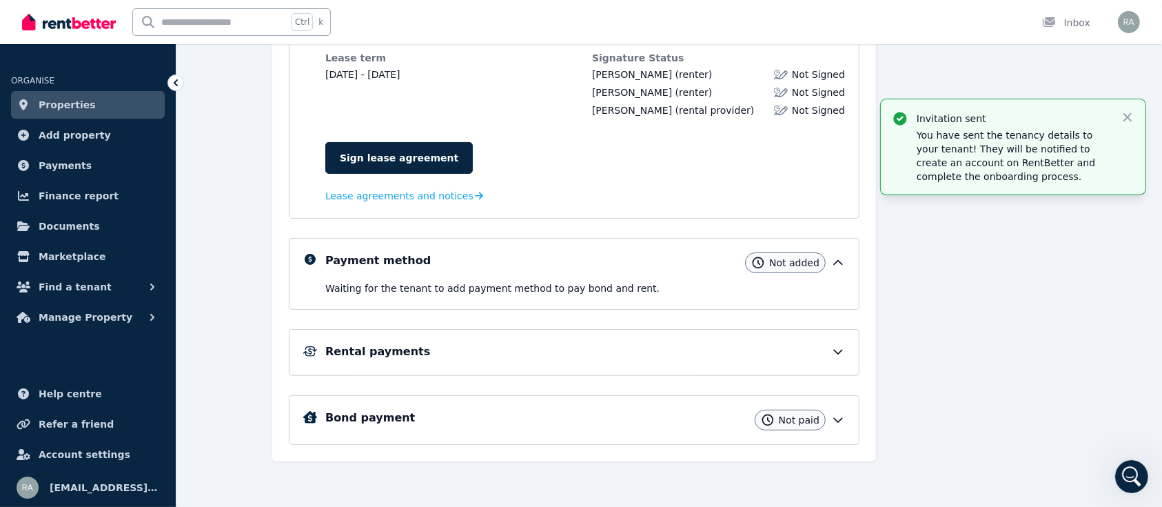
click at [418, 329] on div "Rental payments" at bounding box center [574, 352] width 571 height 47
click at [836, 350] on icon at bounding box center [838, 352] width 8 height 4
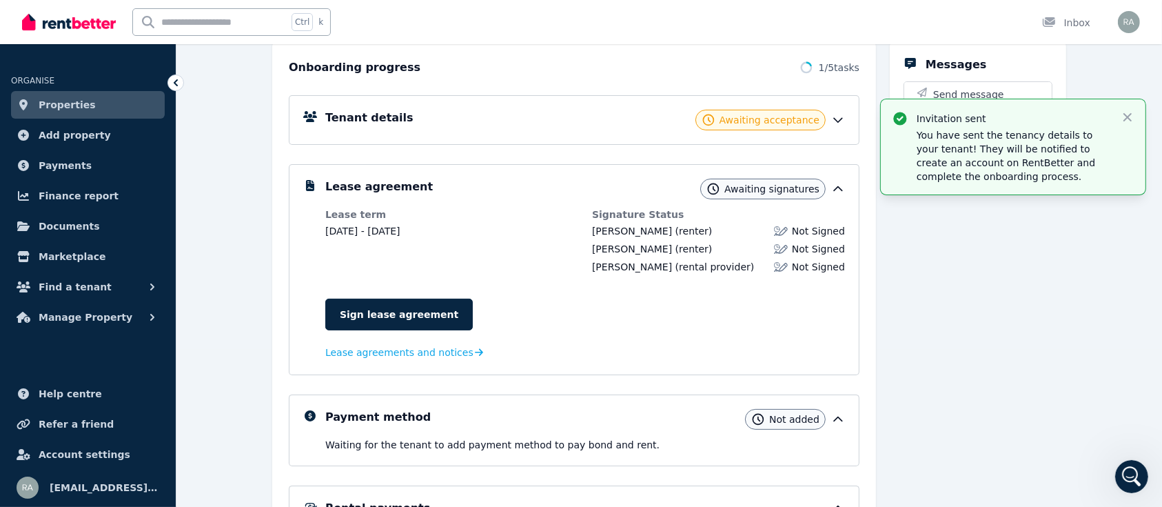
scroll to position [152, 0]
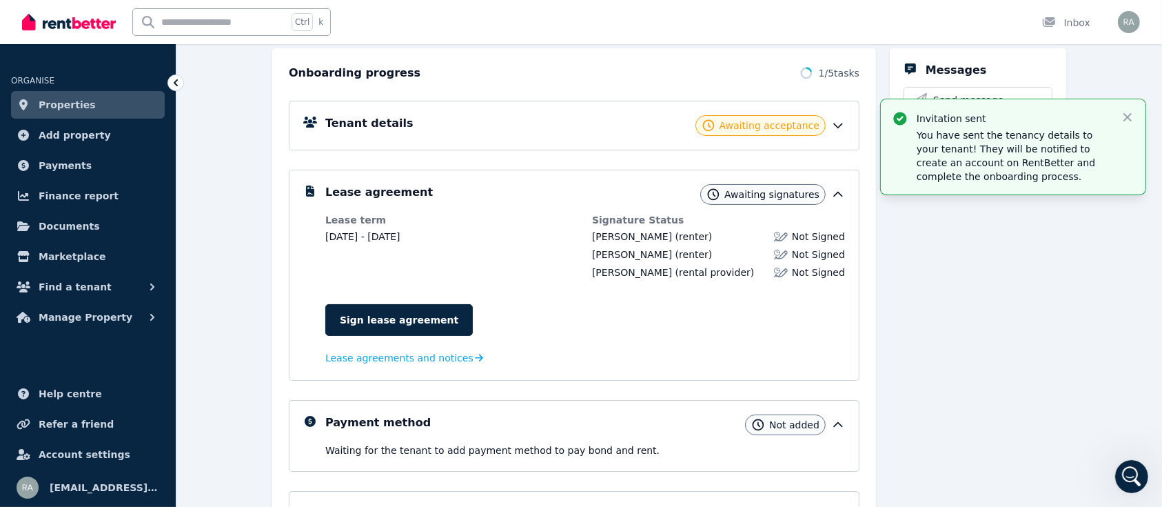
click at [1136, 123] on div "Invitation sent You have sent the tenancy details to your tenant! They will be …" at bounding box center [1013, 146] width 265 height 95
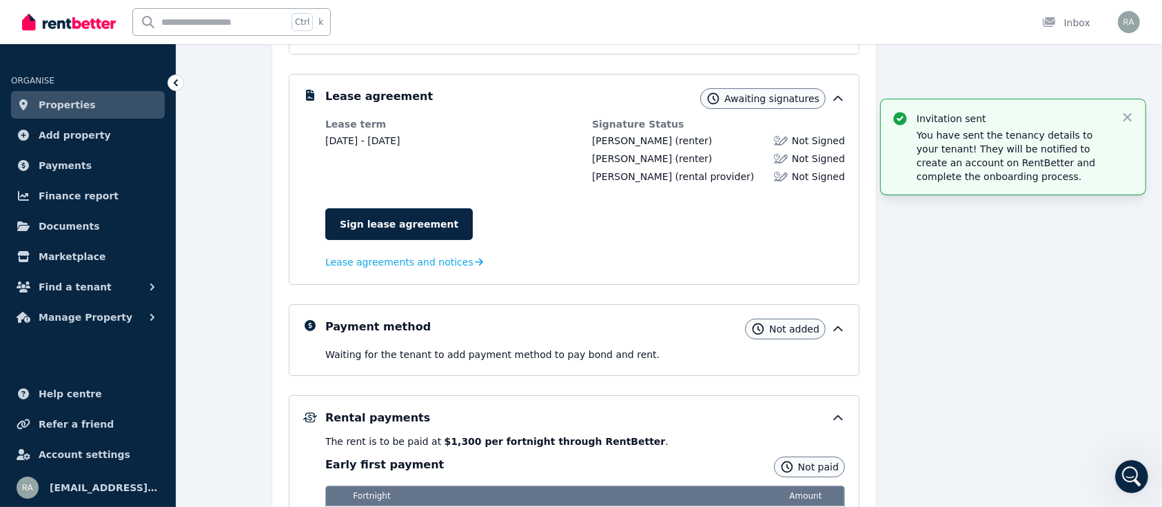
scroll to position [483, 0]
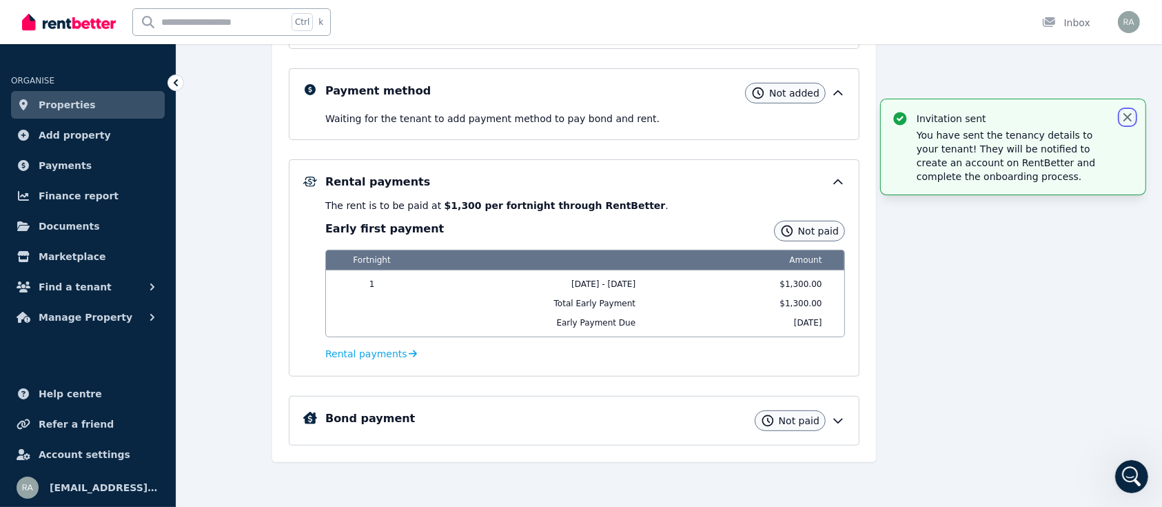
click at [1128, 119] on icon "button" at bounding box center [1128, 117] width 14 height 14
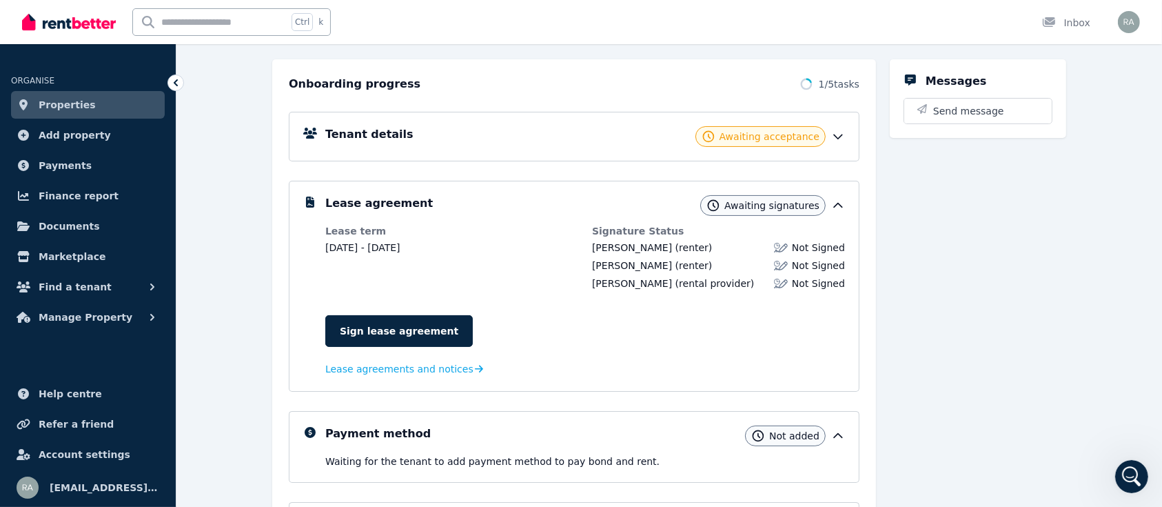
scroll to position [0, 0]
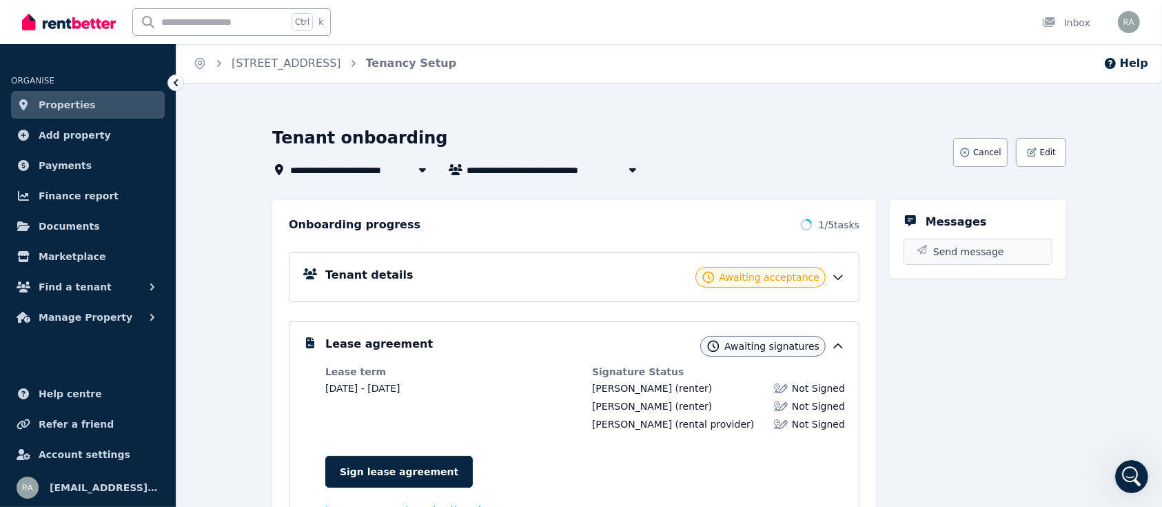
click at [968, 252] on span "Send message" at bounding box center [968, 252] width 71 height 14
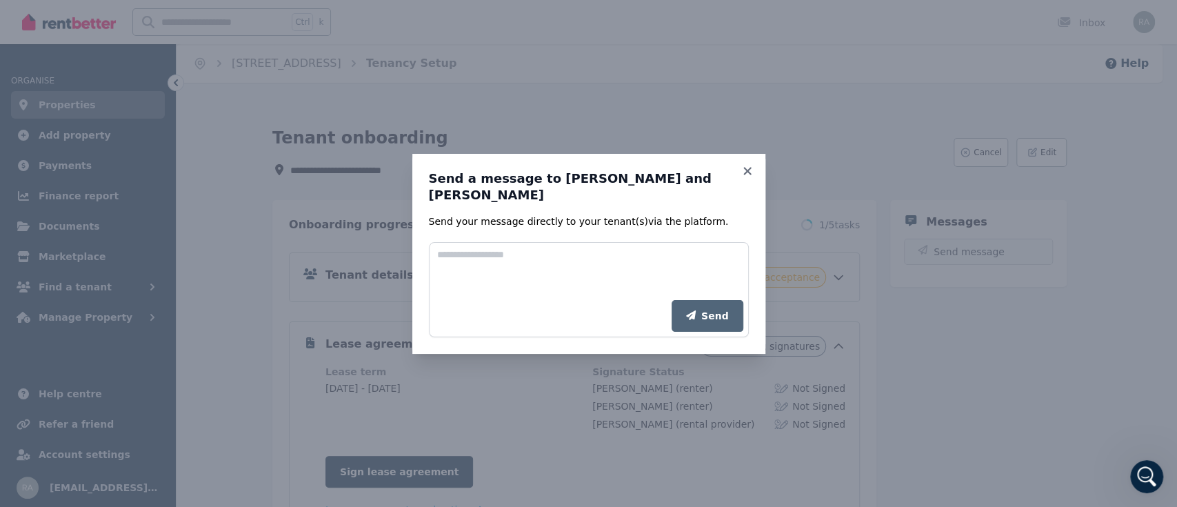
click at [968, 252] on div "Send a message to [PERSON_NAME] and [PERSON_NAME] Send your message directly to…" at bounding box center [588, 253] width 1177 height 507
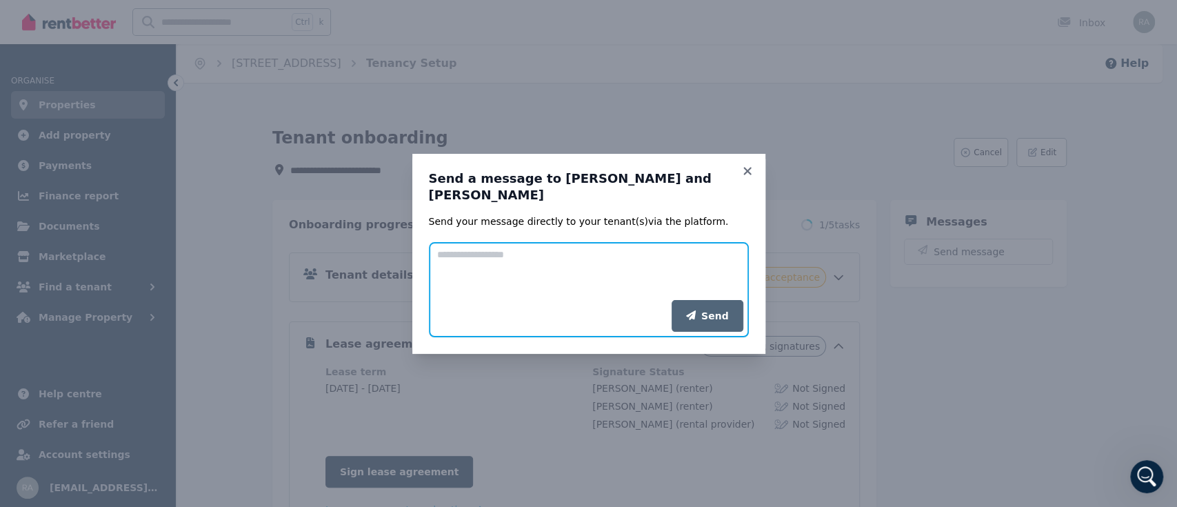
click at [474, 273] on textarea "Add your message" at bounding box center [589, 271] width 320 height 58
type textarea "*"
click at [474, 273] on textarea "**********" at bounding box center [589, 271] width 320 height 58
type textarea "**********"
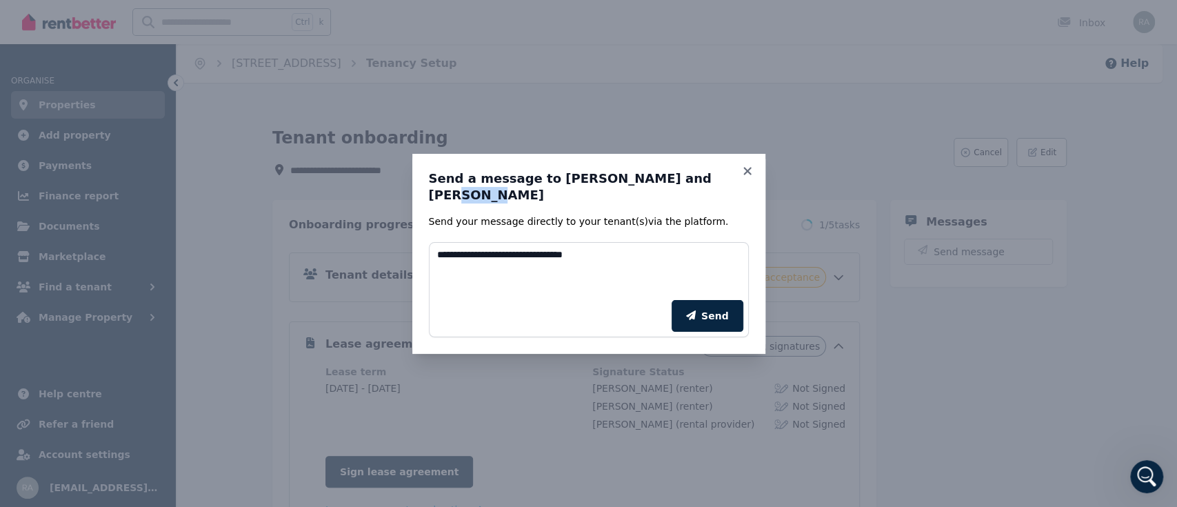
drag, startPoint x: 684, startPoint y: 163, endPoint x: 716, endPoint y: 106, distance: 64.8
click at [716, 106] on div "**********" at bounding box center [588, 253] width 1177 height 507
click at [720, 183] on h3 "Send a message to [PERSON_NAME] and [PERSON_NAME]" at bounding box center [589, 186] width 320 height 33
click at [748, 168] on icon at bounding box center [747, 171] width 8 height 8
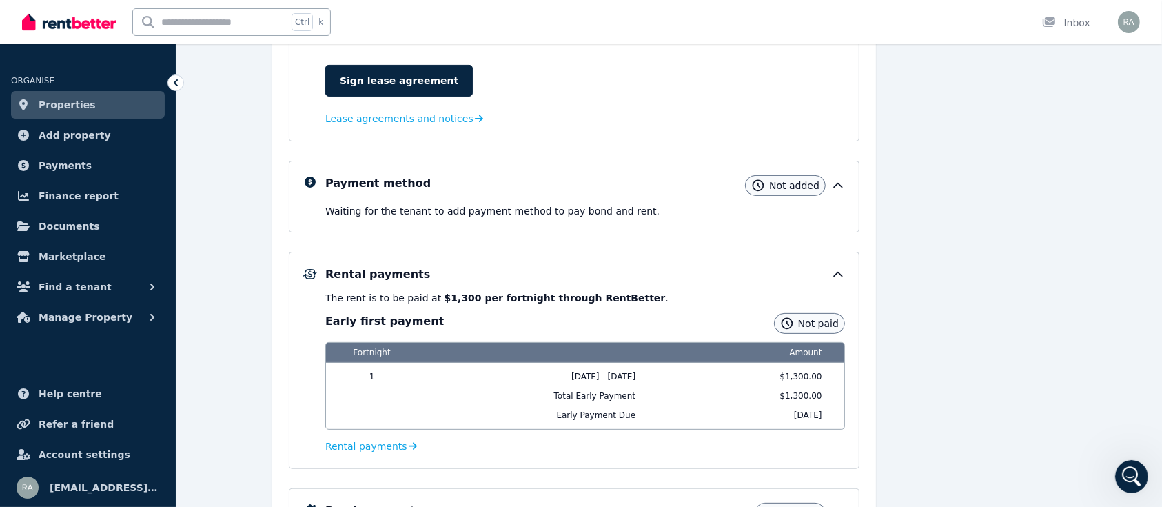
scroll to position [483, 0]
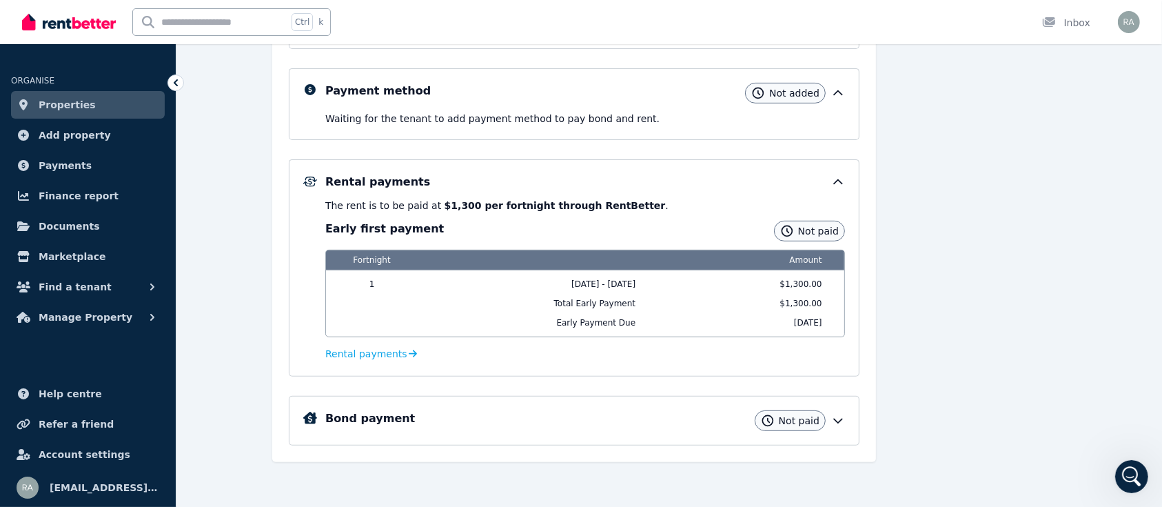
click at [556, 376] on div "Tenant details Awaiting acceptance Lease agreement Awaiting signatures Lease te…" at bounding box center [574, 98] width 571 height 696
click at [841, 421] on icon at bounding box center [838, 421] width 14 height 14
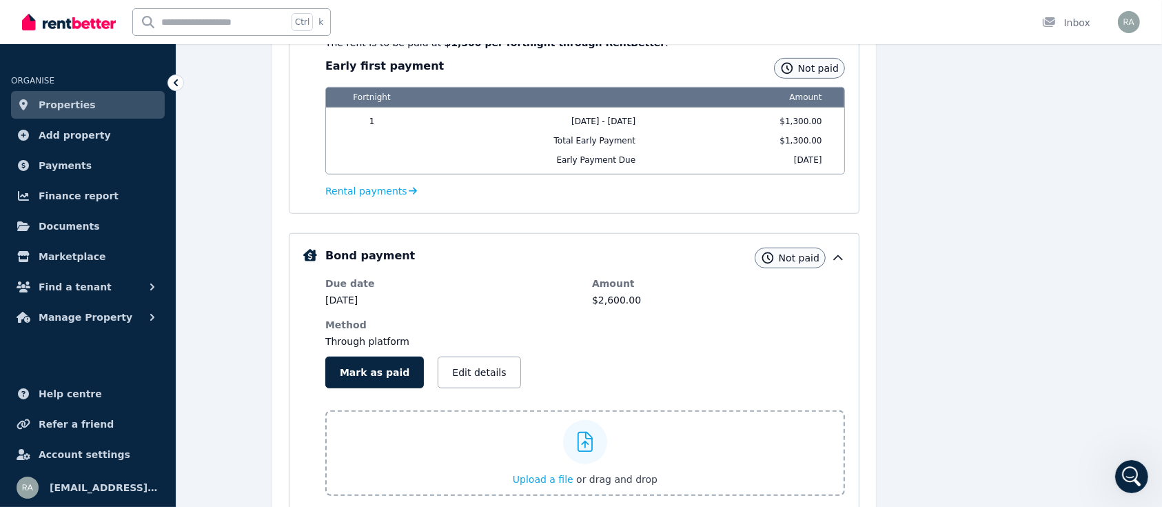
scroll to position [724, 0]
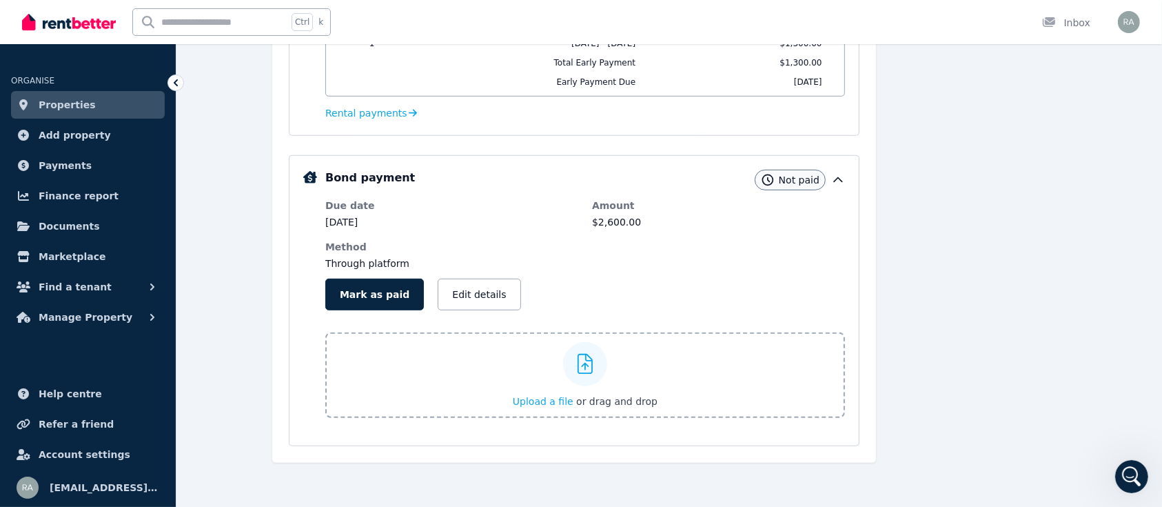
click at [841, 421] on div "Due date [DATE] Amount $2,600.00 Method Through platform Mark as paid Edit deta…" at bounding box center [585, 315] width 520 height 233
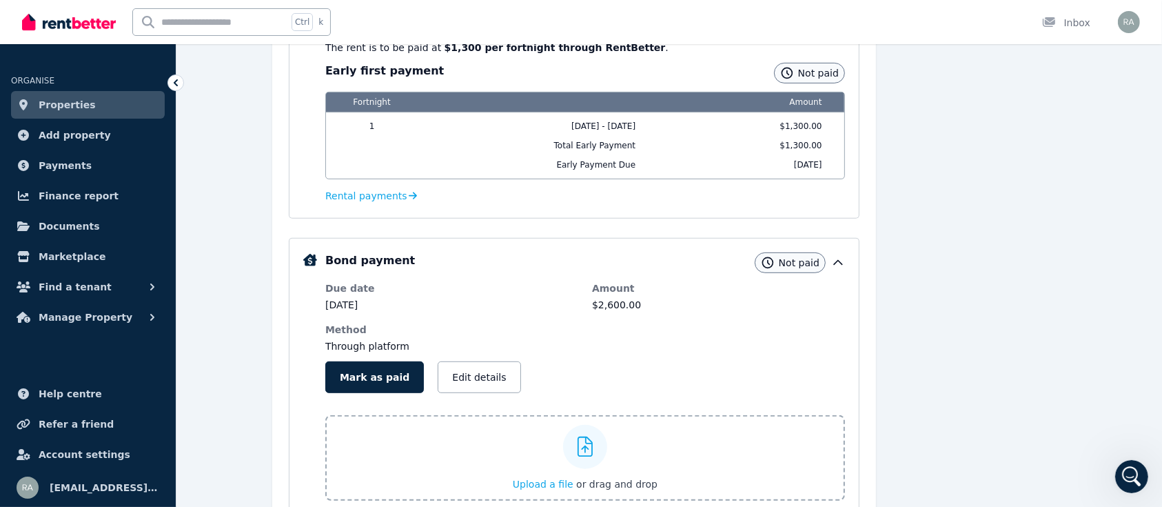
scroll to position [634, 0]
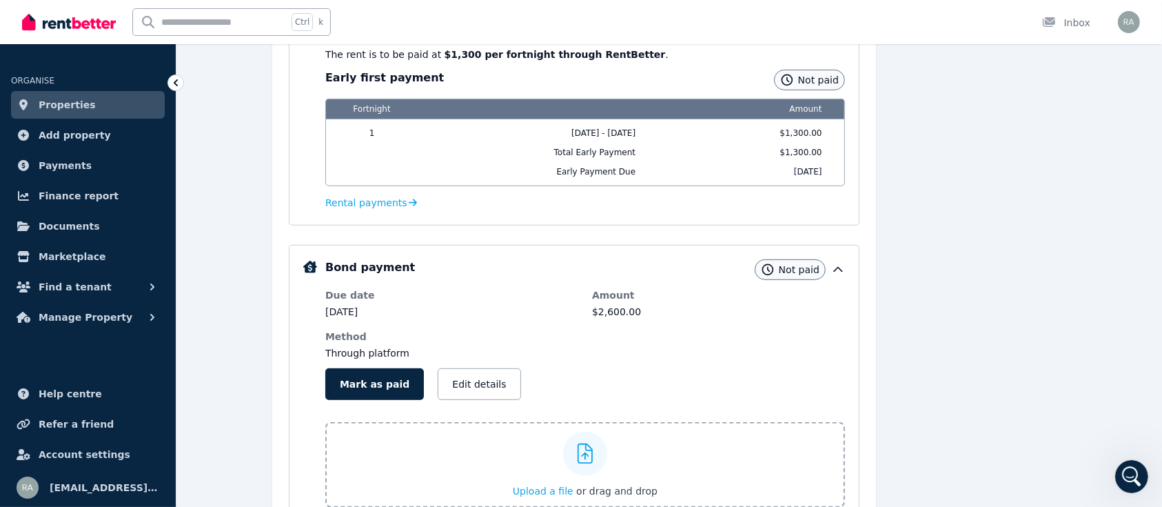
click at [852, 354] on div "Bond payment Not paid Due date [DATE] Amount $2,600.00 Method Through platform …" at bounding box center [574, 390] width 571 height 291
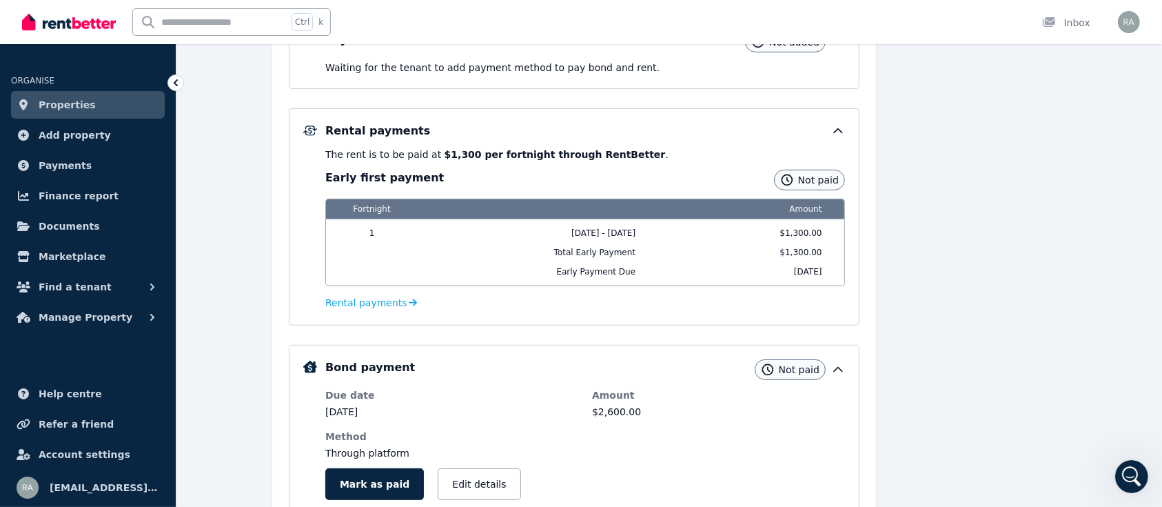
scroll to position [533, 0]
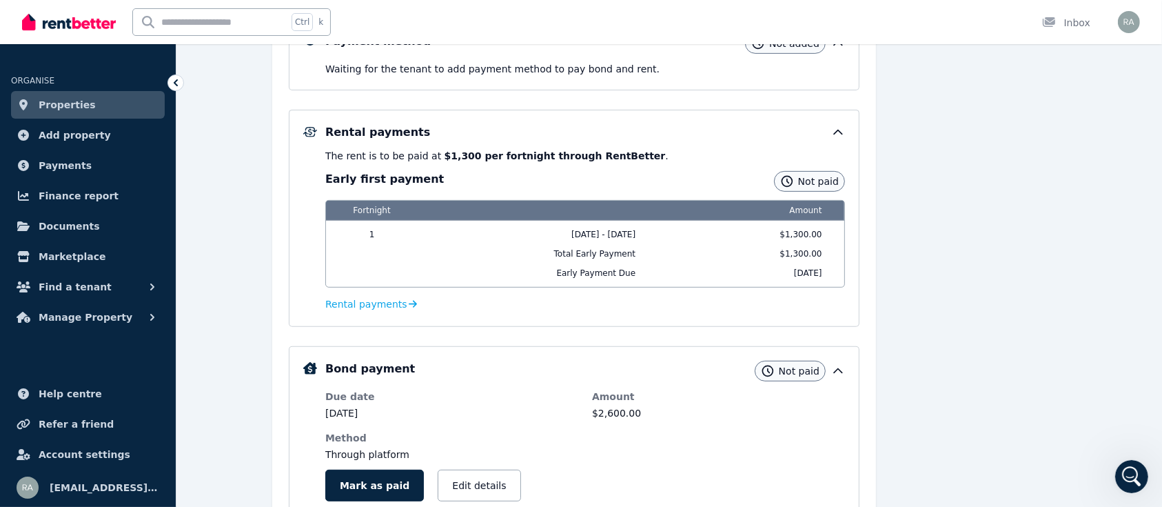
click at [838, 365] on icon at bounding box center [838, 371] width 14 height 14
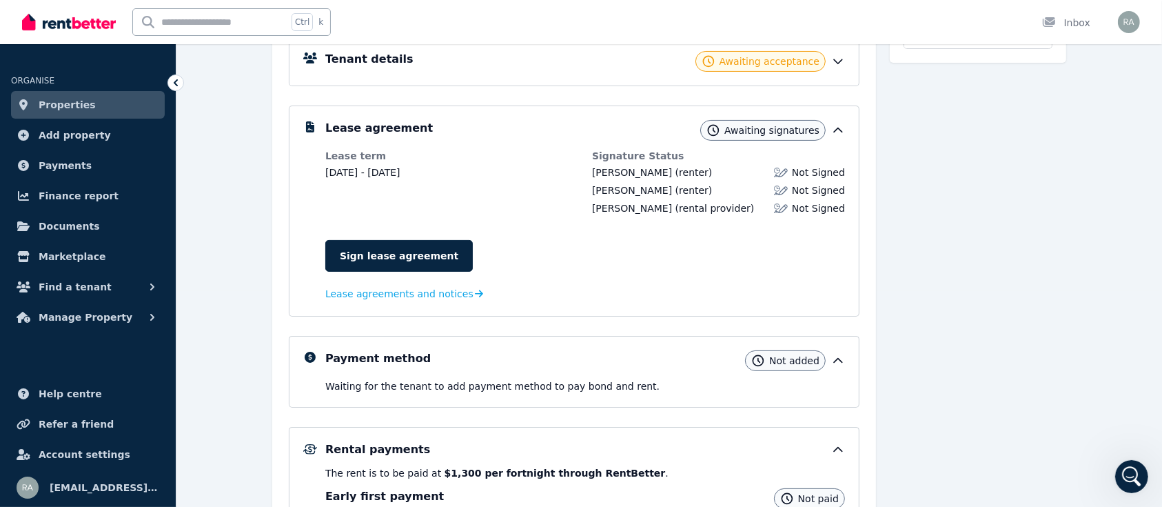
scroll to position [214, 0]
click at [840, 130] on icon at bounding box center [838, 132] width 14 height 14
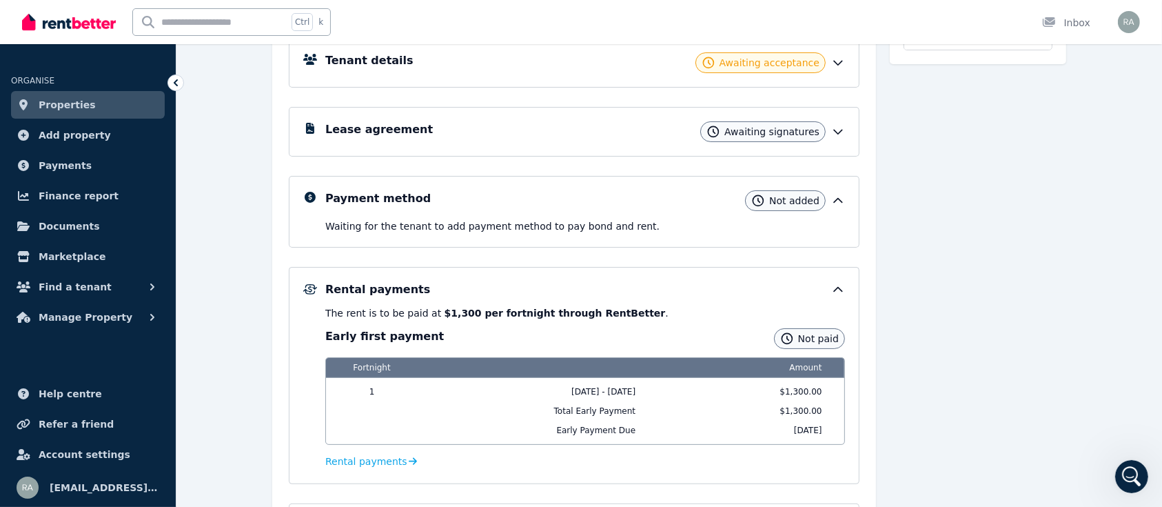
click at [840, 130] on icon at bounding box center [838, 132] width 14 height 14
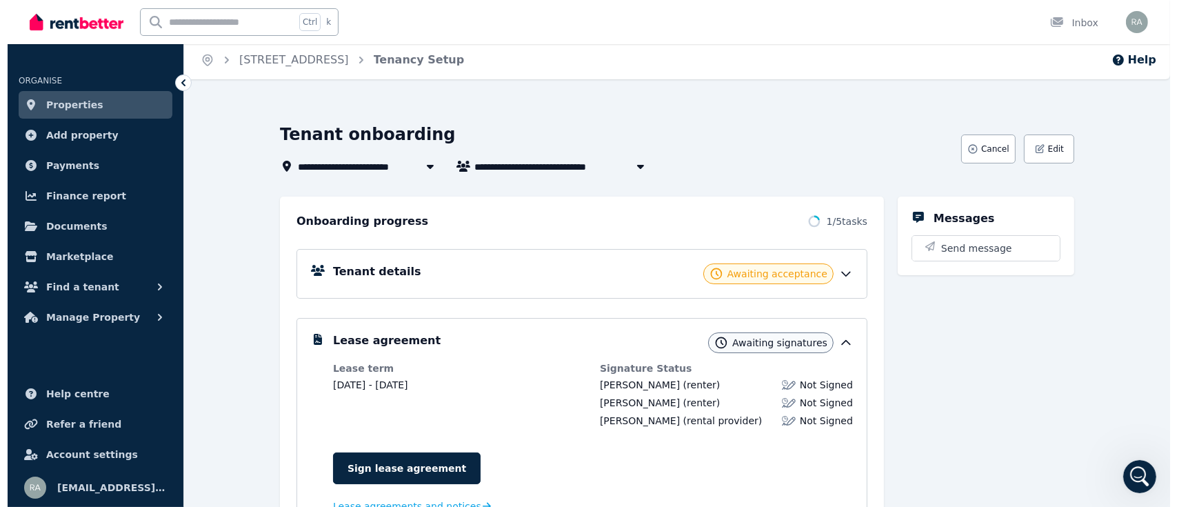
scroll to position [0, 0]
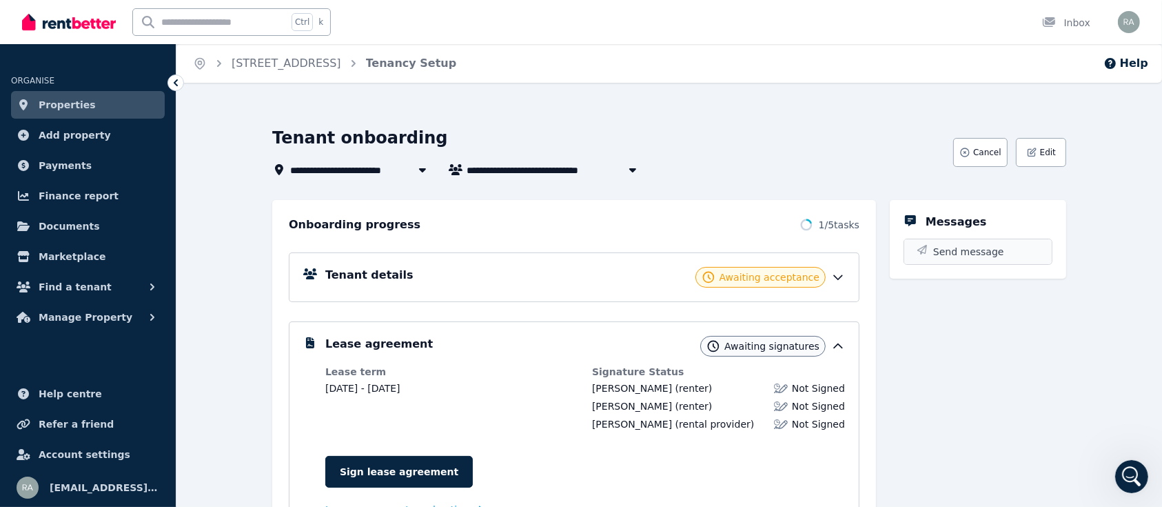
click at [956, 255] on span "Send message" at bounding box center [968, 252] width 71 height 14
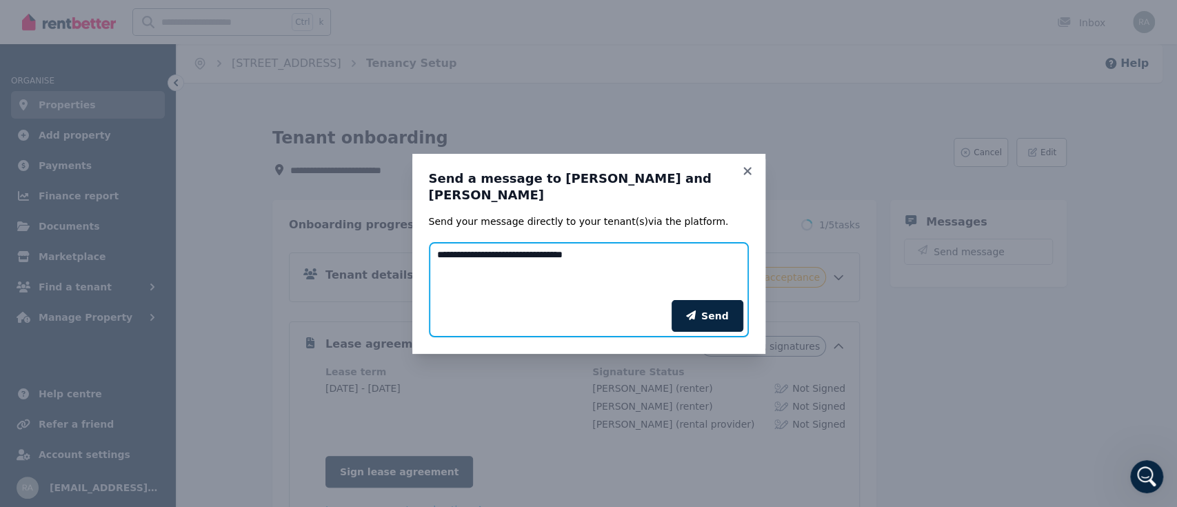
click at [601, 256] on textarea "**********" at bounding box center [589, 271] width 320 height 58
click at [658, 254] on textarea "**********" at bounding box center [589, 271] width 320 height 58
click at [692, 256] on textarea "**********" at bounding box center [589, 271] width 320 height 58
click at [645, 276] on textarea "**********" at bounding box center [589, 271] width 320 height 58
drag, startPoint x: 502, startPoint y: 290, endPoint x: 418, endPoint y: 205, distance: 118.9
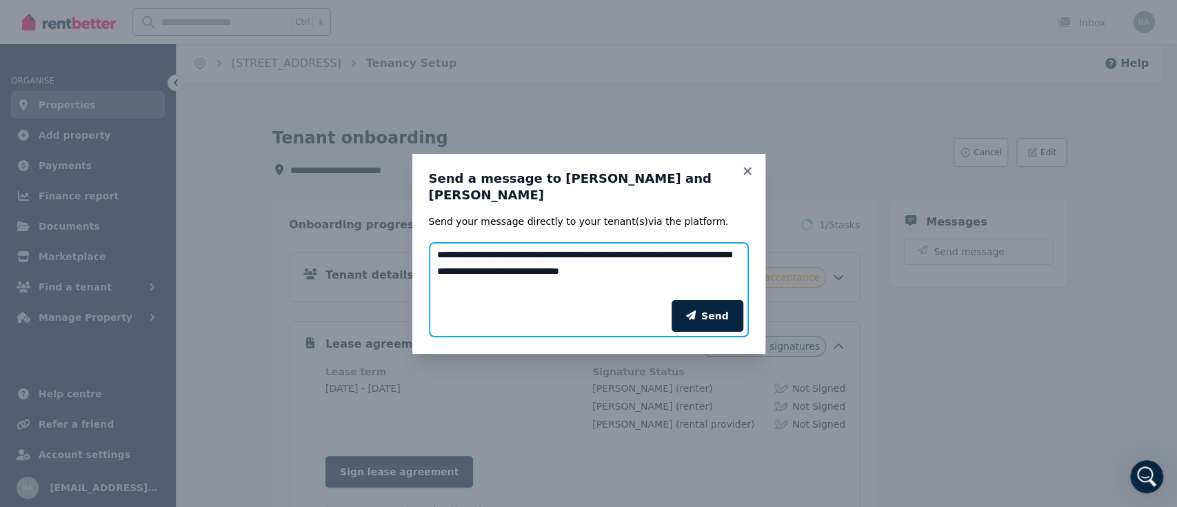
click at [418, 205] on div "**********" at bounding box center [588, 254] width 353 height 200
click at [437, 256] on textarea "**********" at bounding box center [589, 271] width 320 height 58
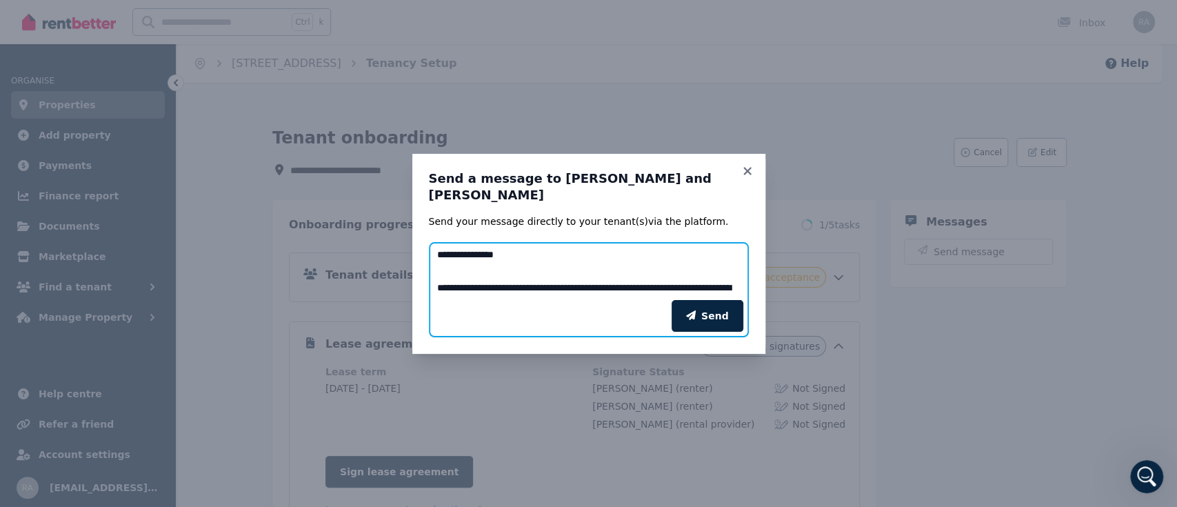
click at [441, 276] on textarea "**********" at bounding box center [589, 271] width 320 height 58
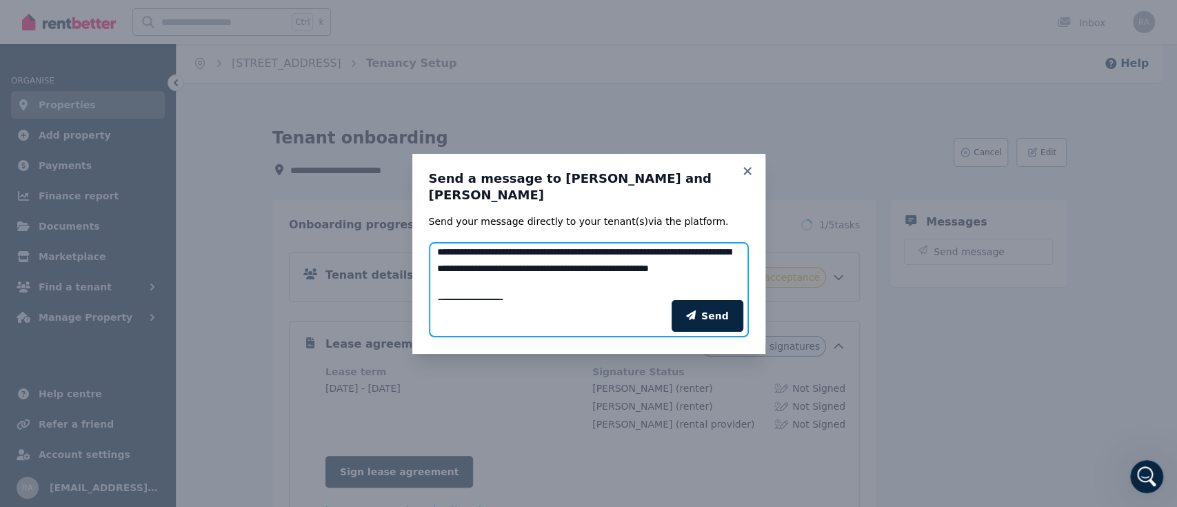
scroll to position [3, 0]
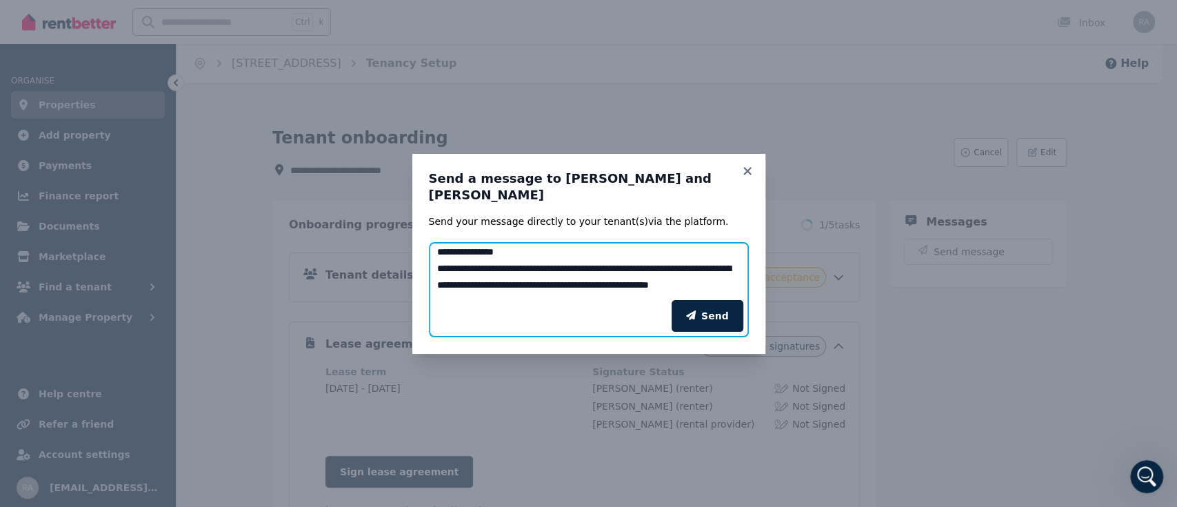
click at [700, 269] on textarea "**********" at bounding box center [589, 271] width 320 height 58
click at [460, 250] on textarea "**********" at bounding box center [589, 271] width 320 height 58
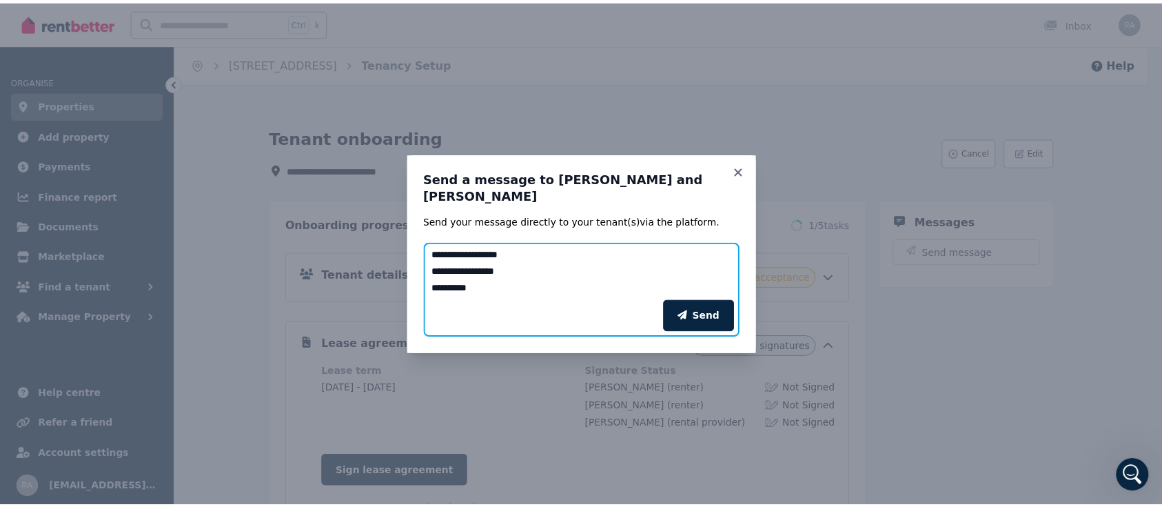
scroll to position [0, 0]
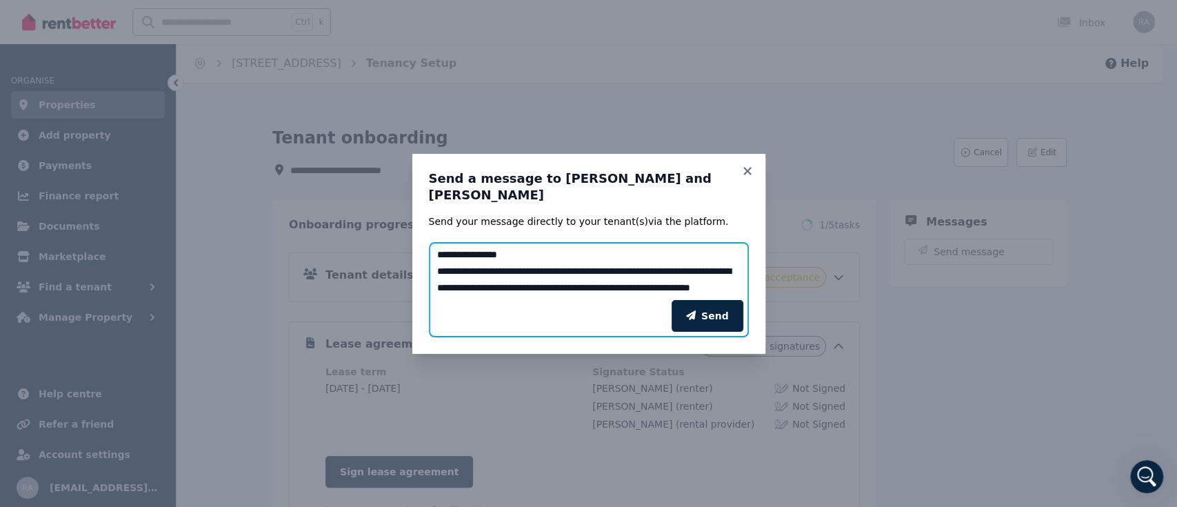
drag, startPoint x: 499, startPoint y: 290, endPoint x: 383, endPoint y: 231, distance: 129.8
click at [383, 231] on div "**********" at bounding box center [588, 253] width 1177 height 507
type textarea "**********"
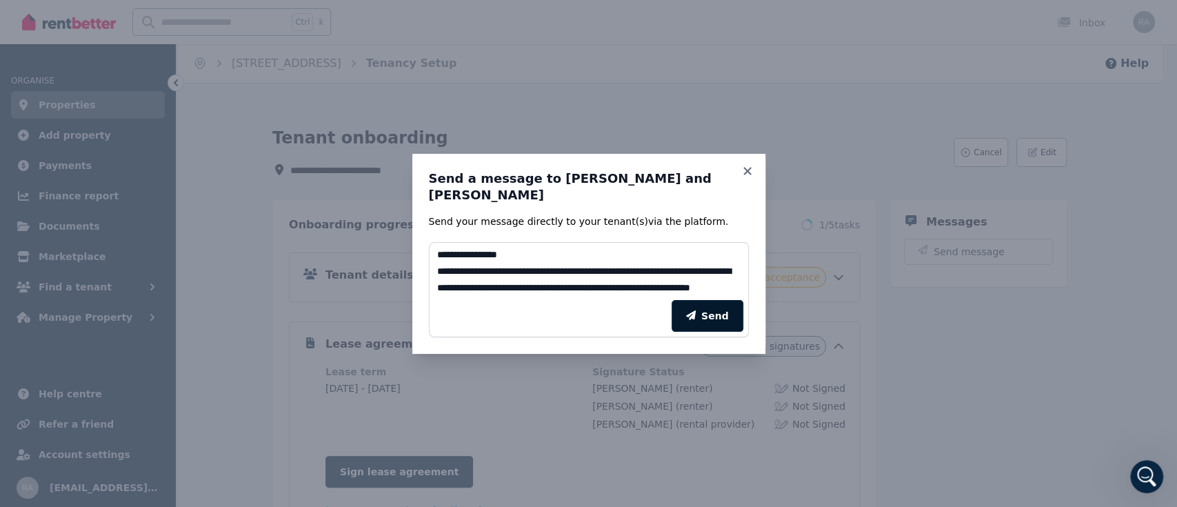
click at [695, 320] on icon "submit" at bounding box center [691, 315] width 10 height 10
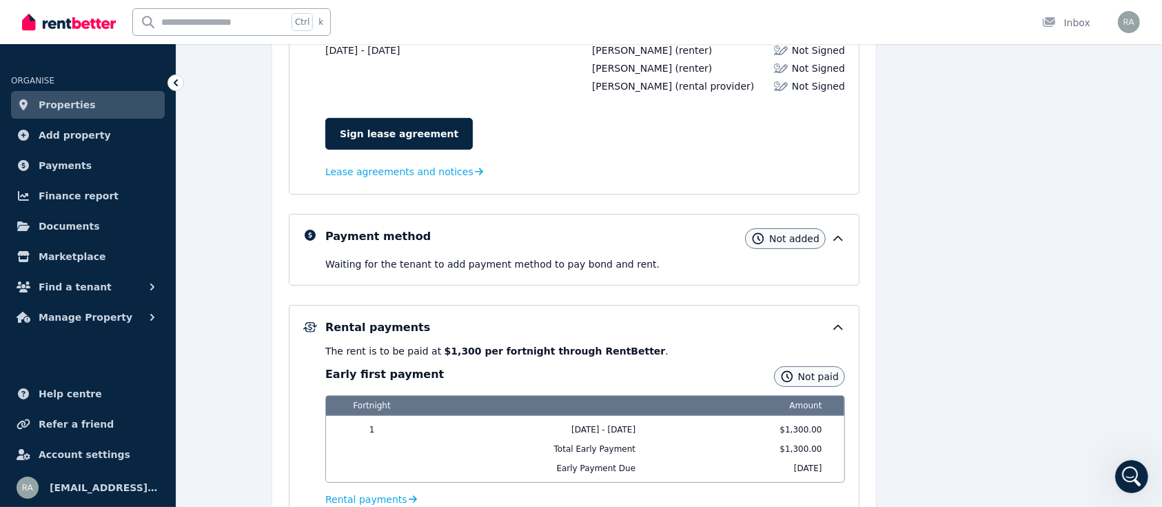
scroll to position [483, 0]
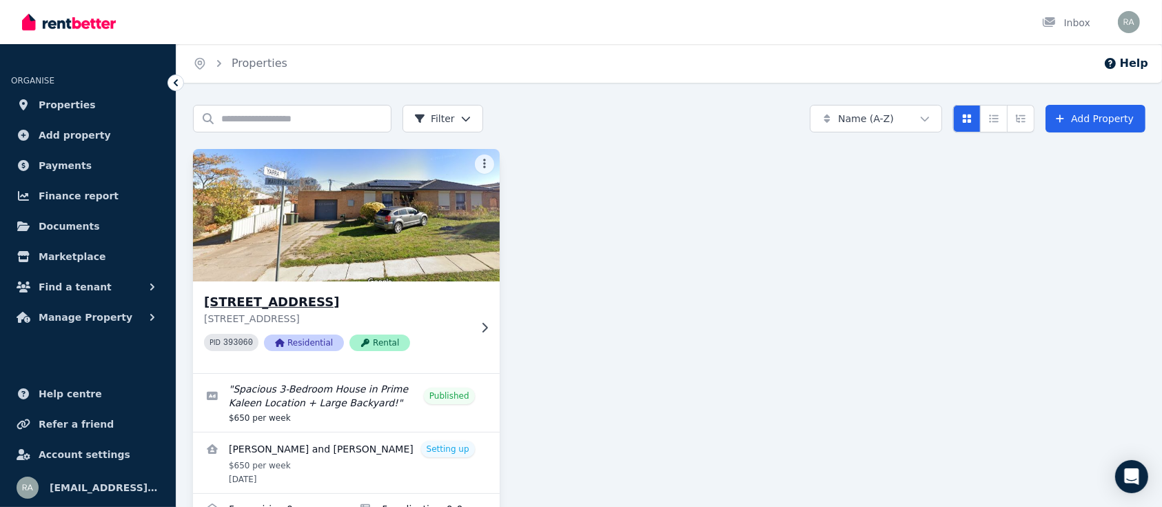
click at [352, 254] on img at bounding box center [346, 214] width 322 height 139
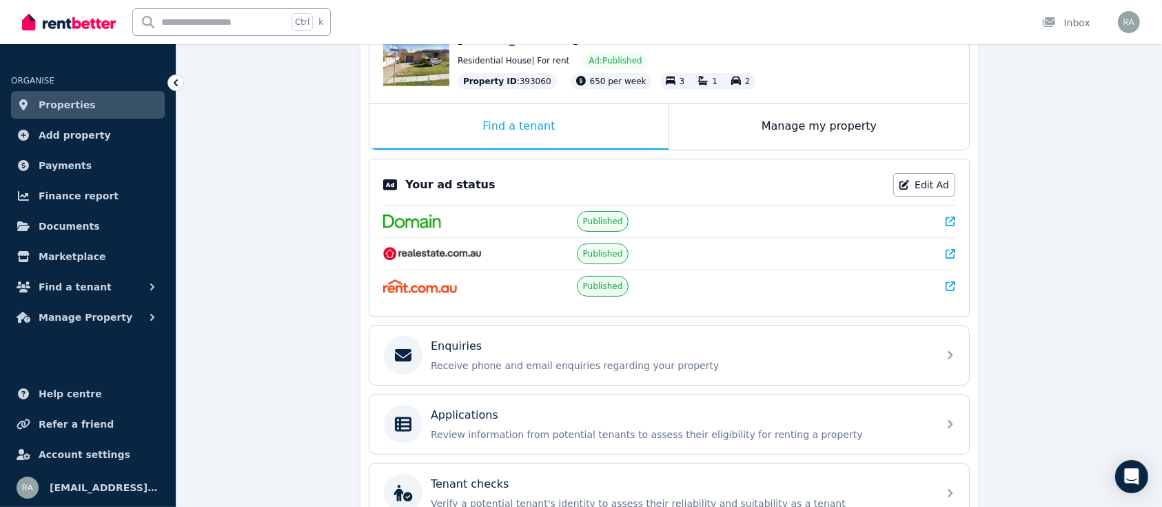
scroll to position [301, 0]
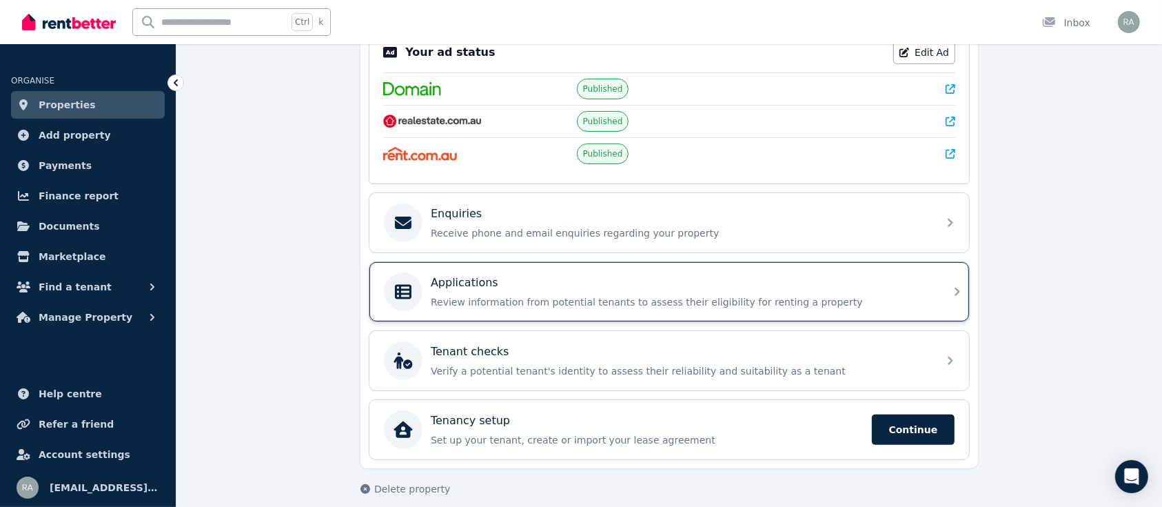
click at [856, 282] on div "Applications" at bounding box center [680, 282] width 499 height 17
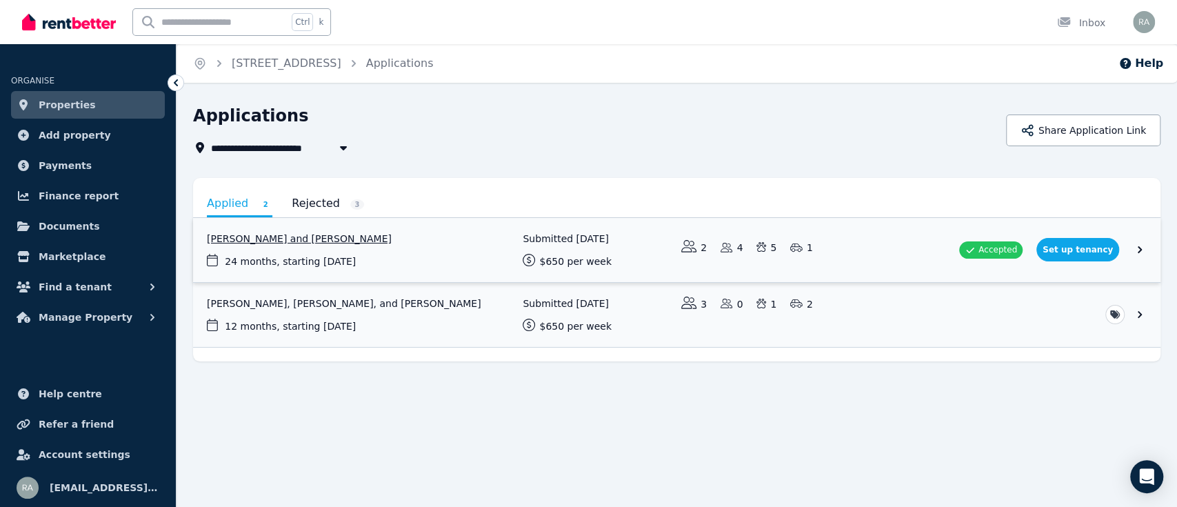
click at [461, 257] on link "View application: Glenn Rohrlach and Samantha Wren" at bounding box center [676, 250] width 967 height 64
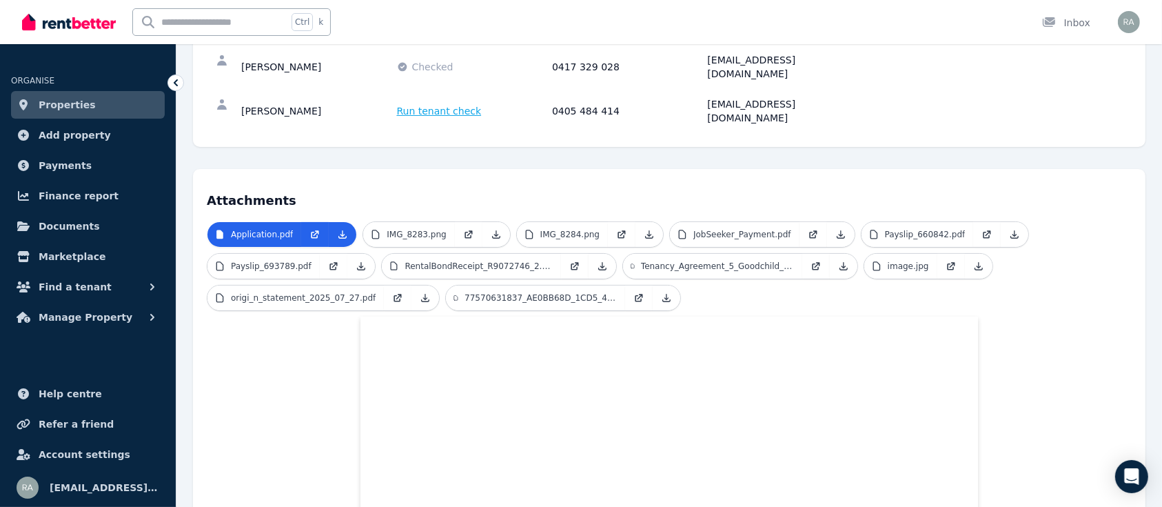
scroll to position [218, 0]
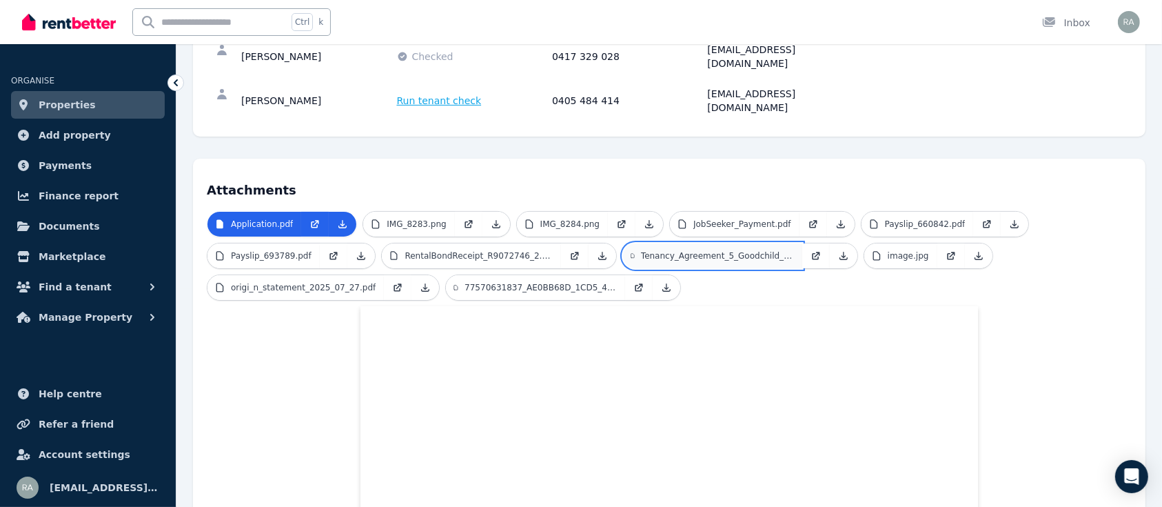
click at [667, 250] on p "Tenancy_Agreement_5_Goodchild_Street_LYNEHAM_Sam_Wren_and_.pdf" at bounding box center [717, 255] width 153 height 11
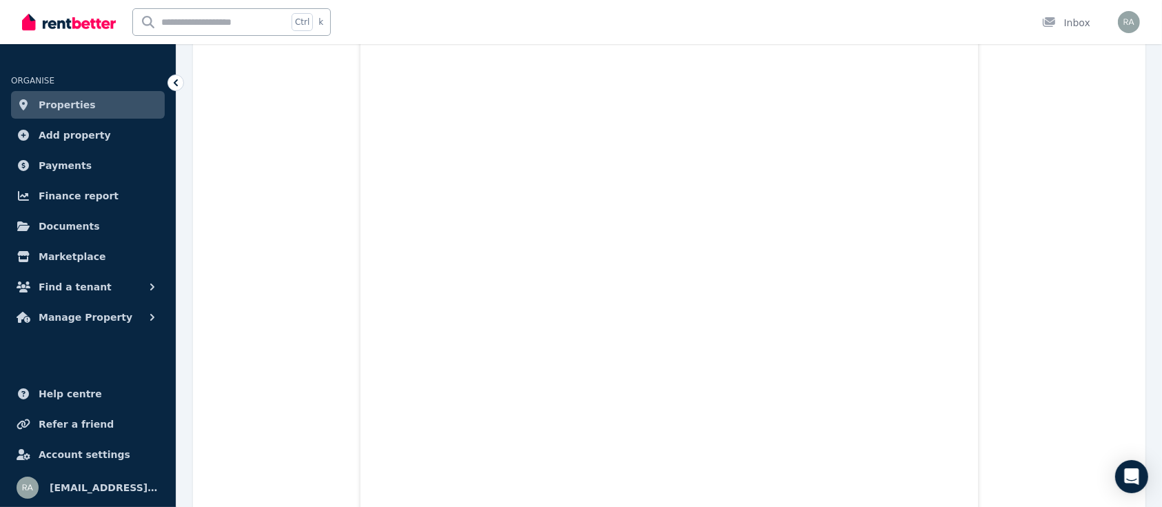
scroll to position [14732, 0]
